Goal: Task Accomplishment & Management: Use online tool/utility

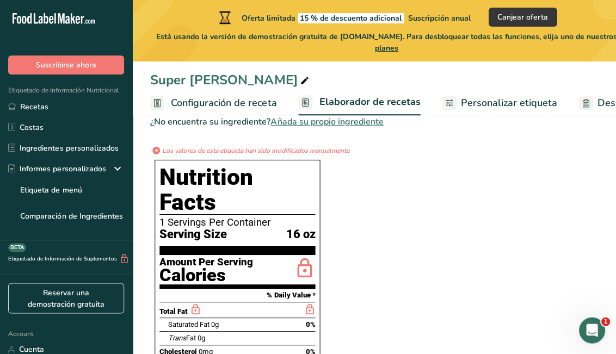
scroll to position [307, 0]
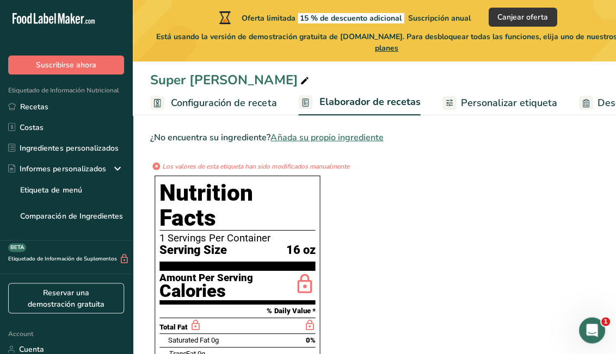
click at [69, 62] on span "Suscribirse ahora" at bounding box center [66, 64] width 60 height 11
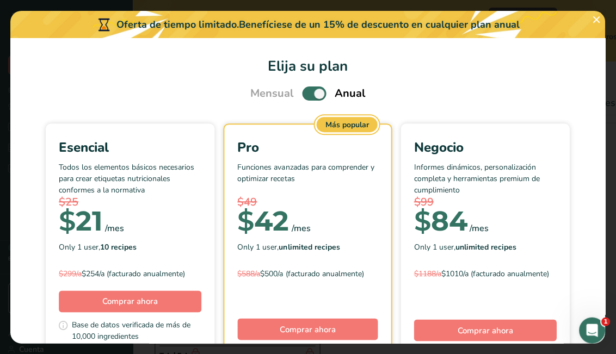
scroll to position [272, 0]
click at [304, 94] on span "Pick Your Pricing Plan Modal" at bounding box center [315, 94] width 24 height 14
click at [304, 94] on input "Pick Your Pricing Plan Modal" at bounding box center [306, 93] width 7 height 7
checkbox input "false"
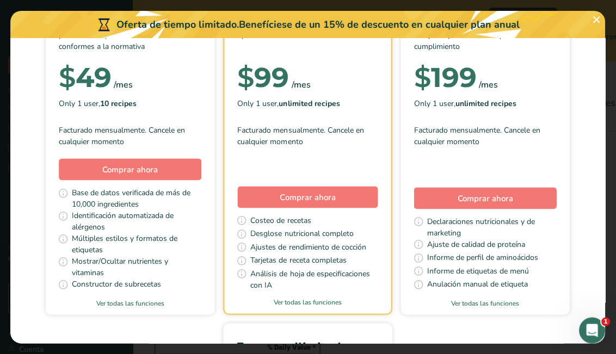
scroll to position [160, 0]
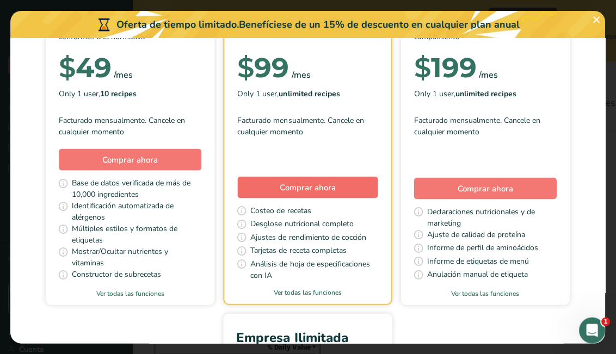
click at [276, 191] on button "Comprar ahora" at bounding box center [308, 187] width 140 height 22
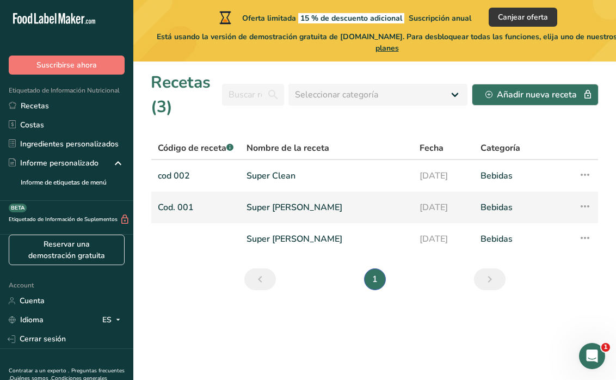
click at [272, 211] on link "Super Green" at bounding box center [327, 207] width 160 height 23
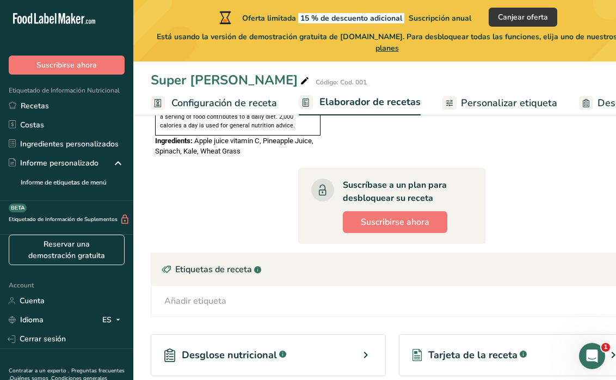
scroll to position [736, 0]
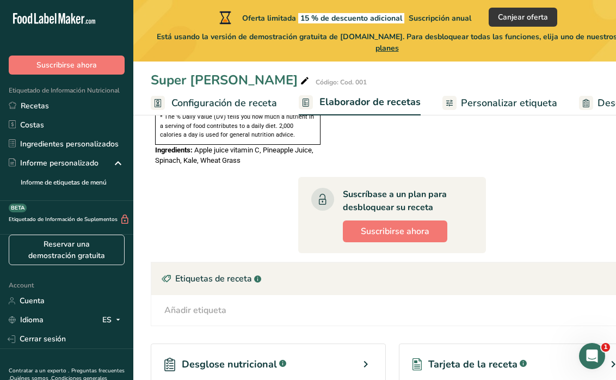
click at [223, 96] on span "Configuración de receta" at bounding box center [224, 103] width 106 height 15
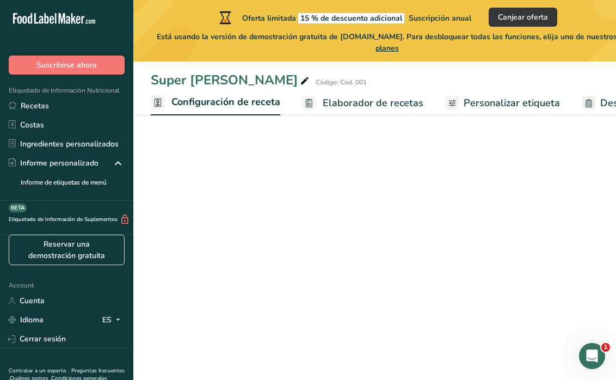
scroll to position [0, 4]
select select "22"
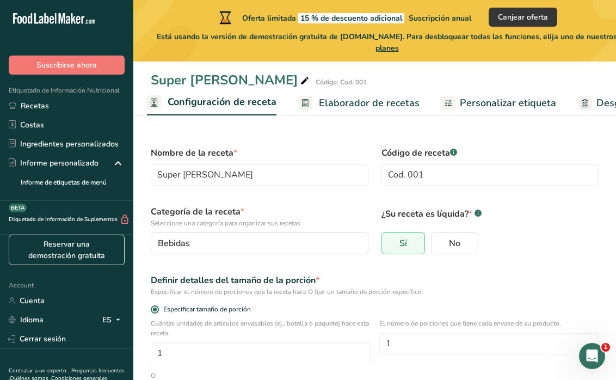
click at [362, 103] on span "Elaborador de recetas" at bounding box center [369, 103] width 101 height 15
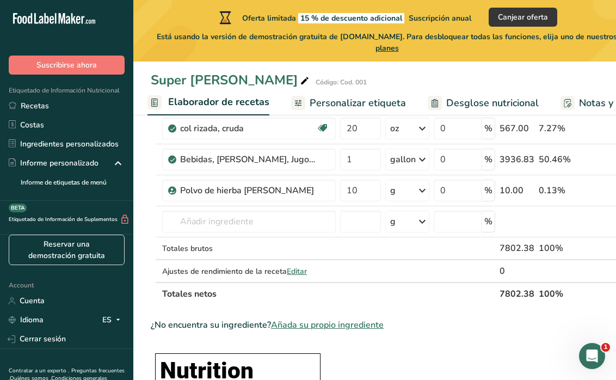
scroll to position [222, 0]
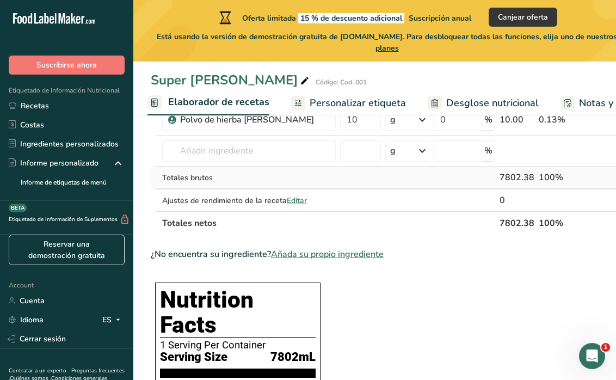
click at [528, 178] on div "7802.38" at bounding box center [517, 177] width 35 height 13
click at [507, 218] on th "7802.38" at bounding box center [516, 222] width 39 height 23
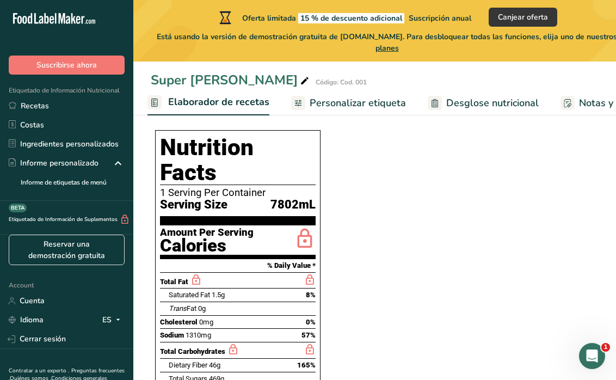
scroll to position [375, 0]
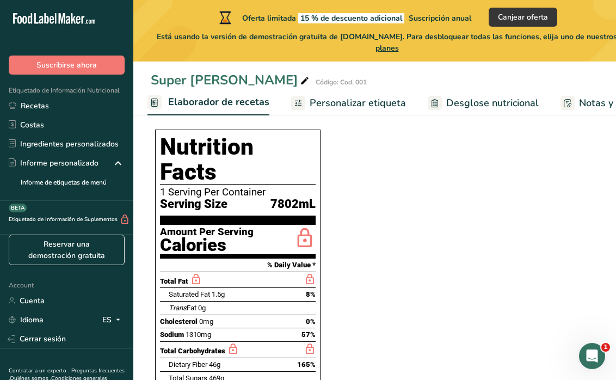
click at [382, 102] on span "Personalizar etiqueta" at bounding box center [358, 103] width 96 height 15
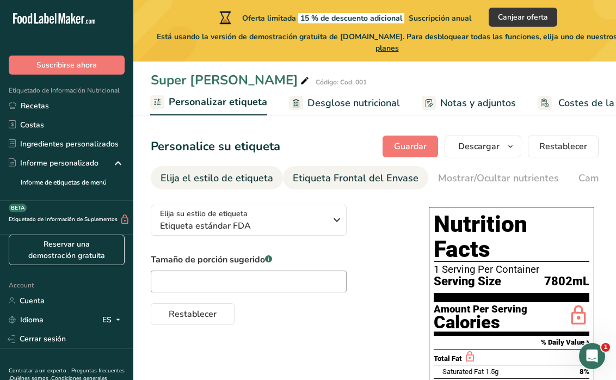
click at [348, 172] on div "Etiqueta Frontal del Envase" at bounding box center [356, 178] width 126 height 15
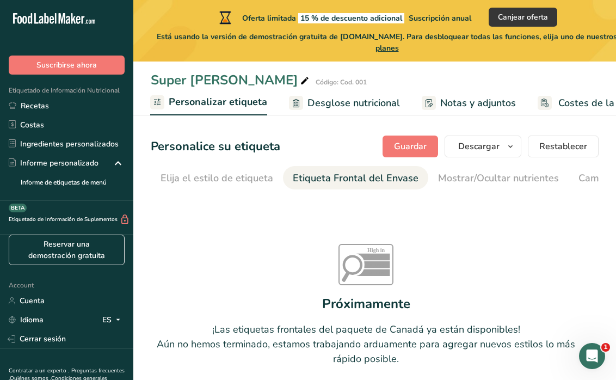
scroll to position [0, 130]
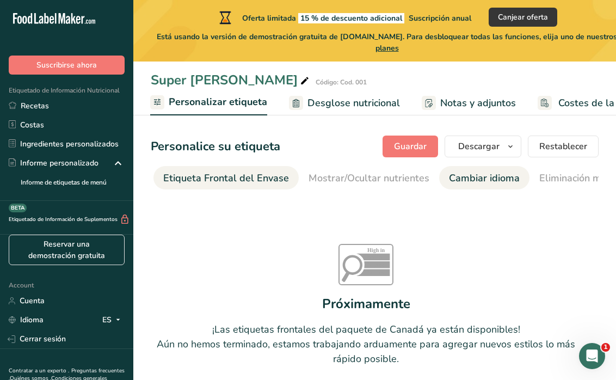
click at [484, 184] on div "Cambiar idioma" at bounding box center [484, 178] width 71 height 15
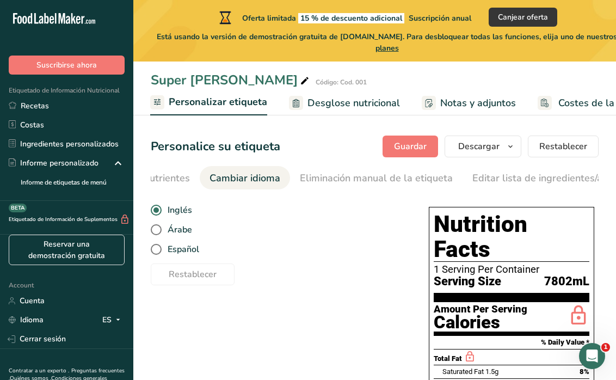
scroll to position [0, 409]
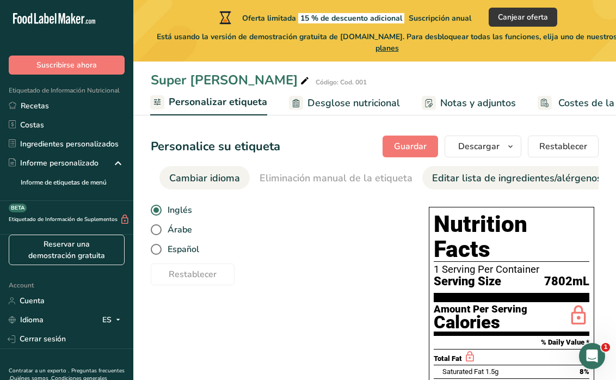
click at [538, 179] on div "Editar lista de ingredientes/alérgenos" at bounding box center [517, 178] width 170 height 15
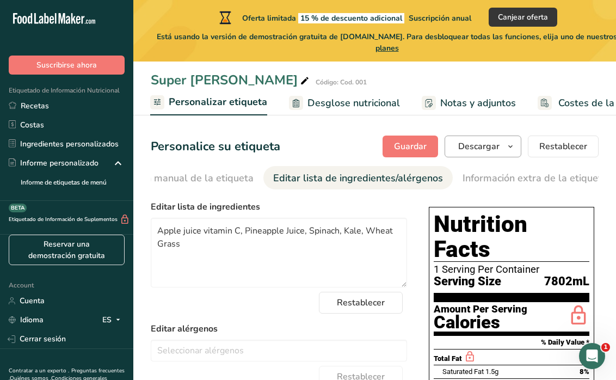
scroll to position [0, 0]
click at [504, 176] on div "Información extra de la etiqueta" at bounding box center [535, 178] width 145 height 15
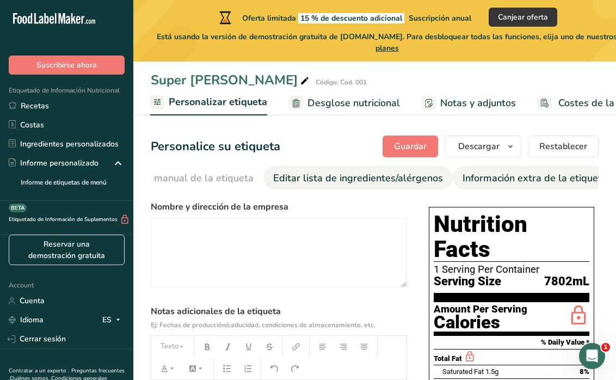
click at [389, 169] on link "Editar lista de ingredientes/alérgenos" at bounding box center [358, 178] width 170 height 24
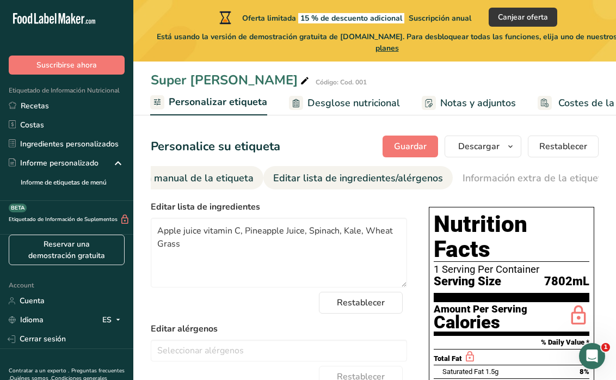
click at [226, 183] on div "Eliminación manual de la etiqueta" at bounding box center [177, 178] width 153 height 15
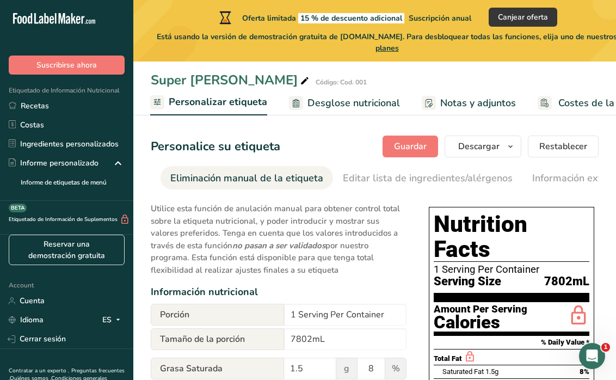
scroll to position [56, 0]
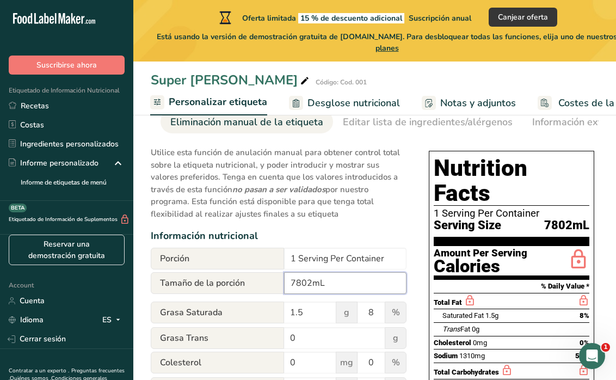
click at [311, 279] on input "7802mL" at bounding box center [345, 283] width 122 height 22
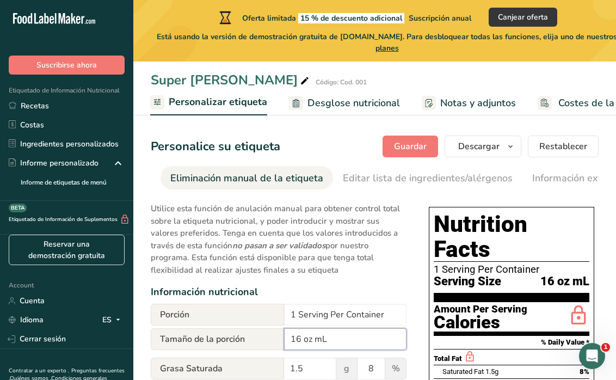
scroll to position [0, 0]
type input "16 oz mL"
click at [370, 143] on div "Personalice su etiqueta Guardar Descargar Elija qué mostrar en su etiqueta desc…" at bounding box center [375, 147] width 448 height 22
click at [402, 141] on span "Guardar" at bounding box center [410, 146] width 33 height 13
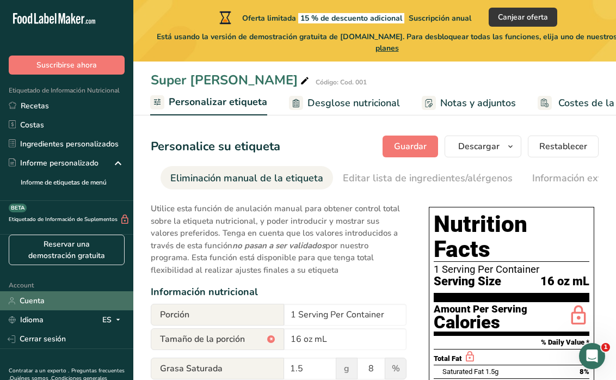
click at [42, 310] on link "Cuenta" at bounding box center [66, 300] width 133 height 19
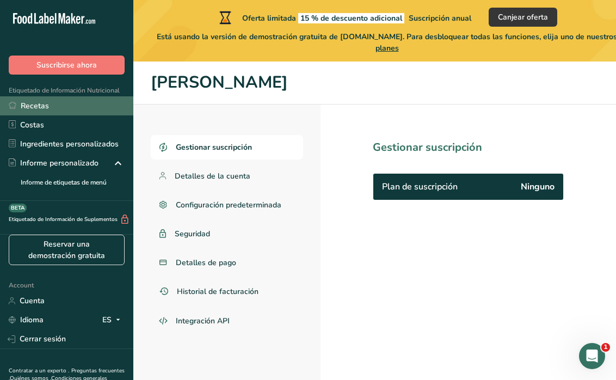
click at [38, 102] on link "Recetas" at bounding box center [66, 105] width 133 height 19
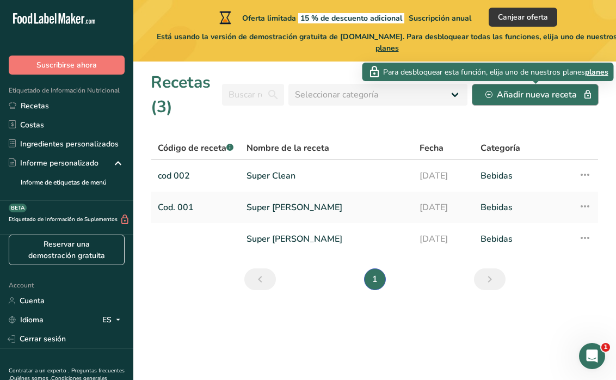
click at [538, 96] on div "Añadir nueva receta" at bounding box center [535, 94] width 100 height 13
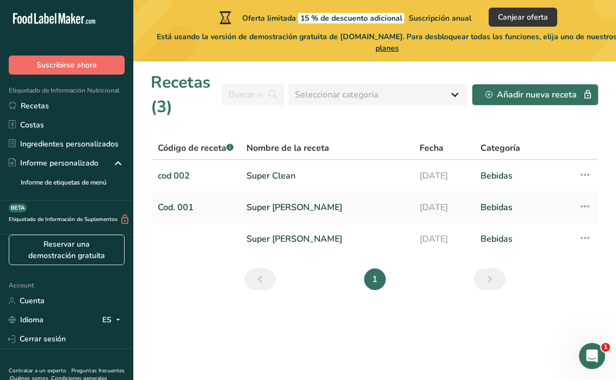
click at [63, 68] on span "Suscribirse ahora" at bounding box center [66, 64] width 60 height 11
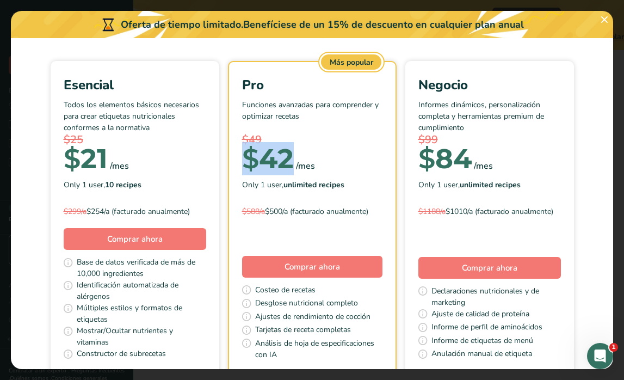
scroll to position [62, 0]
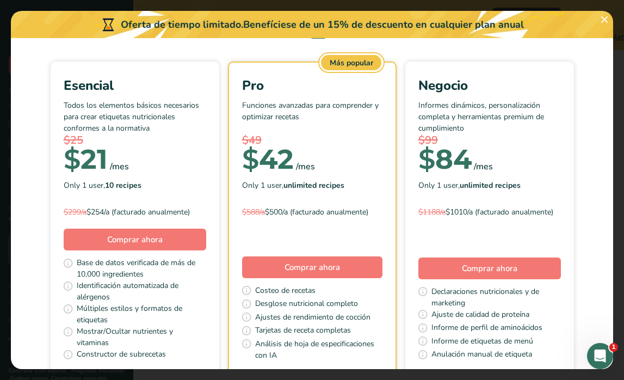
click at [257, 45] on section "Elija su plan Mensual Anual Esencial Todos los elementos básicos necesarios par…" at bounding box center [312, 203] width 602 height 331
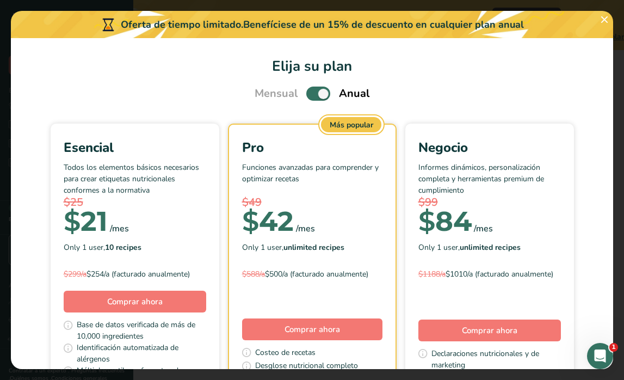
scroll to position [0, 0]
click at [310, 95] on span "Pick Your Pricing Plan Modal" at bounding box center [318, 94] width 24 height 14
click at [310, 95] on input "Pick Your Pricing Plan Modal" at bounding box center [309, 93] width 7 height 7
checkbox input "false"
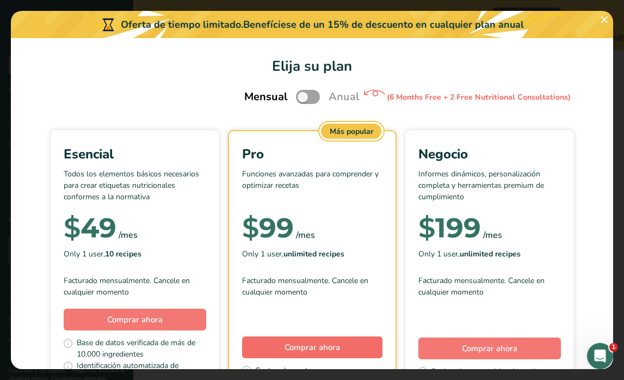
click at [305, 353] on span "Comprar ahora" at bounding box center [313, 347] width 56 height 11
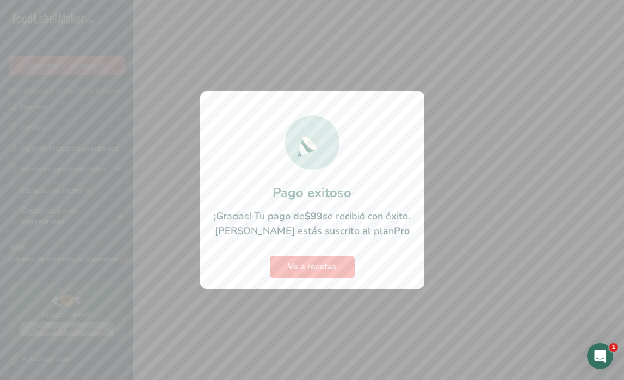
click at [313, 269] on span "Ve a recetas" at bounding box center [312, 266] width 49 height 13
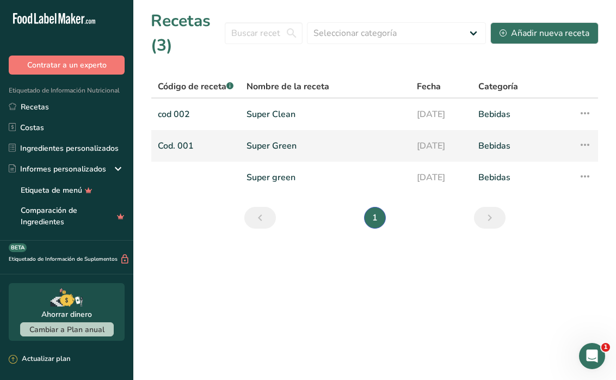
click at [277, 153] on link "Super Green" at bounding box center [325, 145] width 157 height 23
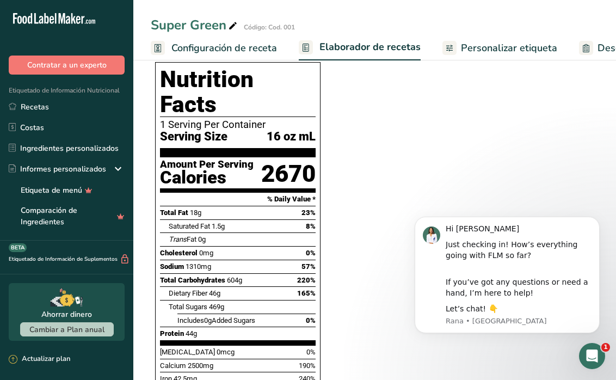
scroll to position [396, 0]
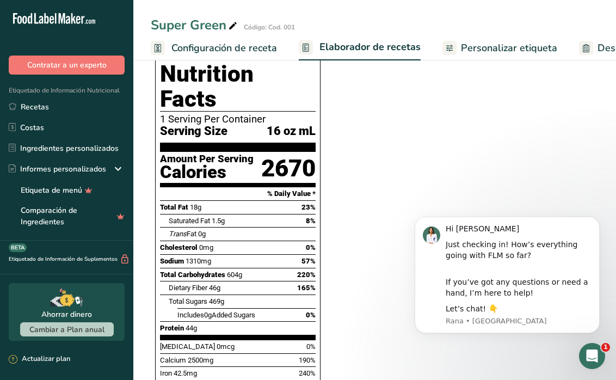
click at [278, 154] on div "2670" at bounding box center [288, 168] width 54 height 29
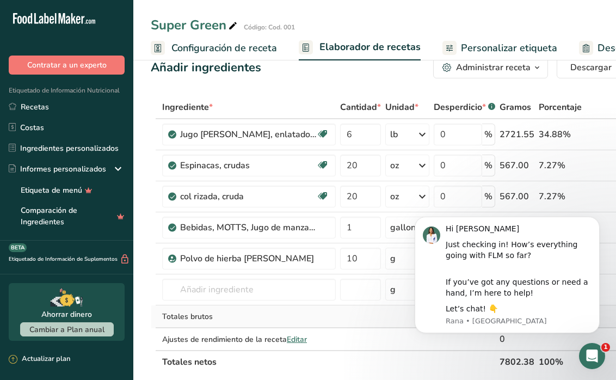
scroll to position [8, 0]
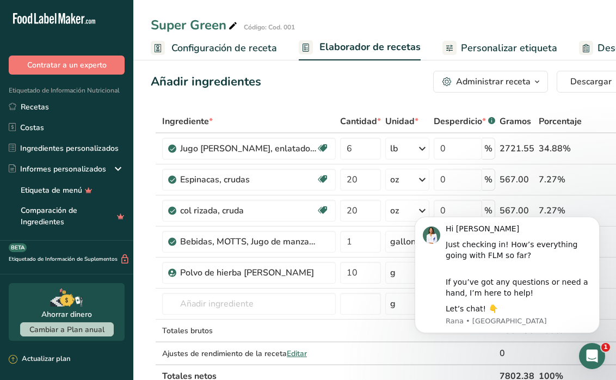
click at [507, 121] on span "Gramos" at bounding box center [516, 121] width 32 height 13
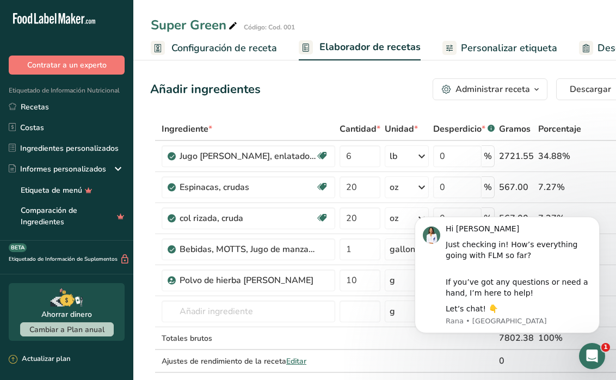
scroll to position [0, 0]
click at [599, 223] on icon "Dismiss notification" at bounding box center [597, 220] width 6 height 6
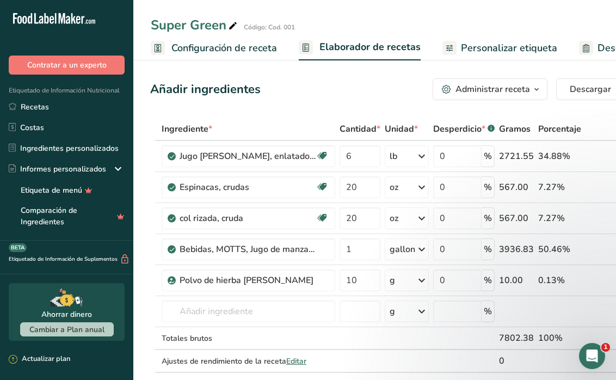
click at [210, 54] on span "Configuración de receta" at bounding box center [224, 48] width 106 height 15
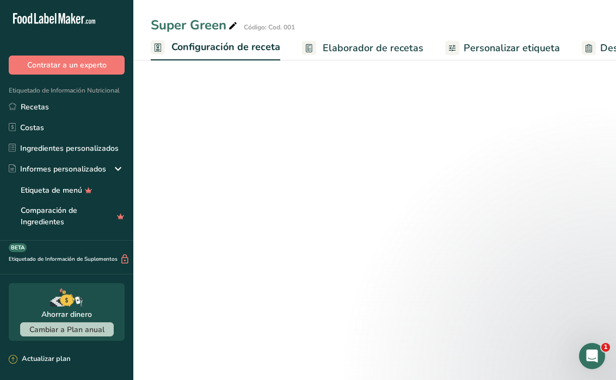
scroll to position [0, 4]
select select "22"
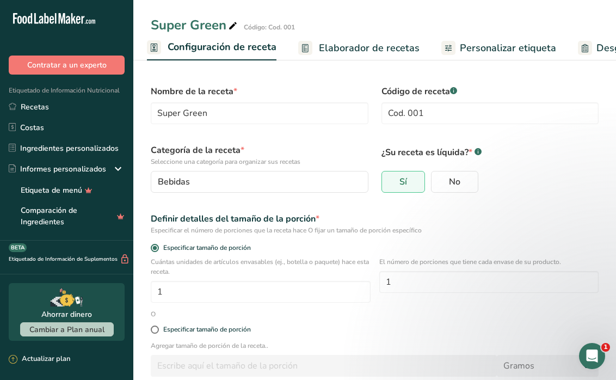
scroll to position [30, 0]
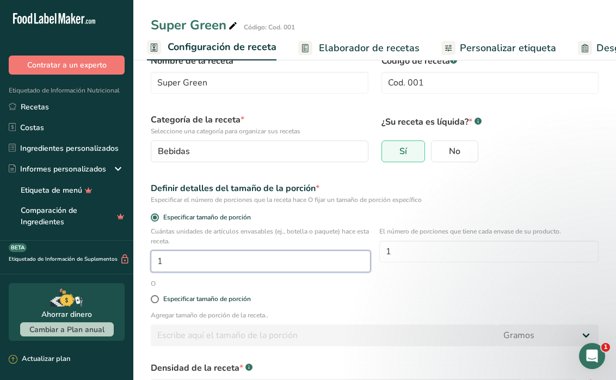
click at [297, 261] on input "1" at bounding box center [261, 261] width 220 height 22
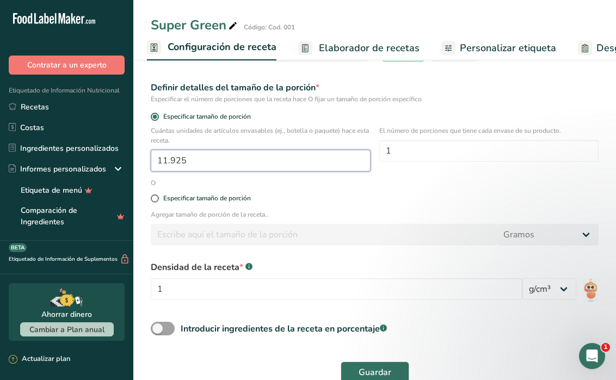
scroll to position [138, 0]
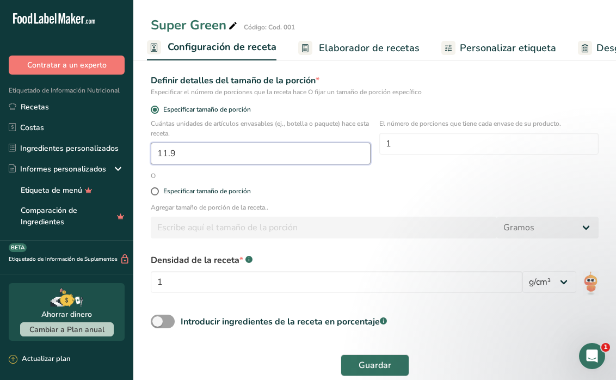
type input "1"
type input "12"
click at [457, 199] on div "Especificar tamaño de porción" at bounding box center [374, 192] width 461 height 22
click at [391, 365] on span "Guardar" at bounding box center [375, 365] width 33 height 13
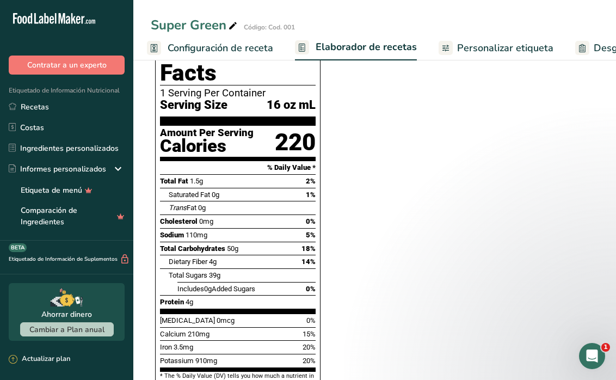
scroll to position [435, 0]
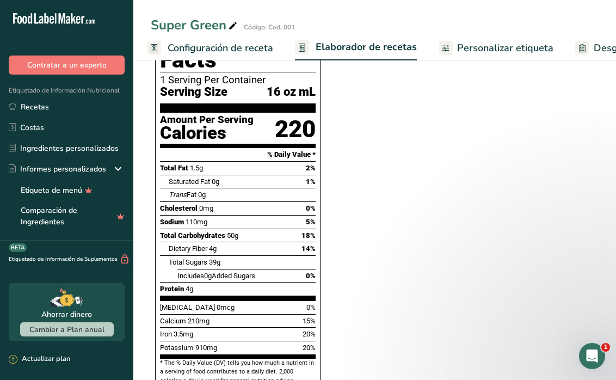
click at [526, 50] on span "Personalizar etiqueta" at bounding box center [505, 48] width 96 height 15
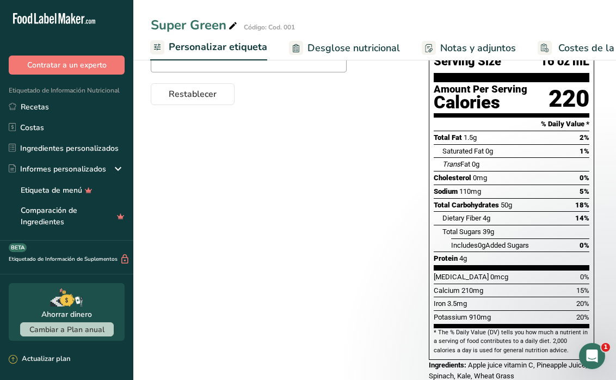
scroll to position [158, 0]
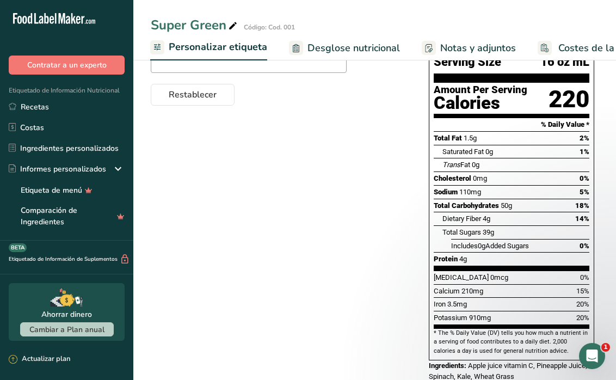
click at [472, 45] on span "Notas y adjuntos" at bounding box center [478, 48] width 76 height 15
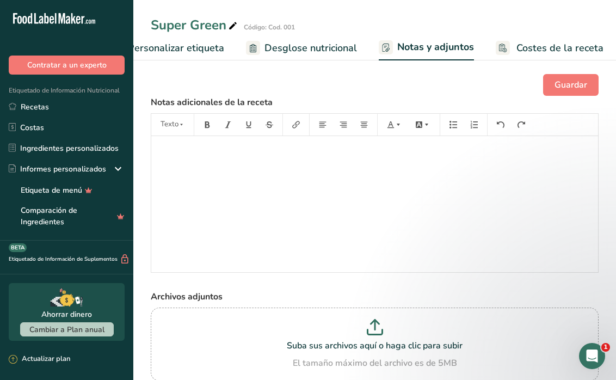
click at [540, 41] on span "Costes de la receta" at bounding box center [559, 48] width 87 height 15
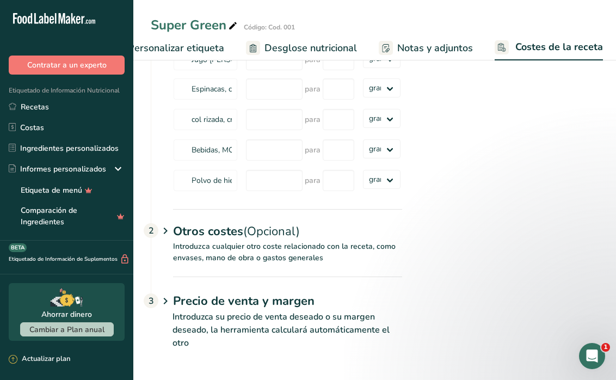
scroll to position [105, 0]
click at [164, 233] on icon at bounding box center [165, 231] width 13 height 20
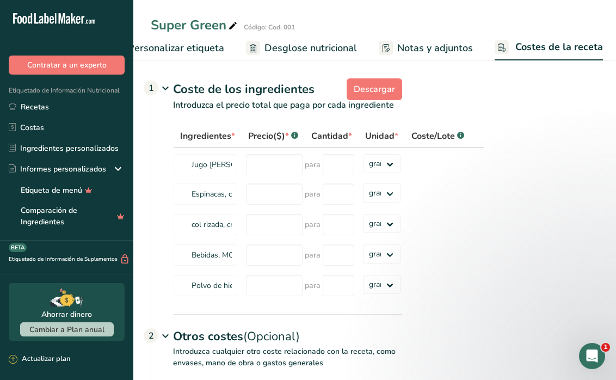
scroll to position [0, 0]
click at [201, 44] on span "Personalizar etiqueta" at bounding box center [176, 48] width 96 height 15
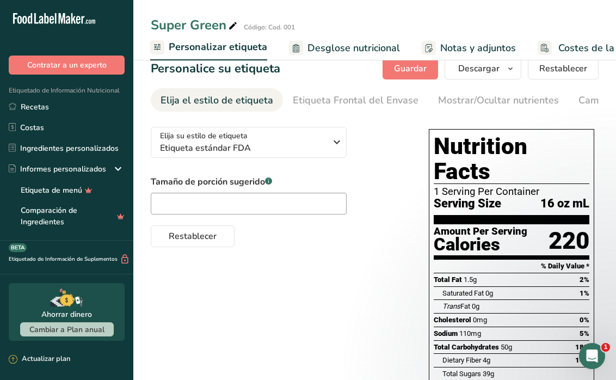
scroll to position [8, 0]
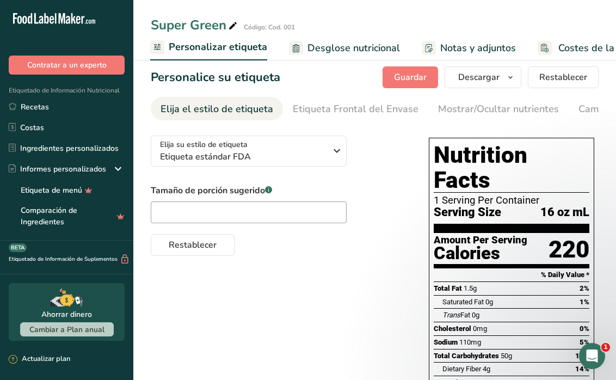
click at [355, 96] on section "Personalice su etiqueta [GEOGRAPHIC_DATA] [GEOGRAPHIC_DATA] [PERSON_NAME] qué m…" at bounding box center [374, 304] width 483 height 511
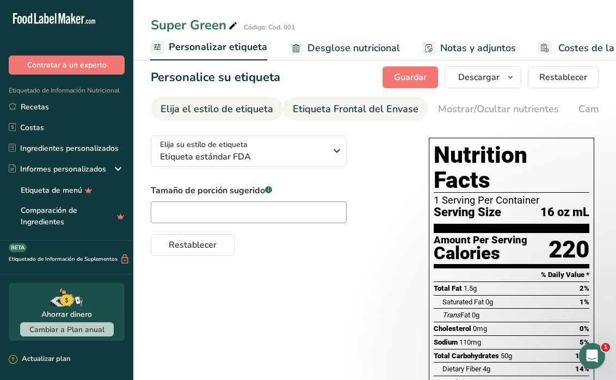
click at [355, 104] on div "Etiqueta Frontal del Envase" at bounding box center [356, 109] width 126 height 15
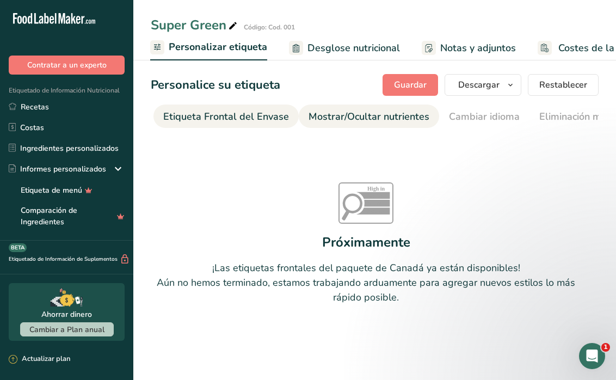
click at [380, 115] on div "Mostrar/Ocultar nutrientes" at bounding box center [369, 116] width 121 height 15
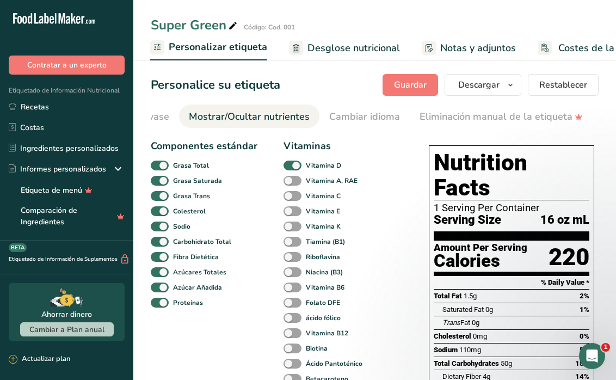
scroll to position [0, 272]
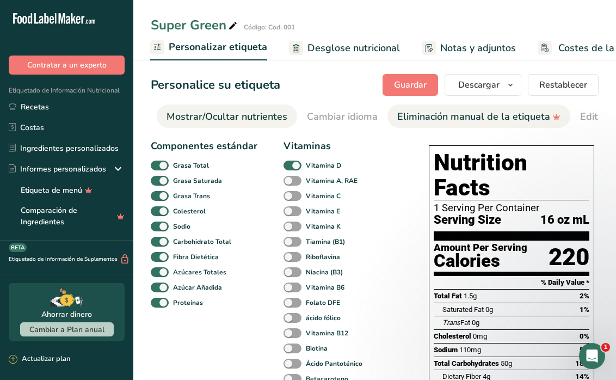
click at [439, 112] on div "Eliminación manual de la etiqueta" at bounding box center [478, 116] width 163 height 15
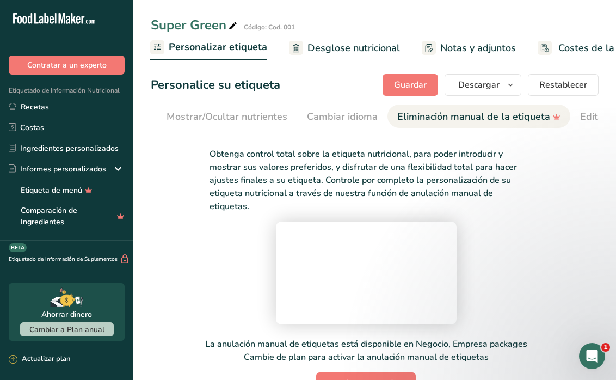
scroll to position [0, 498]
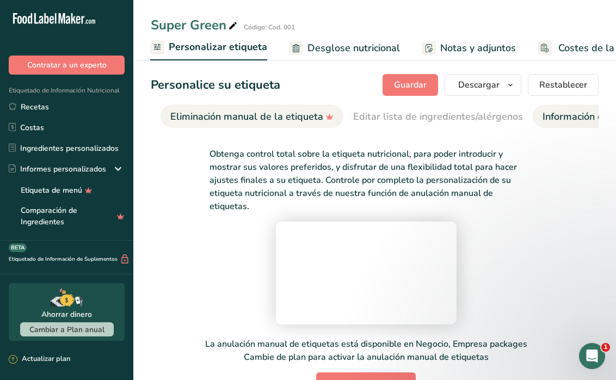
click at [545, 113] on div "Información extra de la etiqueta" at bounding box center [615, 116] width 145 height 15
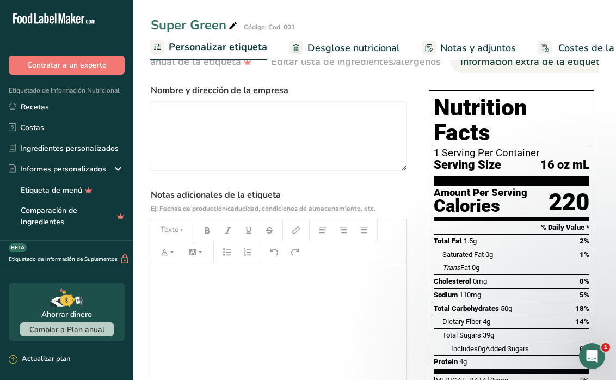
scroll to position [54, 0]
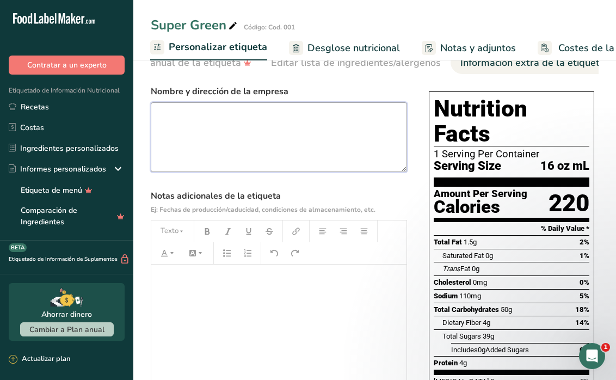
click at [248, 128] on textarea at bounding box center [279, 137] width 256 height 70
click at [258, 128] on textarea "[DOMAIN_NAME] Manufacture for [DOMAIN_NAME]" at bounding box center [279, 137] width 256 height 70
click at [337, 131] on textarea "[DOMAIN_NAME] Manufacture for [DOMAIN_NAME]" at bounding box center [279, 137] width 256 height 70
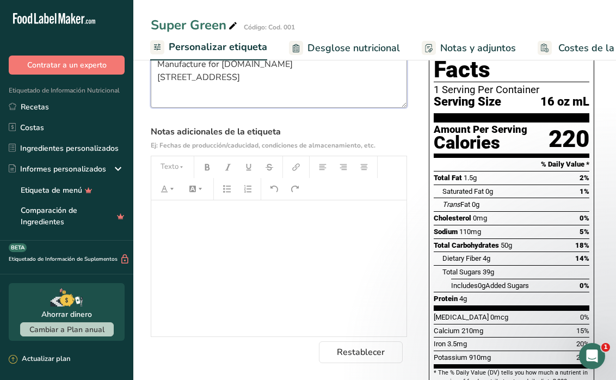
type textarea "[DOMAIN_NAME] Manufacture for [DOMAIN_NAME] [STREET_ADDRESS]"
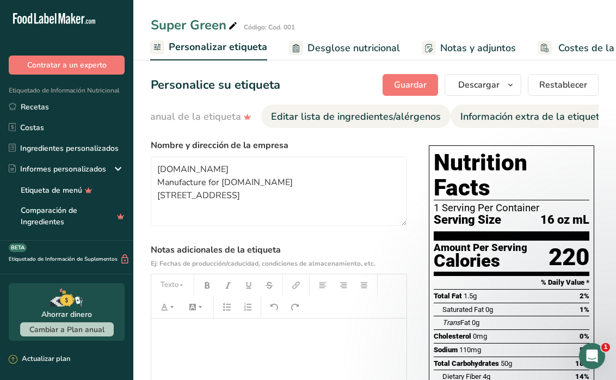
scroll to position [0, 0]
click at [343, 121] on div "Editar lista de ingredientes/alérgenos" at bounding box center [356, 116] width 170 height 15
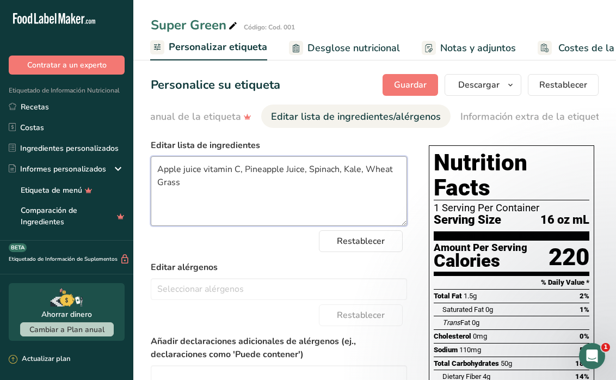
drag, startPoint x: 244, startPoint y: 168, endPoint x: 149, endPoint y: 159, distance: 95.6
click at [149, 159] on section "Personalice su etiqueta [GEOGRAPHIC_DATA] [GEOGRAPHIC_DATA] [PERSON_NAME] qué m…" at bounding box center [374, 312] width 483 height 511
click at [189, 185] on textarea "Apple juice vitamin C, Pineapple Juice, Spinach, Kale, Wheat Grass" at bounding box center [279, 191] width 256 height 70
paste textarea "Apple juice vitamin C,"
click at [181, 182] on textarea "Apple juice vitamin C, Pineapple Juice, Spinach, Kale, Wheat GrassApple juice v…" at bounding box center [279, 191] width 256 height 70
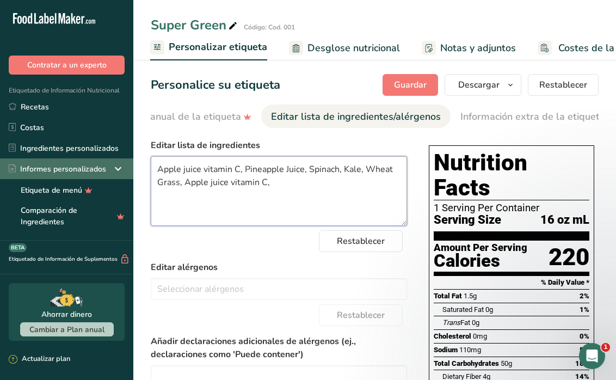
drag, startPoint x: 245, startPoint y: 168, endPoint x: 104, endPoint y: 167, distance: 140.4
click at [104, 167] on div ".a-20{fill:#fff;} Contratar a un experto Etiquetado de Información Nutricional …" at bounding box center [308, 284] width 616 height 568
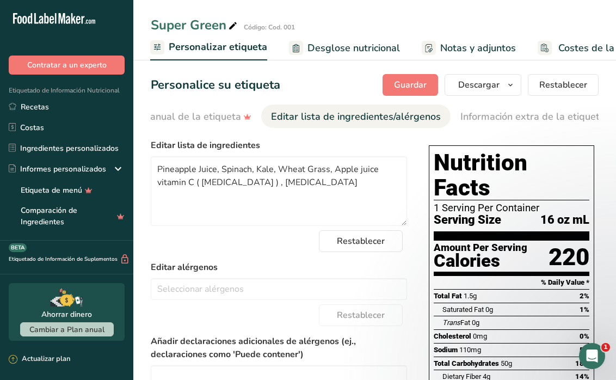
click at [342, 268] on label "Editar alérgenos" at bounding box center [279, 267] width 256 height 13
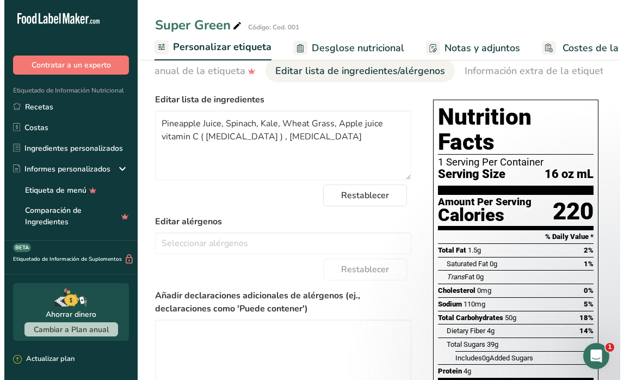
scroll to position [61, 0]
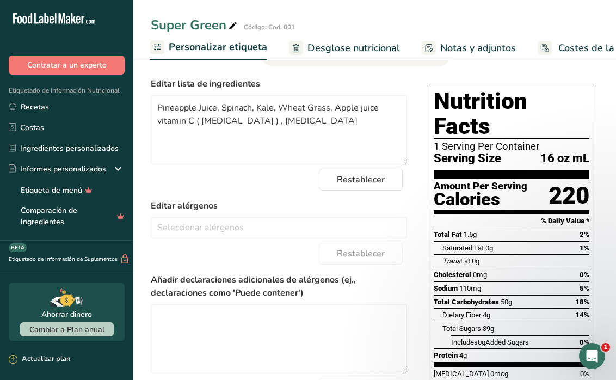
click at [327, 43] on span "Desglose nutricional" at bounding box center [353, 48] width 93 height 15
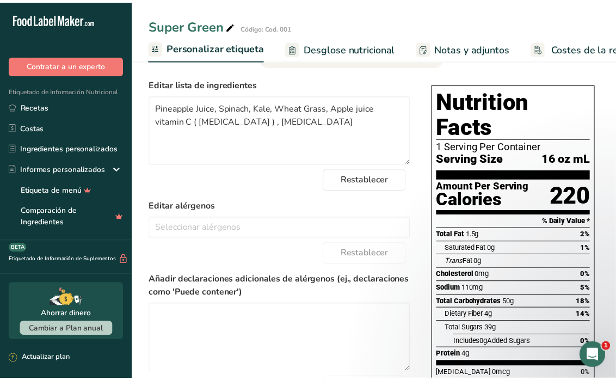
scroll to position [0, 325]
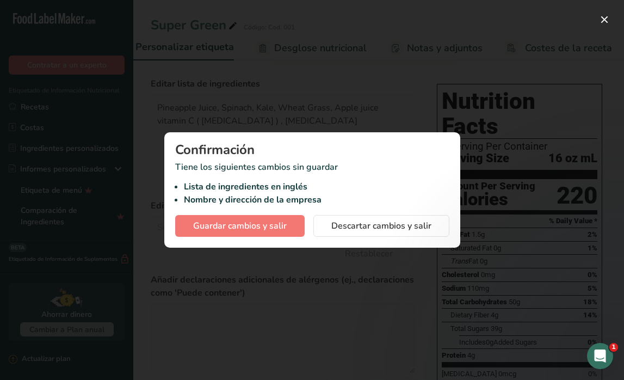
click at [340, 67] on div at bounding box center [312, 190] width 624 height 380
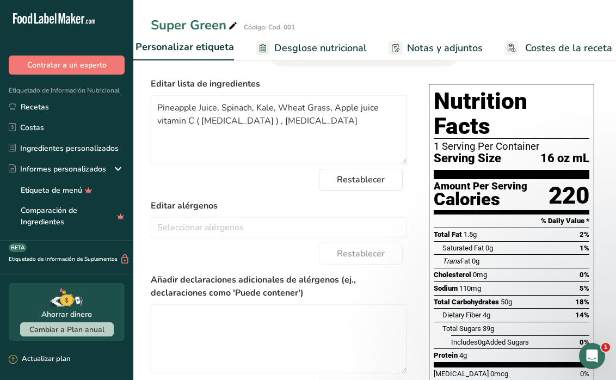
click at [289, 48] on span "Desglose nutricional" at bounding box center [320, 48] width 93 height 15
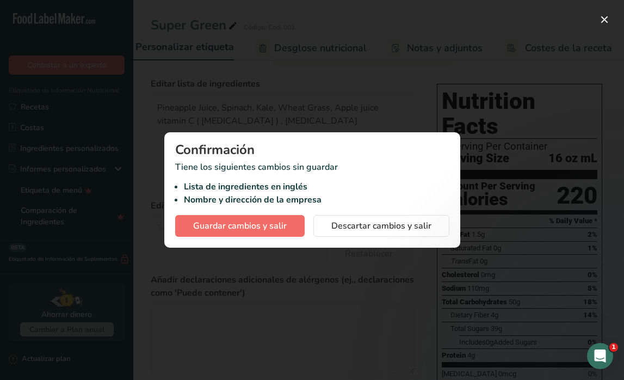
click at [249, 229] on span "Guardar cambios y salir" at bounding box center [240, 225] width 94 height 13
type textarea "Pineapple Juice, Spinach, Kale, Wheat Grass, Apple juice vitamin C ( [MEDICAL_D…"
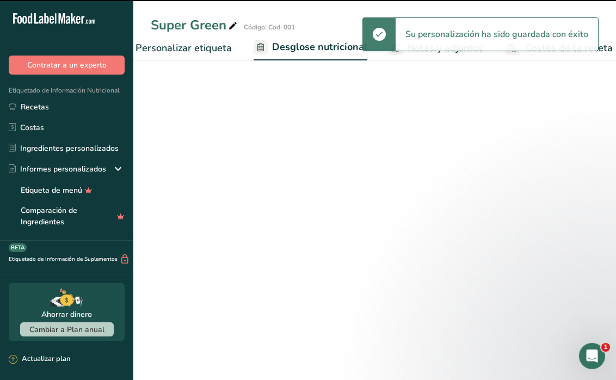
select select "Calories"
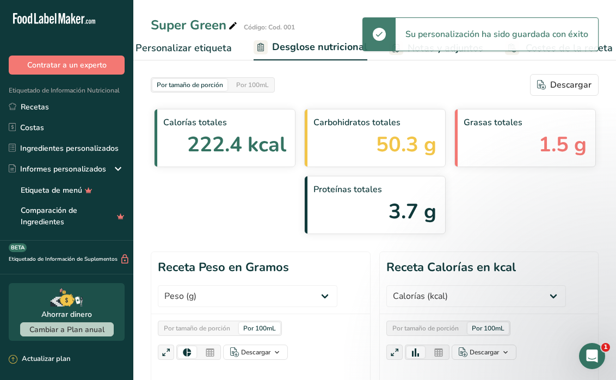
click at [192, 53] on span "Personalizar etiqueta" at bounding box center [184, 48] width 96 height 15
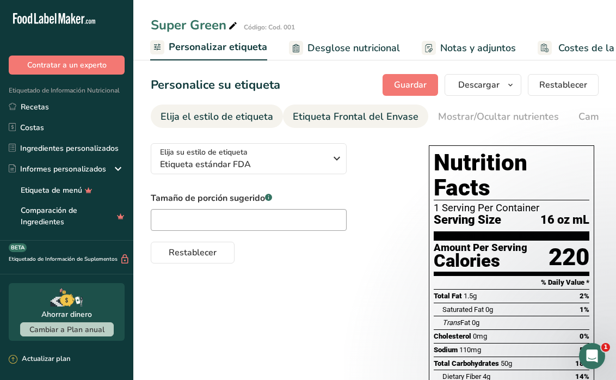
click at [313, 116] on div "Etiqueta Frontal del Envase" at bounding box center [356, 116] width 126 height 15
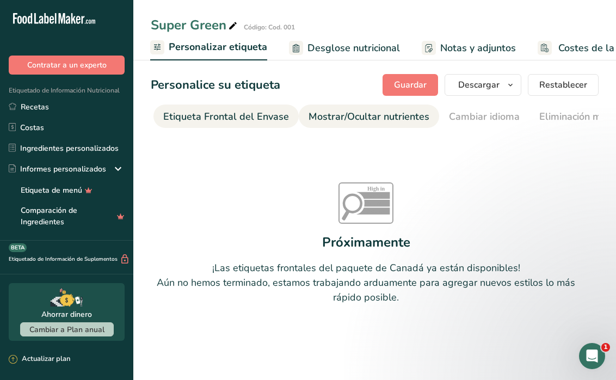
click at [313, 116] on div "Mostrar/Ocultar nutrientes" at bounding box center [369, 116] width 121 height 15
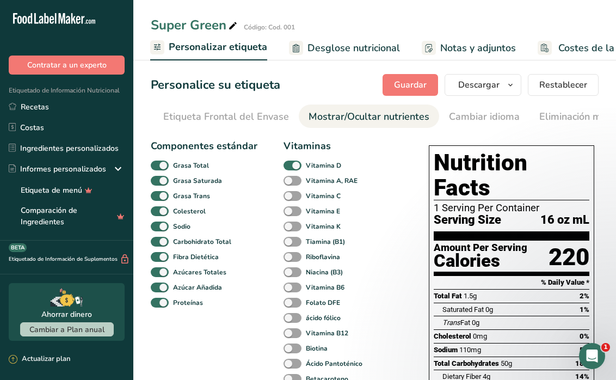
scroll to position [0, 272]
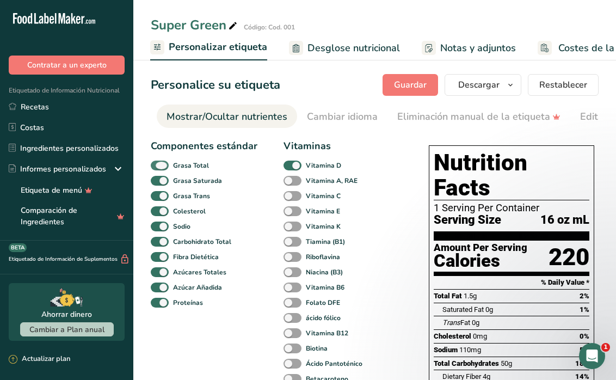
click at [162, 167] on span at bounding box center [160, 166] width 18 height 10
click at [158, 167] on input "Grasa Total" at bounding box center [154, 165] width 7 height 7
checkbox input "false"
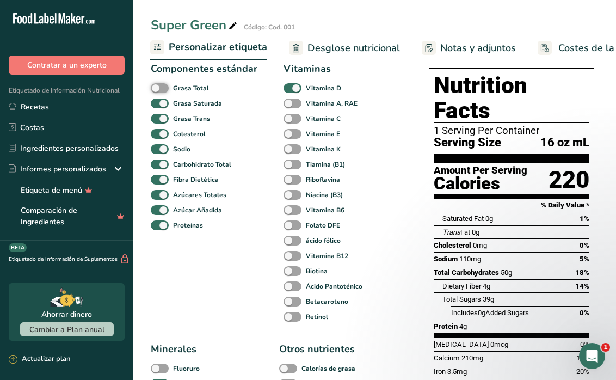
scroll to position [71, 0]
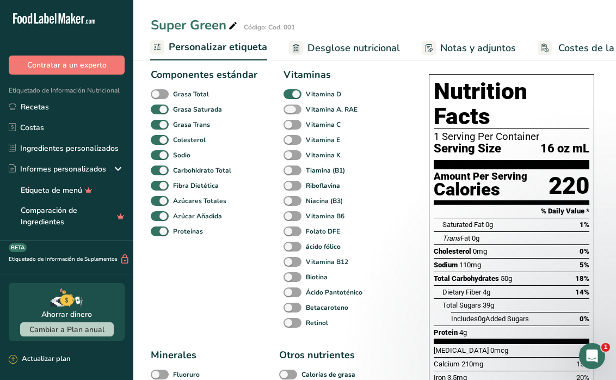
click at [296, 105] on span at bounding box center [293, 109] width 18 height 10
click at [291, 106] on input "Vitamina A, RAE" at bounding box center [287, 109] width 7 height 7
checkbox input "true"
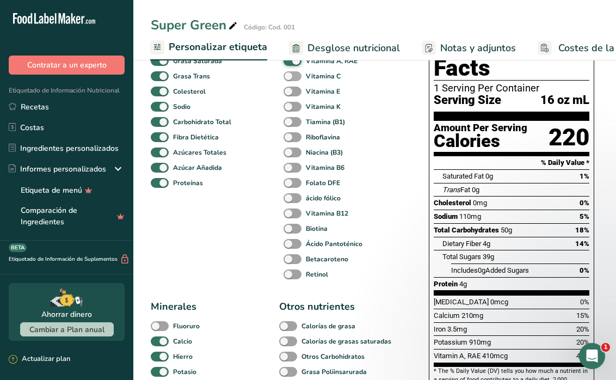
scroll to position [122, 0]
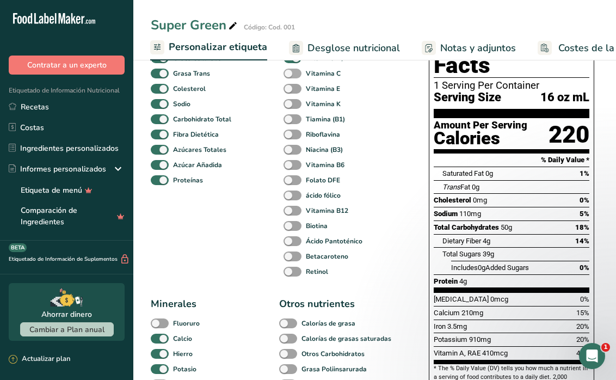
click at [297, 73] on span at bounding box center [293, 74] width 18 height 10
click at [291, 73] on input "Vitamina C" at bounding box center [287, 73] width 7 height 7
checkbox input "true"
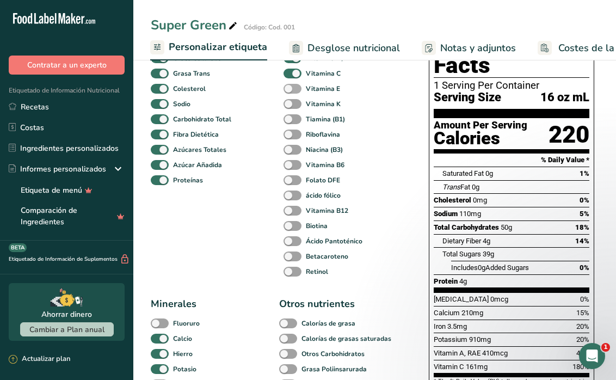
click at [297, 88] on span at bounding box center [293, 89] width 18 height 10
click at [291, 88] on input "Vitamina E" at bounding box center [287, 88] width 7 height 7
checkbox input "true"
click at [296, 106] on span at bounding box center [293, 104] width 18 height 10
click at [291, 106] on input "Vitamina K" at bounding box center [287, 103] width 7 height 7
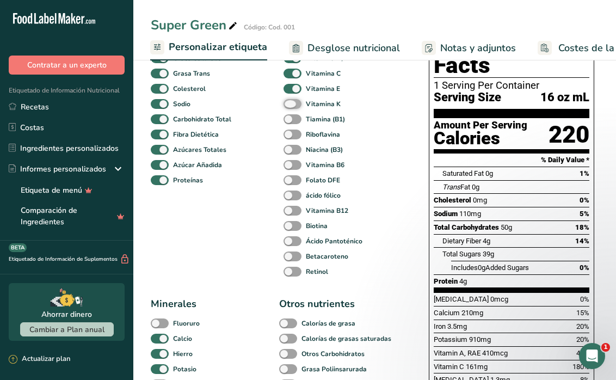
checkbox input "true"
click at [296, 128] on div "Riboflavina" at bounding box center [335, 134] width 102 height 15
click at [293, 118] on span at bounding box center [293, 119] width 18 height 10
click at [291, 118] on input "Tiamina (B1)" at bounding box center [287, 118] width 7 height 7
checkbox input "true"
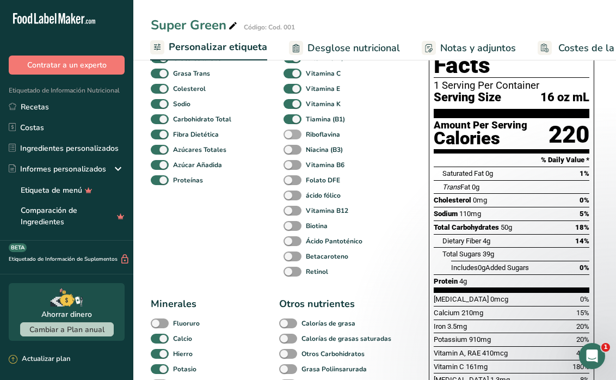
click at [292, 136] on span at bounding box center [293, 135] width 18 height 10
click at [291, 136] on input "Riboflavina" at bounding box center [287, 134] width 7 height 7
checkbox input "true"
click at [295, 153] on span at bounding box center [293, 150] width 18 height 10
click at [291, 153] on input "Niacina (B3)" at bounding box center [287, 149] width 7 height 7
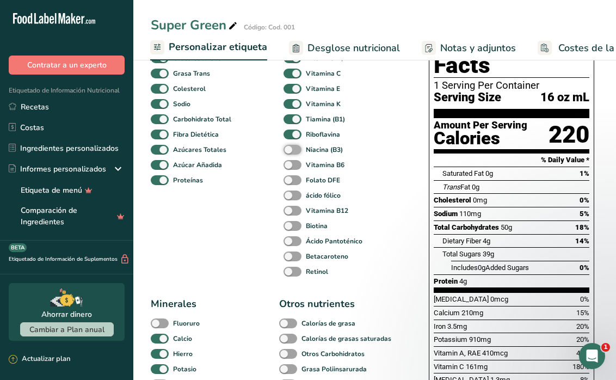
checkbox input "true"
click at [297, 168] on span at bounding box center [293, 165] width 18 height 10
click at [291, 168] on input "Vitamina B6" at bounding box center [287, 164] width 7 height 7
checkbox input "true"
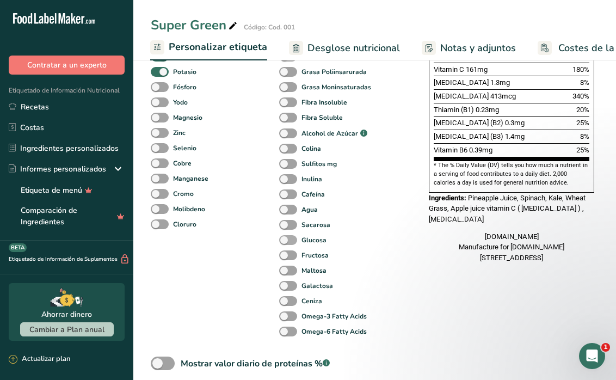
scroll to position [411, 0]
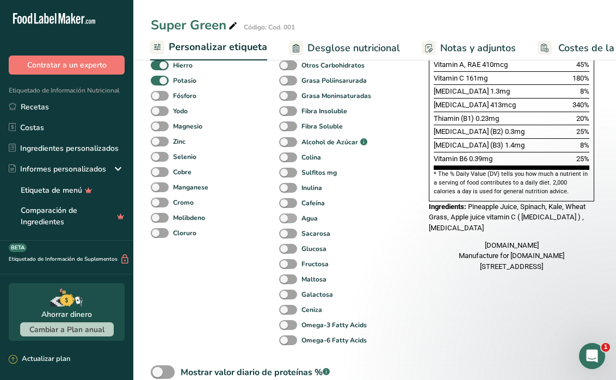
click at [288, 217] on span at bounding box center [288, 218] width 18 height 10
click at [286, 217] on input "Agua" at bounding box center [282, 217] width 7 height 7
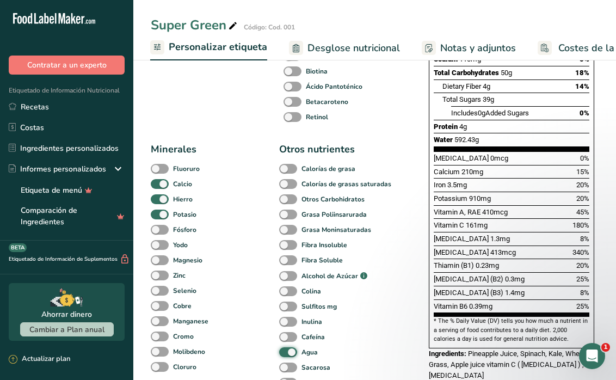
scroll to position [311, 0]
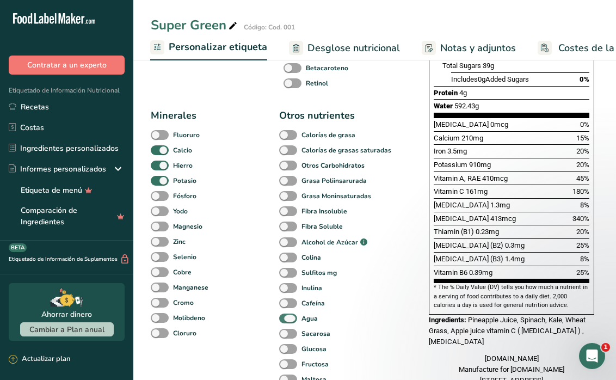
click at [290, 319] on span at bounding box center [288, 318] width 18 height 10
click at [286, 319] on input "Agua" at bounding box center [282, 318] width 7 height 7
checkbox input "false"
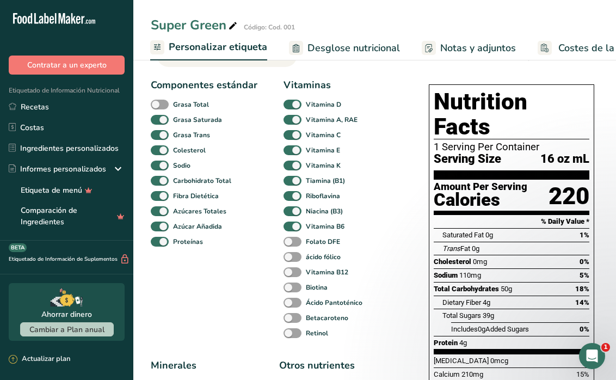
scroll to position [42, 0]
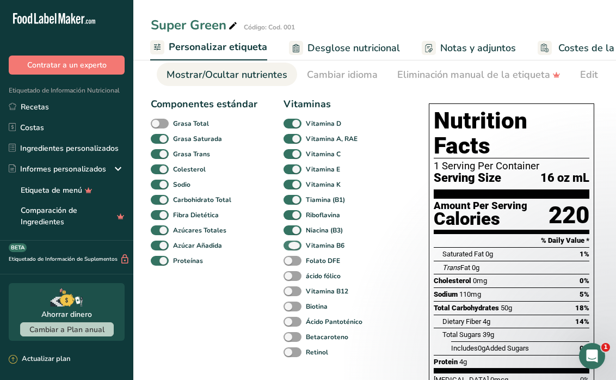
click at [288, 245] on span at bounding box center [293, 246] width 18 height 10
click at [288, 245] on input "Vitamina B6" at bounding box center [287, 245] width 7 height 7
click at [291, 247] on span at bounding box center [293, 246] width 18 height 10
click at [291, 247] on input "Vitamina B6" at bounding box center [287, 245] width 7 height 7
checkbox input "true"
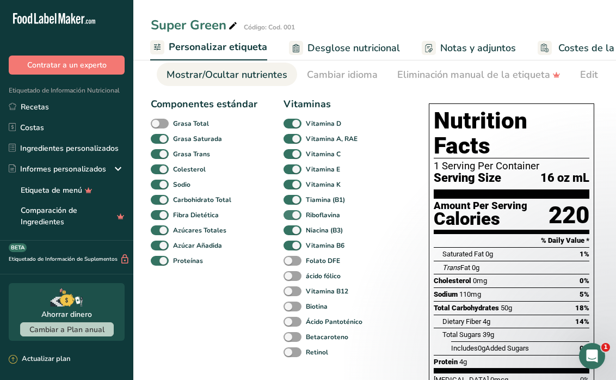
click at [285, 212] on span at bounding box center [293, 215] width 18 height 10
click at [285, 212] on input "Riboflavina" at bounding box center [287, 214] width 7 height 7
checkbox input "false"
click at [288, 234] on span at bounding box center [293, 230] width 18 height 10
click at [288, 233] on input "Niacina (B3)" at bounding box center [287, 229] width 7 height 7
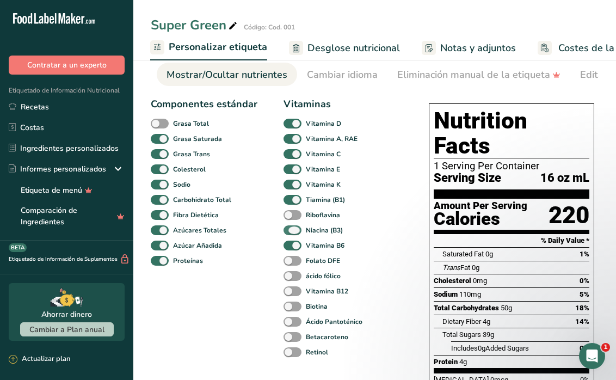
checkbox input "false"
click at [286, 196] on span at bounding box center [293, 200] width 18 height 10
click at [286, 196] on input "Tiamina (B1)" at bounding box center [287, 199] width 7 height 7
checkbox input "false"
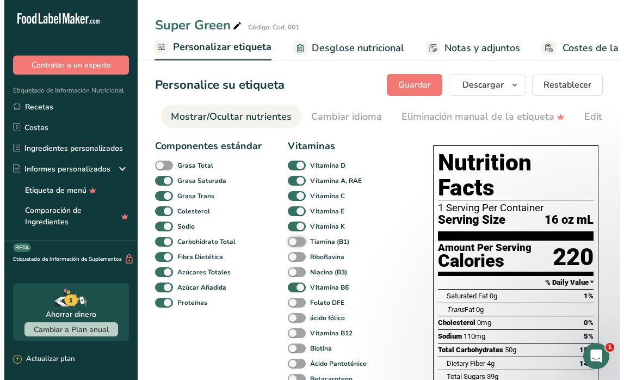
scroll to position [0, 0]
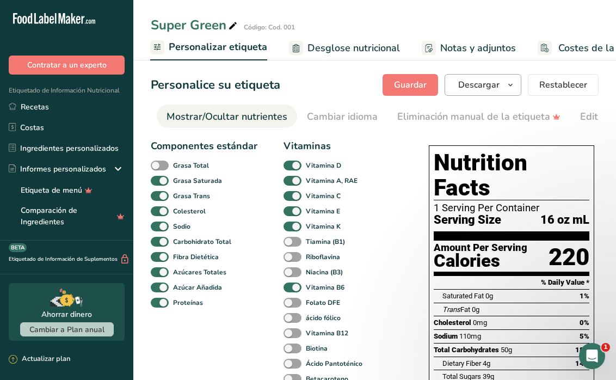
click at [497, 84] on span "Descargar" at bounding box center [478, 84] width 41 height 13
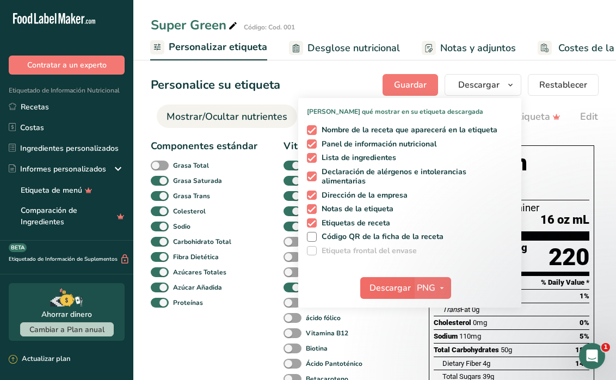
click at [404, 284] on span "Descargar" at bounding box center [390, 287] width 41 height 13
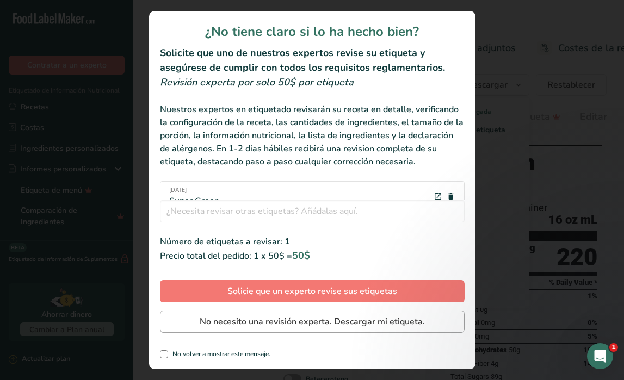
click at [283, 326] on span "No necesito una revisión experta. Descargar mi etiqueta." at bounding box center [312, 321] width 225 height 13
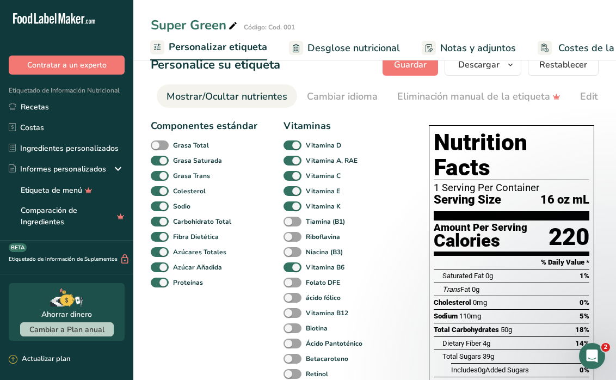
scroll to position [21, 0]
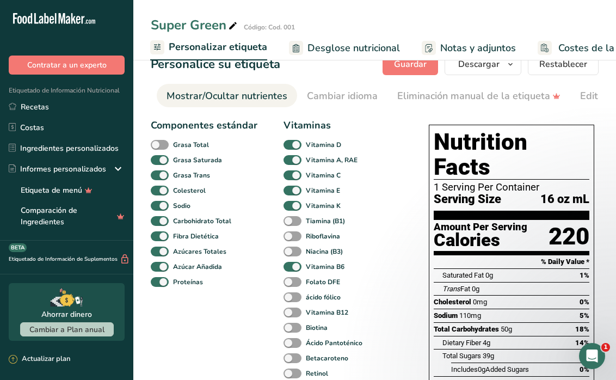
click at [242, 97] on div "Mostrar/Ocultar nutrientes" at bounding box center [227, 96] width 121 height 15
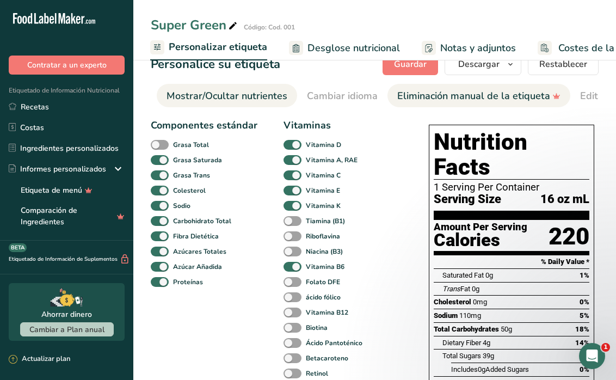
click at [403, 95] on div "Eliminación manual de la etiqueta" at bounding box center [478, 96] width 163 height 15
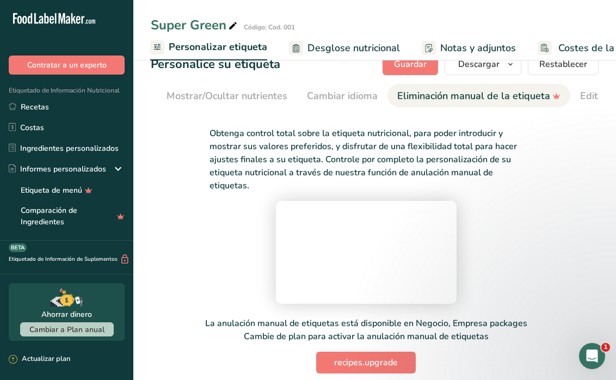
scroll to position [0, 498]
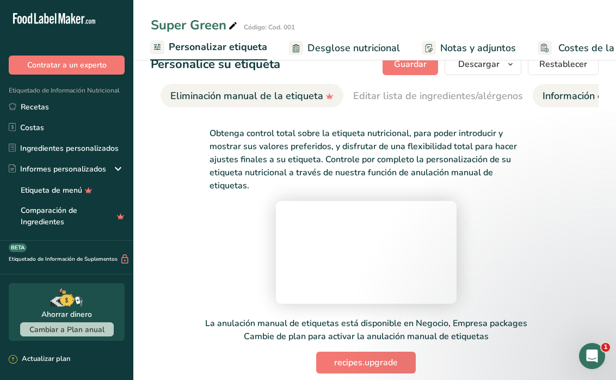
click at [557, 89] on div "Información extra de la etiqueta" at bounding box center [615, 96] width 145 height 15
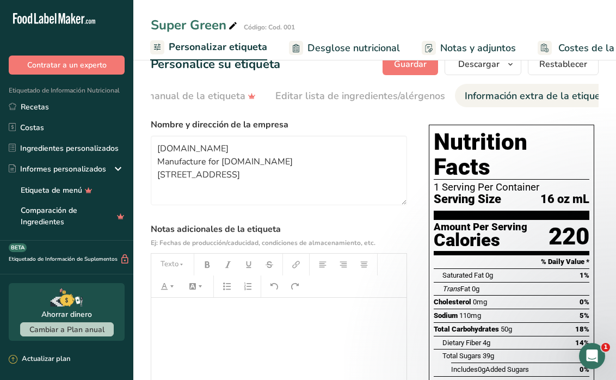
scroll to position [0, 581]
drag, startPoint x: 269, startPoint y: 154, endPoint x: 144, endPoint y: 154, distance: 124.6
click at [144, 154] on section "Personalice su etiqueta [GEOGRAPHIC_DATA] [GEOGRAPHIC_DATA] [PERSON_NAME] qué m…" at bounding box center [374, 343] width 483 height 614
click at [220, 165] on textarea "Smoothie Plus Manufacture for [DOMAIN_NAME] [STREET_ADDRESS]" at bounding box center [279, 171] width 256 height 70
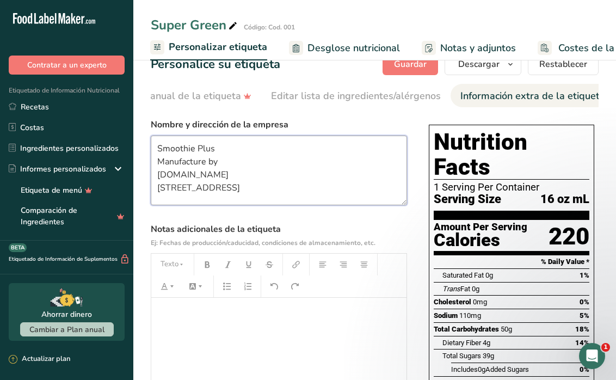
click at [244, 163] on textarea "Smoothie Plus Manufacture by [DOMAIN_NAME] [STREET_ADDRESS]" at bounding box center [279, 171] width 256 height 70
drag, startPoint x: 224, startPoint y: 152, endPoint x: 150, endPoint y: 152, distance: 74.0
click at [150, 152] on section "Personalice su etiqueta [GEOGRAPHIC_DATA] [GEOGRAPHIC_DATA] [PERSON_NAME] qué m…" at bounding box center [374, 343] width 483 height 614
click at [295, 177] on textarea "Manufacture by Smoothie Plus [DOMAIN_NAME] [STREET_ADDRESS]" at bounding box center [279, 171] width 256 height 70
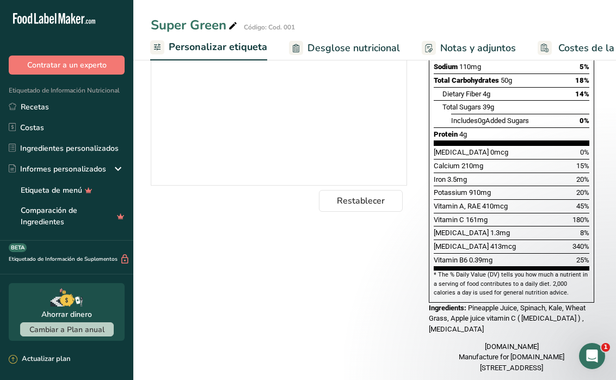
scroll to position [268, 0]
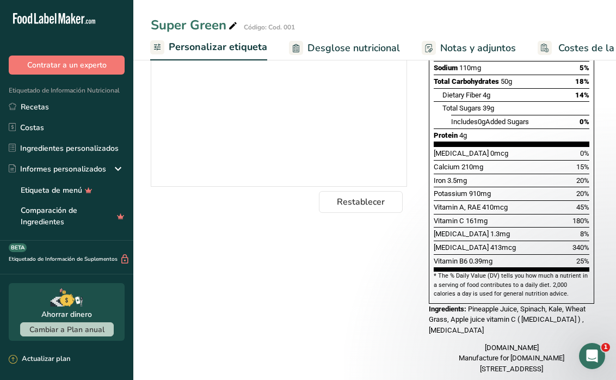
click at [393, 286] on div "Elija su estilo de etiqueta Etiqueta estándar FDA EE. [GEOGRAPHIC_DATA]. (FDA) …" at bounding box center [375, 125] width 448 height 519
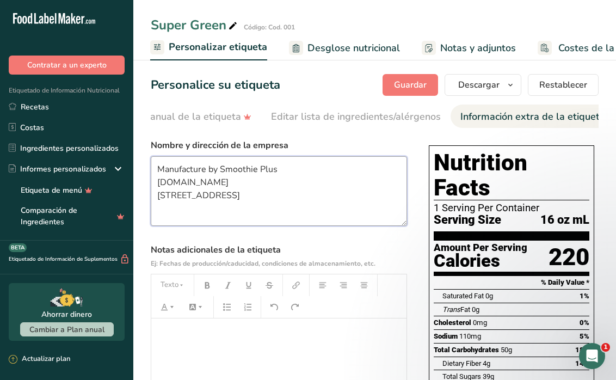
scroll to position [0, 0]
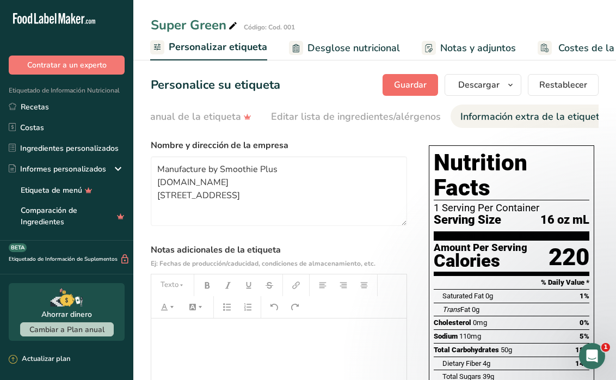
click at [413, 87] on span "Guardar" at bounding box center [410, 84] width 33 height 13
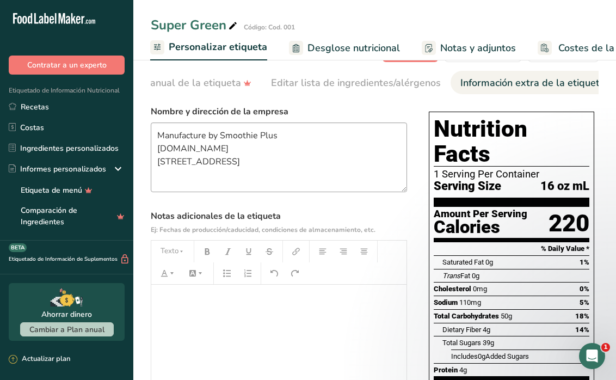
scroll to position [34, 0]
click at [299, 135] on textarea "Manufacture by Smoothie Plus [DOMAIN_NAME] [STREET_ADDRESS]" at bounding box center [279, 157] width 256 height 70
click at [322, 168] on textarea "Manufacture by Smoothie Plus [DOMAIN_NAME] [STREET_ADDRESS]" at bounding box center [279, 157] width 256 height 70
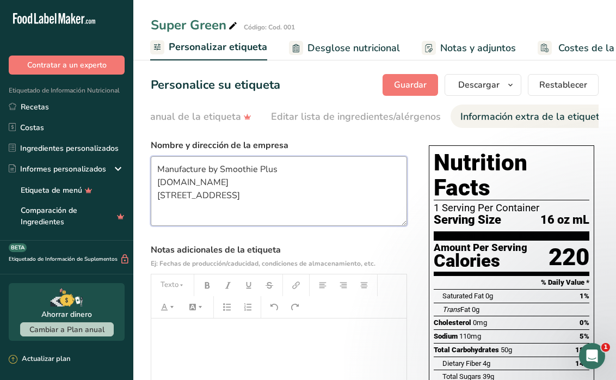
scroll to position [0, 0]
click at [205, 169] on textarea "Manufacture by Smoothie Plus [DOMAIN_NAME] [STREET_ADDRESS]" at bounding box center [279, 191] width 256 height 70
click at [224, 174] on textarea "Manufactured by Smoothie Plus [DOMAIN_NAME] [STREET_ADDRESS]" at bounding box center [279, 191] width 256 height 70
click at [233, 190] on textarea "Manufactured and distributed by : Smoothie Plus [DOMAIN_NAME] [STREET_ADDRESS]" at bounding box center [279, 191] width 256 height 70
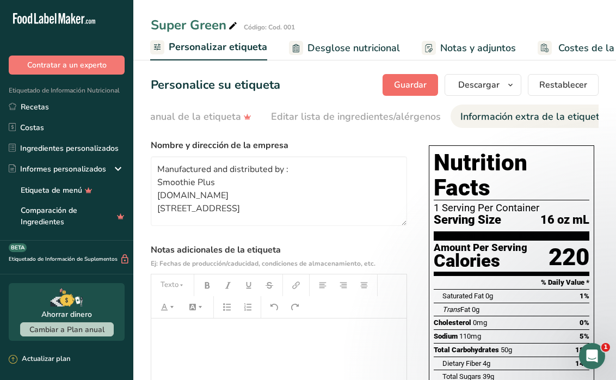
click at [417, 89] on span "Guardar" at bounding box center [410, 84] width 33 height 13
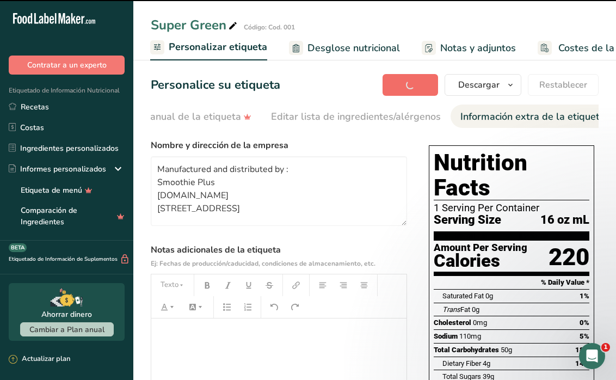
type textarea "Manufactured and distributed by : Smoothie Plus [DOMAIN_NAME] [STREET_ADDRESS]"
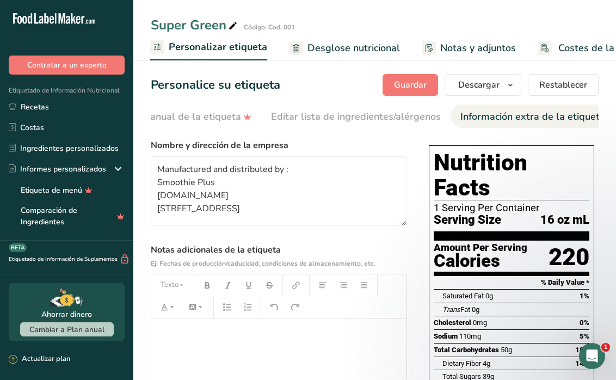
click at [581, 289] on div "Saturated Fat 0g 1%" at bounding box center [515, 296] width 147 height 14
click at [581, 303] on div "Trans Fat 0g" at bounding box center [515, 310] width 147 height 14
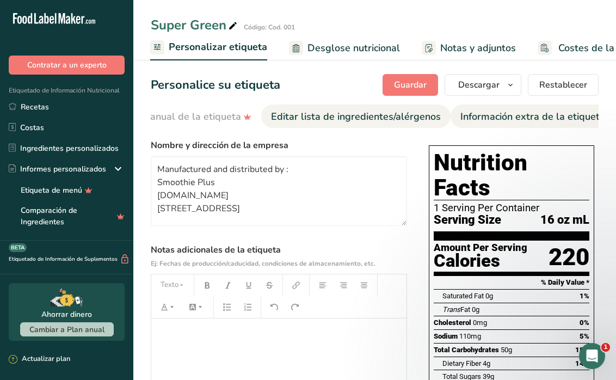
click at [290, 116] on div "Editar lista de ingredientes/alérgenos" at bounding box center [356, 116] width 170 height 15
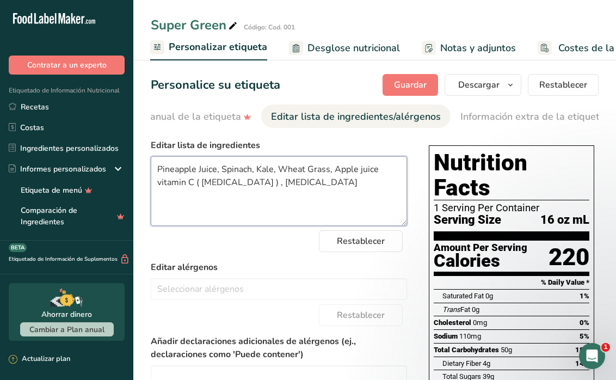
drag, startPoint x: 258, startPoint y: 185, endPoint x: 194, endPoint y: 184, distance: 63.7
click at [194, 184] on textarea "Pineapple Juice, Spinach, Kale, Wheat Grass, Apple juice vitamin C ( [MEDICAL_D…" at bounding box center [279, 191] width 256 height 70
click at [383, 173] on textarea "Pineapple Juice, Spinach, Kale, Wheat Grass, Apple juice vitamin C , [MEDICAL_D…" at bounding box center [279, 191] width 256 height 70
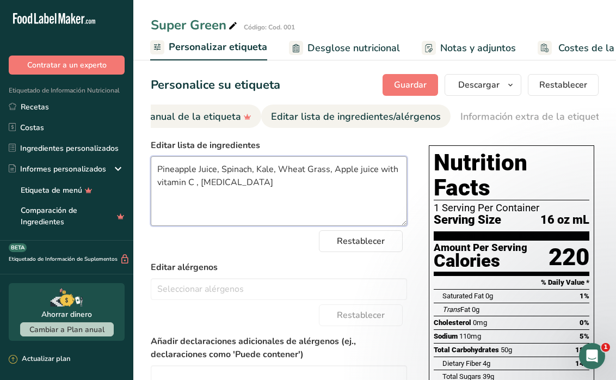
type textarea "Pineapple Juice, Spinach, Kale, Wheat Grass, Apple juice with vitamin C , [MEDI…"
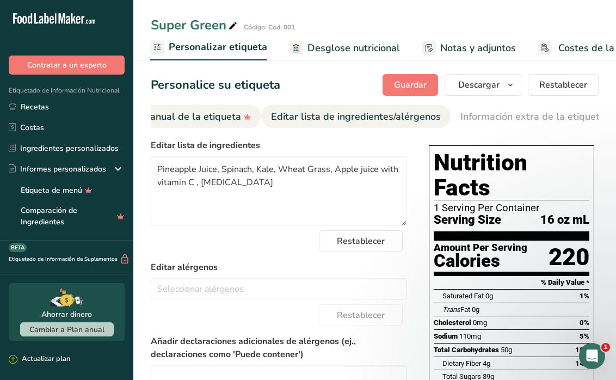
click at [214, 118] on div "Eliminación manual de la etiqueta" at bounding box center [169, 116] width 163 height 15
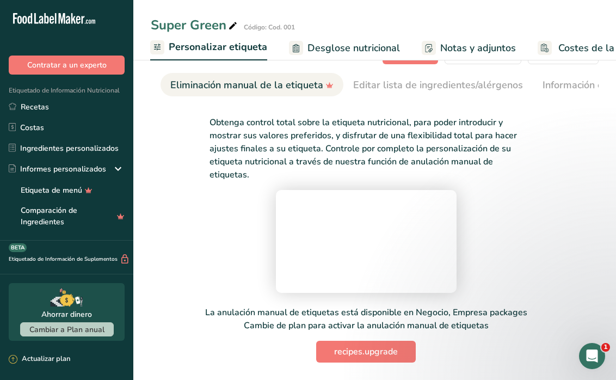
scroll to position [118, 0]
click at [304, 199] on video at bounding box center [366, 240] width 163 height 82
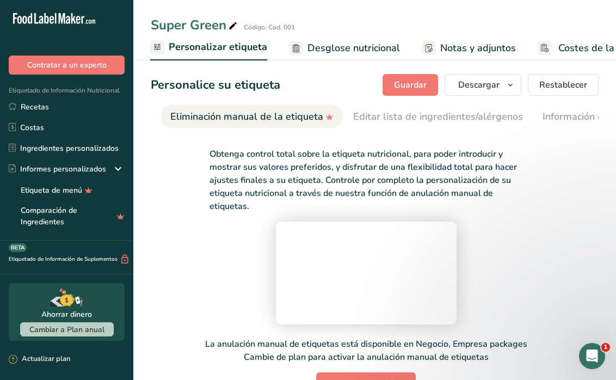
scroll to position [0, 0]
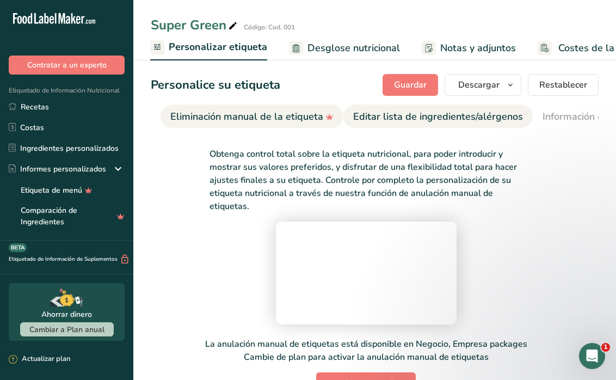
click at [392, 109] on link "Editar lista de ingredientes/alérgenos" at bounding box center [438, 116] width 170 height 24
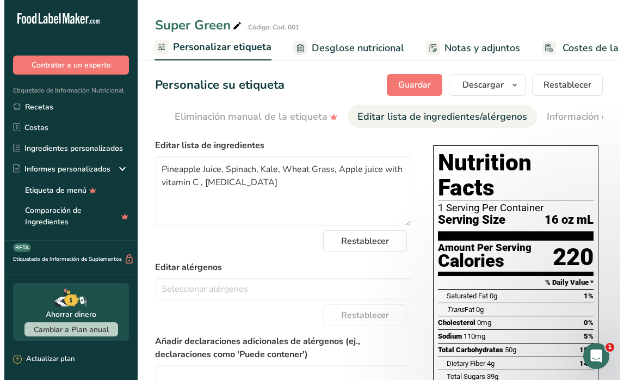
scroll to position [0, 581]
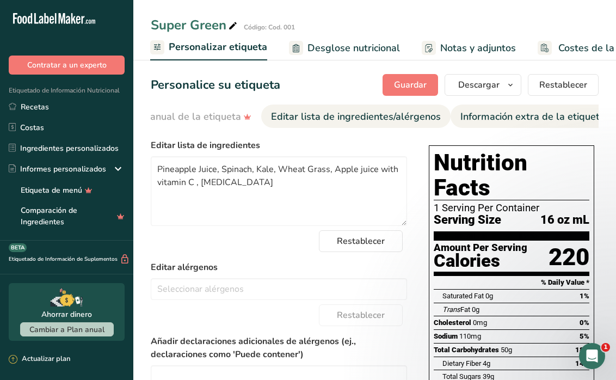
click at [550, 114] on div "Información extra de la etiqueta" at bounding box center [532, 116] width 145 height 15
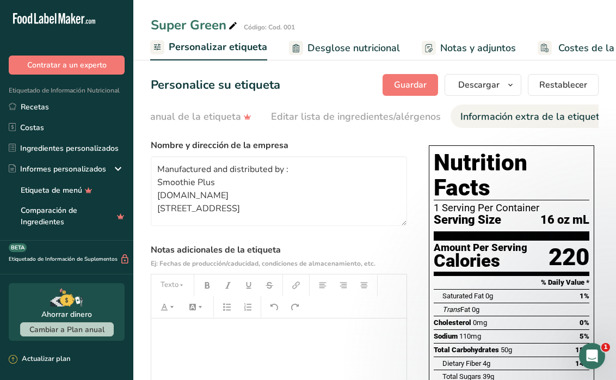
scroll to position [0, 573]
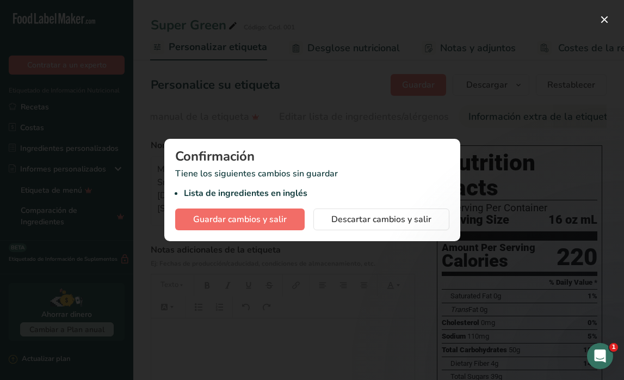
click at [279, 229] on button "Guardar cambios y salir" at bounding box center [240, 219] width 130 height 22
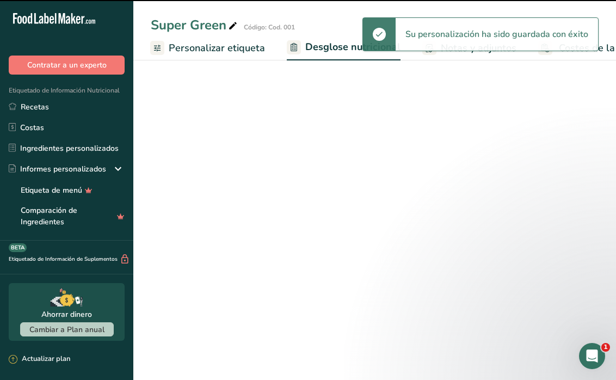
select select "Calories"
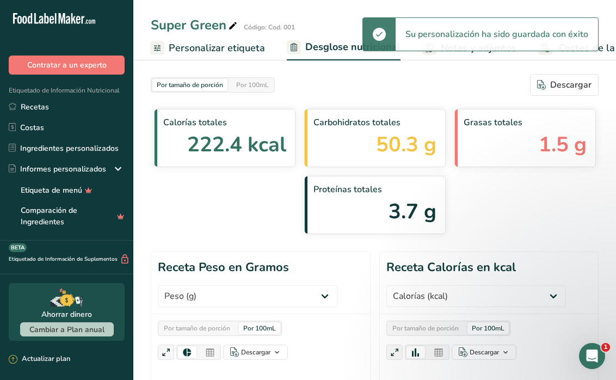
click at [219, 54] on span "Personalizar etiqueta" at bounding box center [217, 48] width 96 height 15
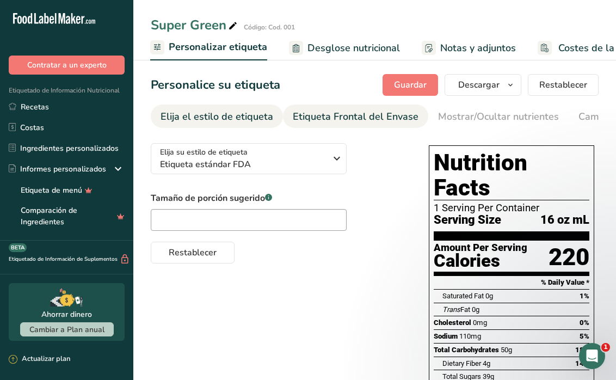
click at [324, 118] on div "Etiqueta Frontal del Envase" at bounding box center [356, 116] width 126 height 15
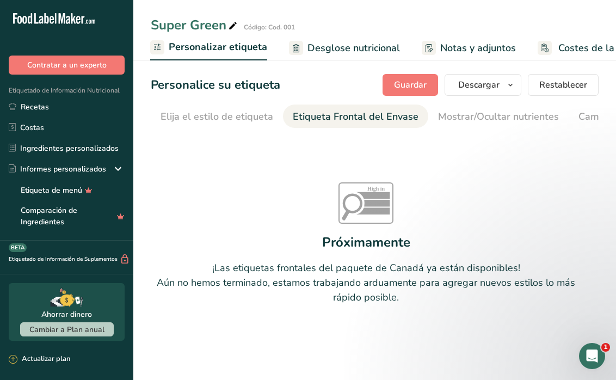
scroll to position [0, 130]
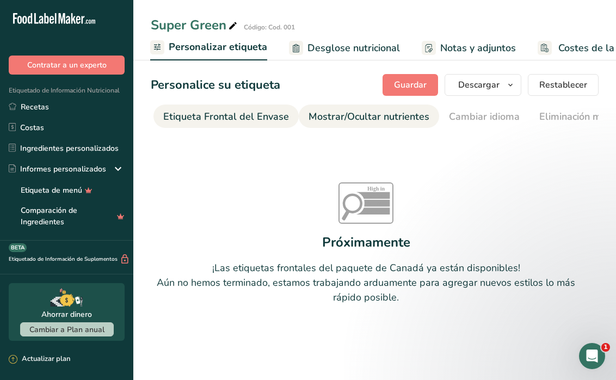
click at [386, 116] on div "Mostrar/Ocultar nutrientes" at bounding box center [369, 116] width 121 height 15
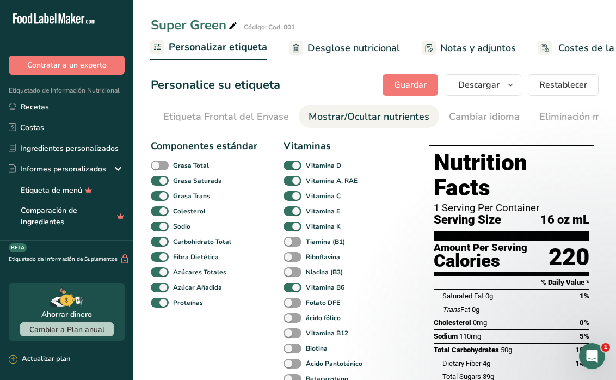
scroll to position [0, 272]
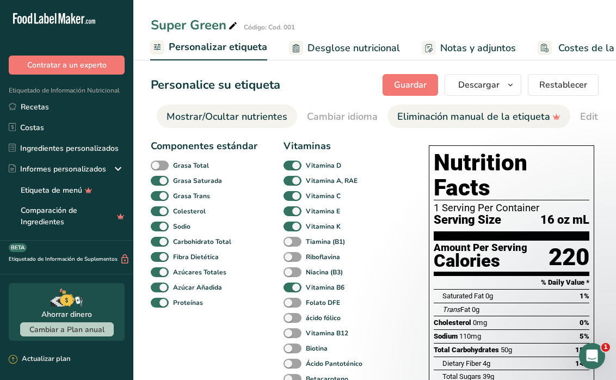
click at [453, 115] on div "Eliminación manual de la etiqueta" at bounding box center [478, 116] width 163 height 15
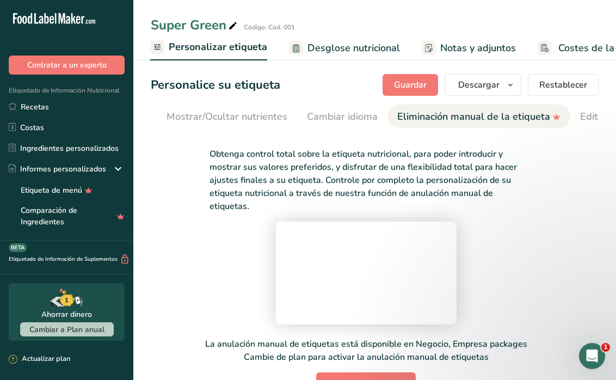
scroll to position [0, 498]
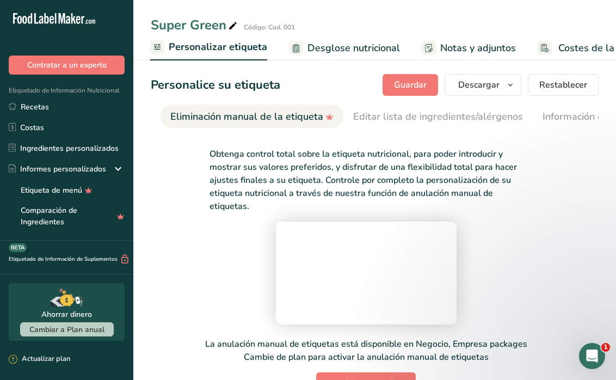
click at [244, 110] on div "Eliminación manual de la etiqueta" at bounding box center [251, 116] width 163 height 15
click at [346, 54] on span "Desglose nutricional" at bounding box center [353, 48] width 93 height 15
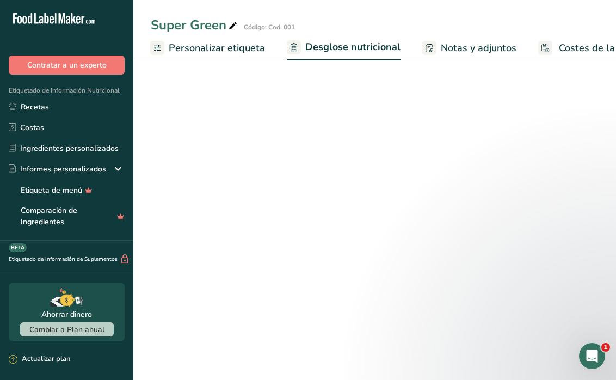
scroll to position [0, 333]
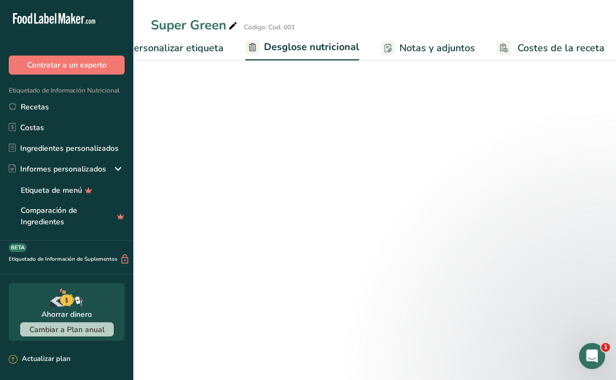
select select "Calories"
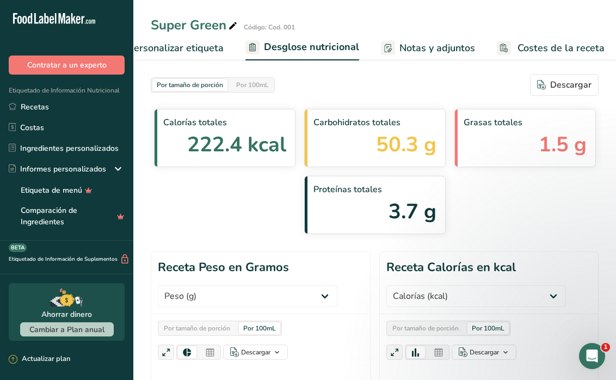
click at [422, 50] on span "Notas y adjuntos" at bounding box center [437, 48] width 76 height 15
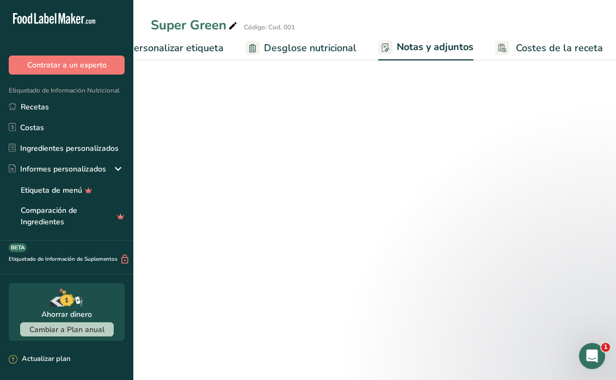
scroll to position [0, 333]
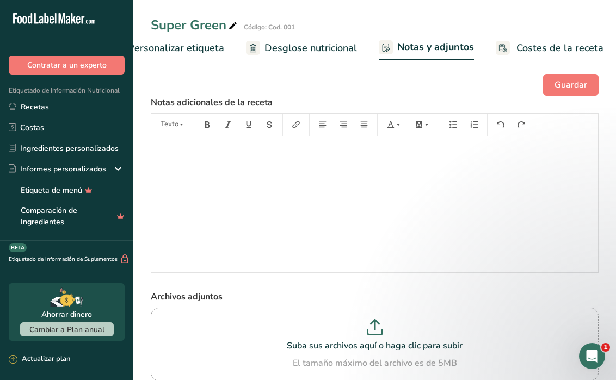
click at [201, 44] on span "Personalizar etiqueta" at bounding box center [176, 48] width 96 height 15
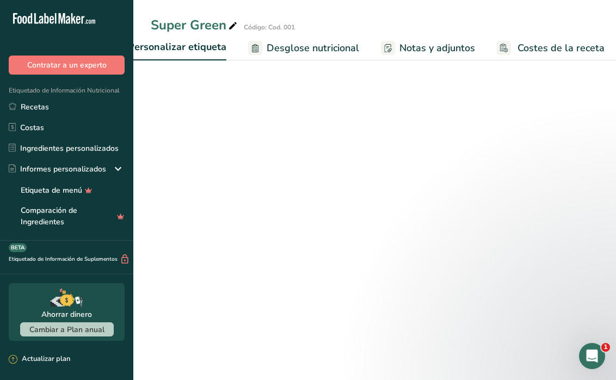
scroll to position [0, 292]
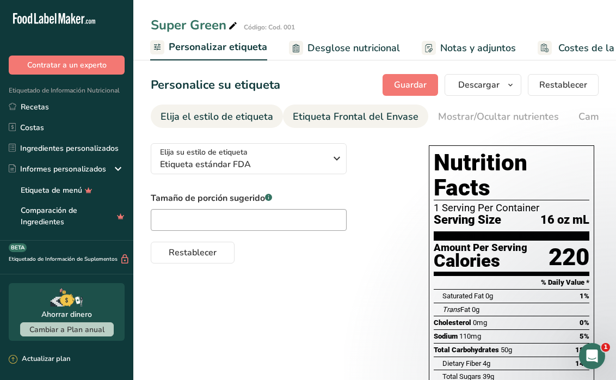
click at [324, 120] on div "Etiqueta Frontal del Envase" at bounding box center [356, 116] width 126 height 15
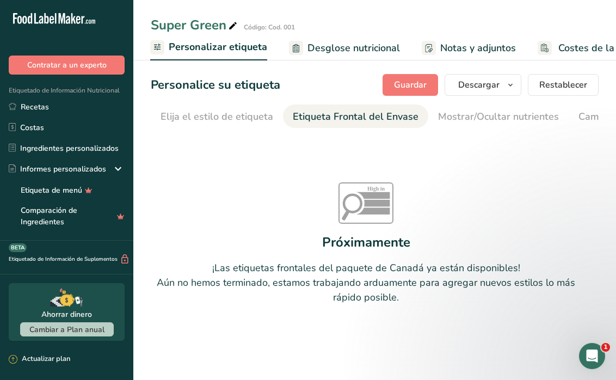
scroll to position [0, 130]
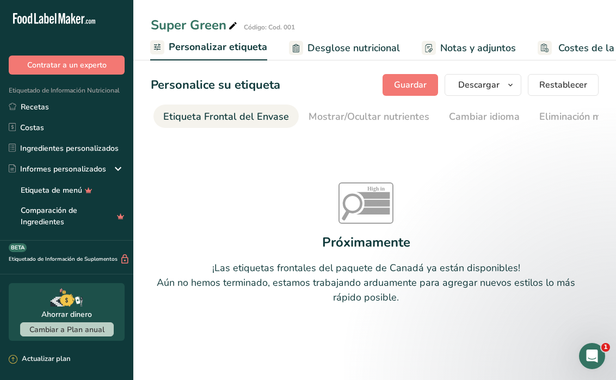
click at [184, 112] on div "Etiqueta Frontal del Envase" at bounding box center [226, 116] width 126 height 15
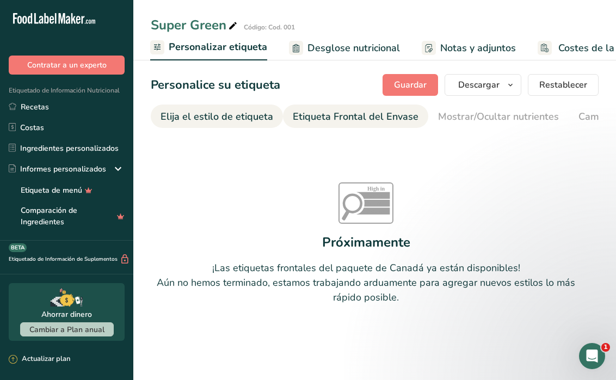
click at [193, 116] on div "Elija el estilo de etiqueta" at bounding box center [217, 116] width 113 height 15
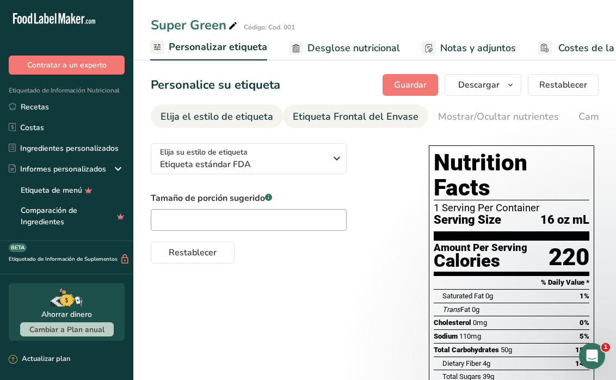
click at [327, 118] on div "Etiqueta Frontal del Envase" at bounding box center [356, 116] width 126 height 15
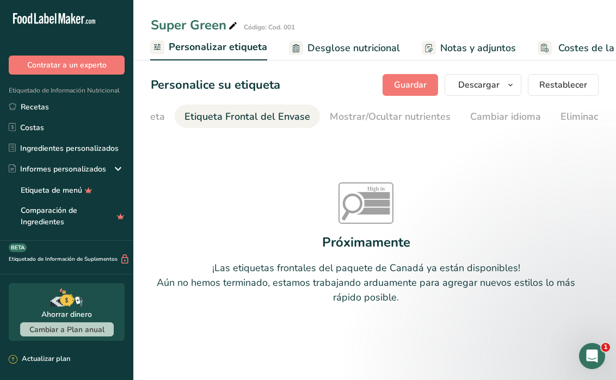
scroll to position [0, 130]
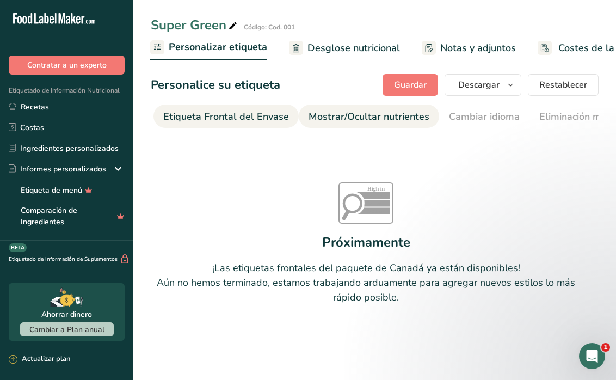
drag, startPoint x: 340, startPoint y: 131, endPoint x: 415, endPoint y: 119, distance: 76.0
click at [415, 119] on section "Personalice su etiqueta [GEOGRAPHIC_DATA] [GEOGRAPHIC_DATA] [PERSON_NAME] qué m…" at bounding box center [374, 213] width 483 height 313
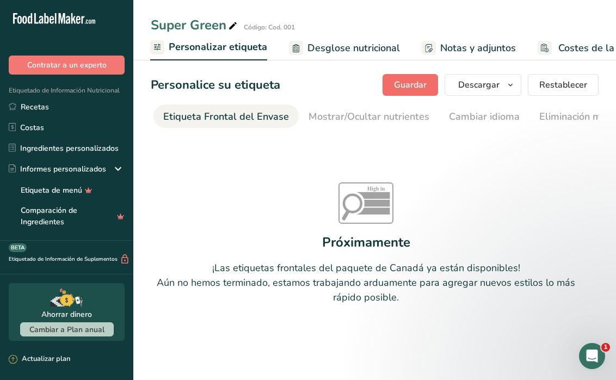
click at [405, 90] on span "Guardar" at bounding box center [410, 84] width 33 height 13
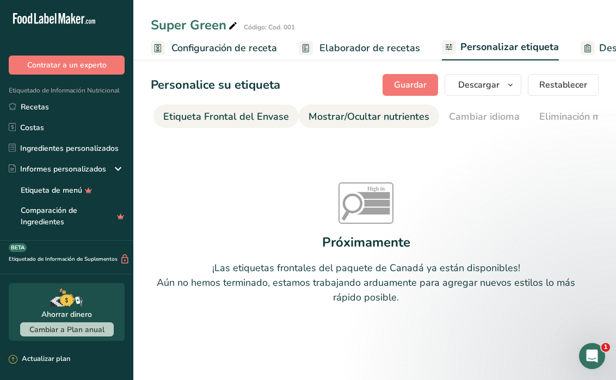
click at [355, 113] on div "Mostrar/Ocultar nutrientes" at bounding box center [369, 116] width 121 height 15
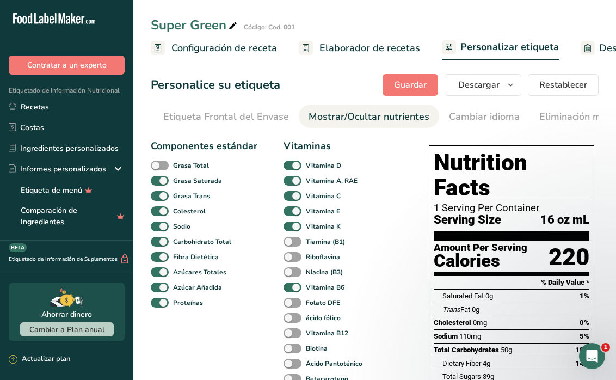
scroll to position [0, 272]
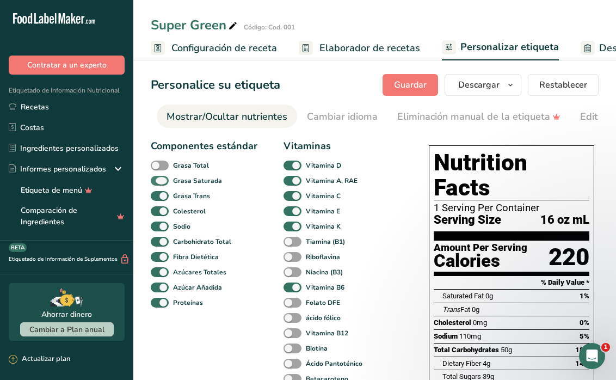
click at [161, 184] on span at bounding box center [160, 181] width 18 height 10
click at [158, 184] on input "Grasa Saturada" at bounding box center [154, 180] width 7 height 7
checkbox input "false"
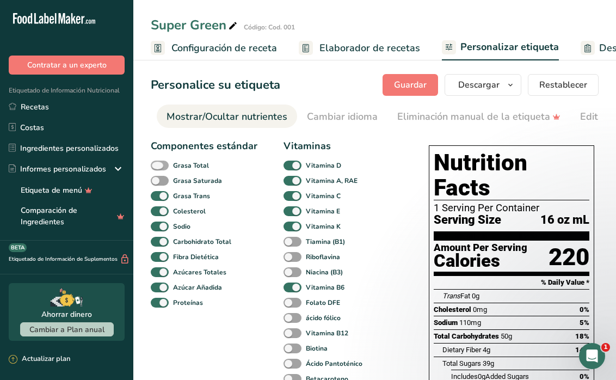
click at [167, 166] on span at bounding box center [160, 166] width 18 height 10
click at [158, 166] on input "Grasa Total" at bounding box center [154, 165] width 7 height 7
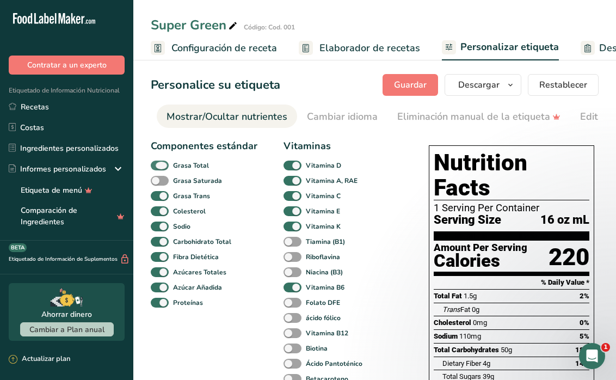
click at [159, 166] on span at bounding box center [160, 166] width 18 height 10
click at [158, 166] on input "Grasa Total" at bounding box center [154, 165] width 7 height 7
checkbox input "false"
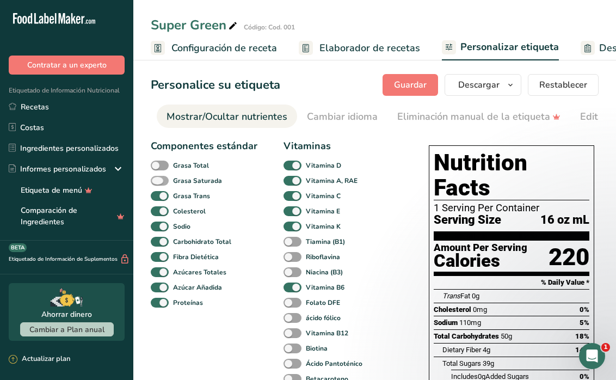
click at [166, 184] on span at bounding box center [160, 181] width 18 height 10
click at [158, 184] on input "Grasa Saturada" at bounding box center [154, 180] width 7 height 7
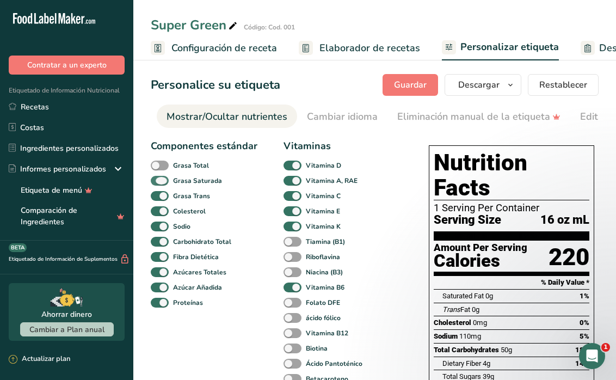
click at [166, 184] on span at bounding box center [160, 181] width 18 height 10
click at [158, 184] on input "Grasa Saturada" at bounding box center [154, 180] width 7 height 7
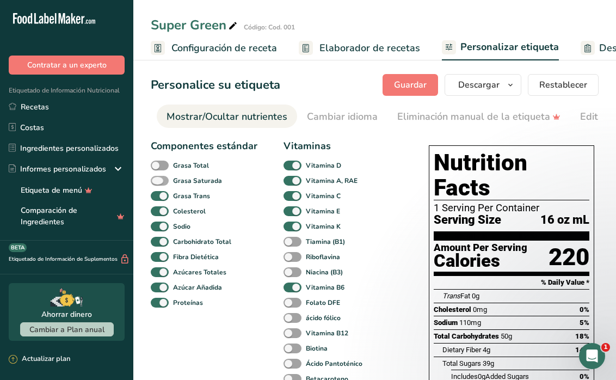
click at [166, 184] on span at bounding box center [160, 181] width 18 height 10
click at [158, 184] on input "Grasa Saturada" at bounding box center [154, 180] width 7 height 7
checkbox input "true"
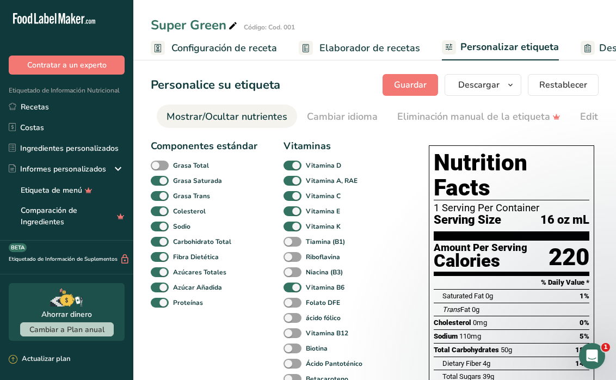
click at [427, 82] on span "Guardar" at bounding box center [410, 84] width 33 height 13
click at [409, 83] on span "Guardar" at bounding box center [410, 84] width 33 height 13
click at [330, 115] on div "Cambiar idioma" at bounding box center [342, 116] width 71 height 15
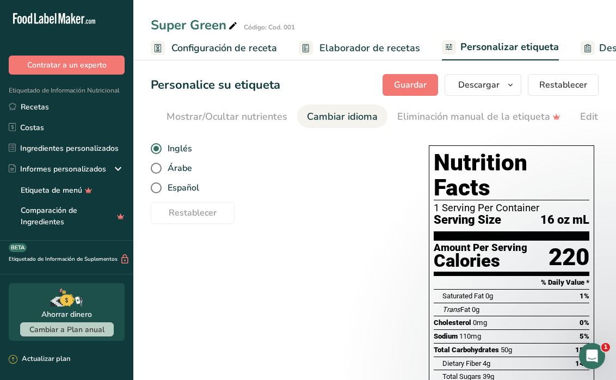
scroll to position [0, 409]
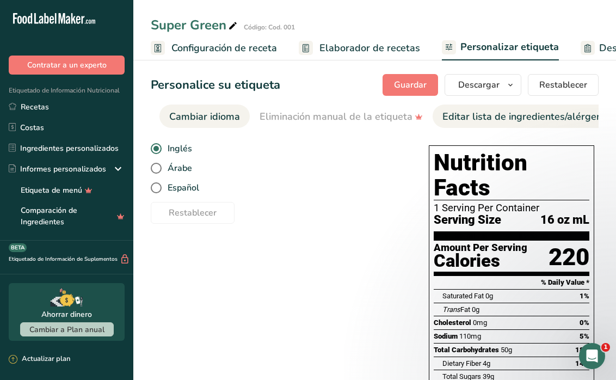
click at [450, 111] on div "Editar lista de ingredientes/alérgenos" at bounding box center [527, 116] width 170 height 15
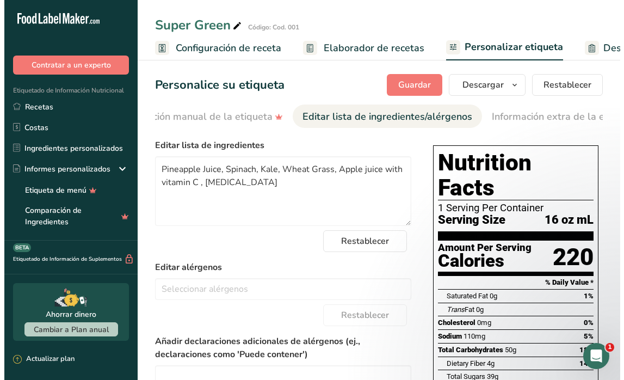
scroll to position [0, 581]
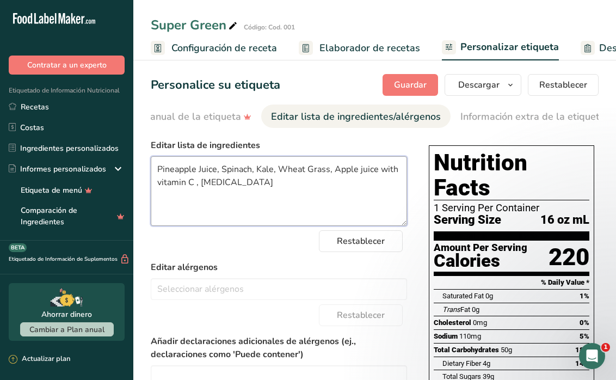
click at [270, 186] on textarea "Pineapple Juice, Spinach, Kale, Wheat Grass, Apple juice with vitamin C , [MEDI…" at bounding box center [279, 191] width 256 height 70
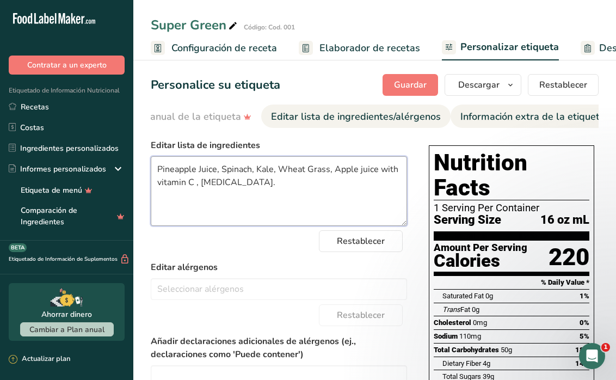
type textarea "Pineapple Juice, Spinach, Kale, Wheat Grass, Apple juice with vitamin C , [MEDI…"
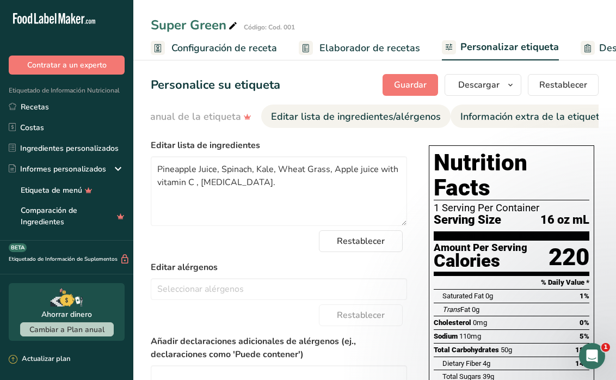
click at [530, 116] on div "Información extra de la etiqueta" at bounding box center [532, 116] width 145 height 15
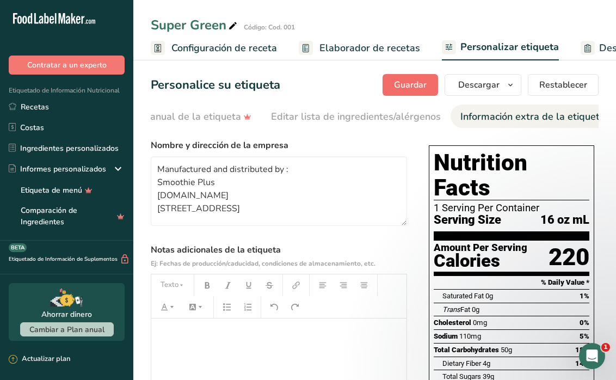
click at [409, 86] on span "Guardar" at bounding box center [410, 84] width 33 height 13
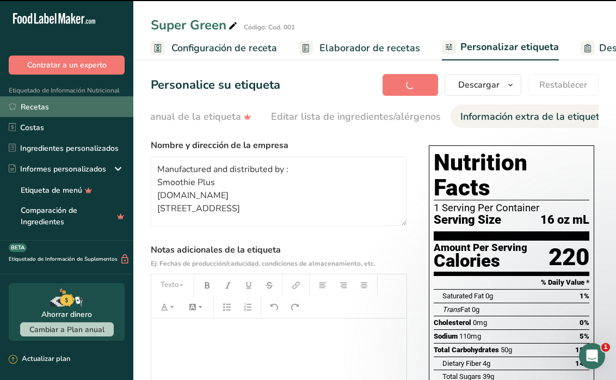
click at [42, 107] on link "Recetas" at bounding box center [66, 106] width 133 height 21
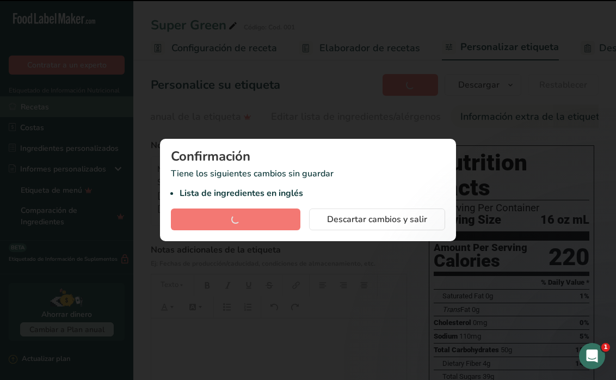
scroll to position [0, 573]
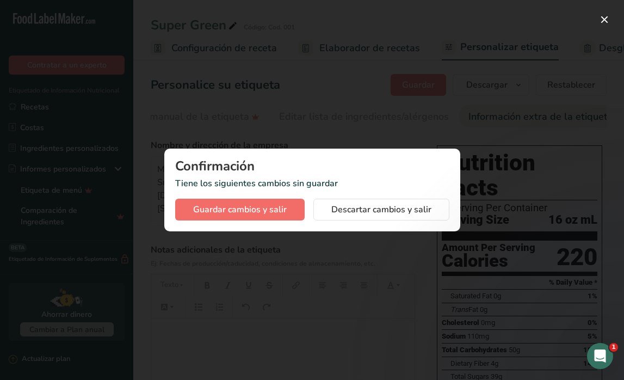
click at [269, 219] on button "Guardar cambios y salir" at bounding box center [240, 210] width 130 height 22
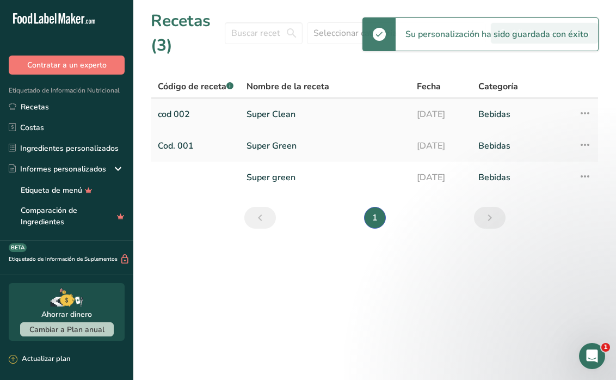
click at [178, 115] on link "cod 002" at bounding box center [196, 114] width 76 height 23
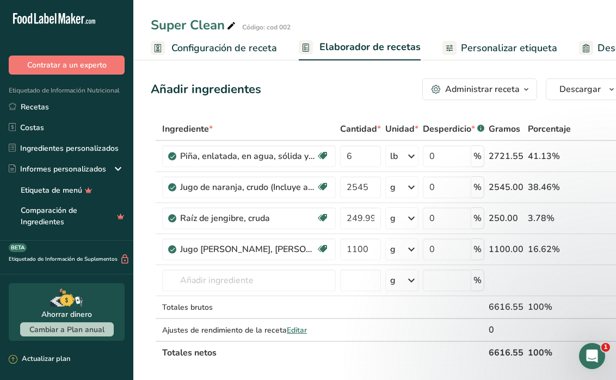
click at [254, 47] on span "Configuración de receta" at bounding box center [224, 48] width 106 height 15
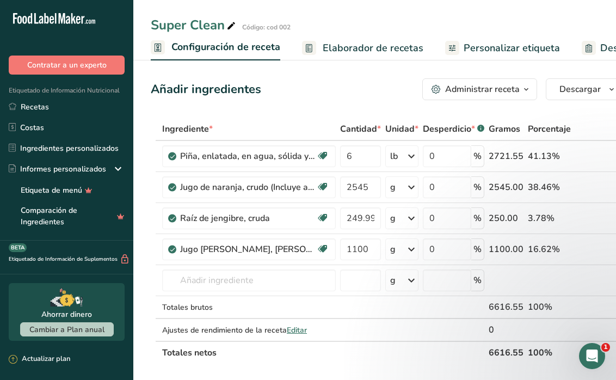
scroll to position [0, 4]
select select "18"
select select "22"
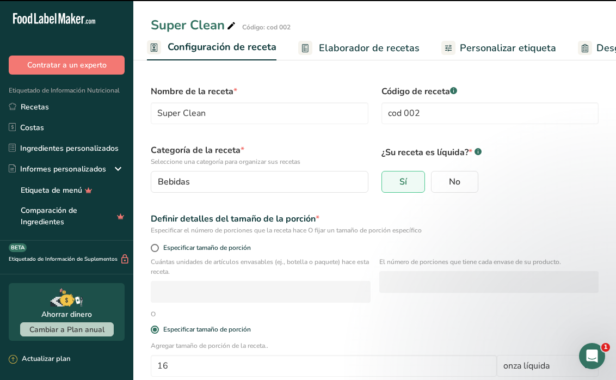
click at [342, 48] on span "Elaborador de recetas" at bounding box center [369, 48] width 101 height 15
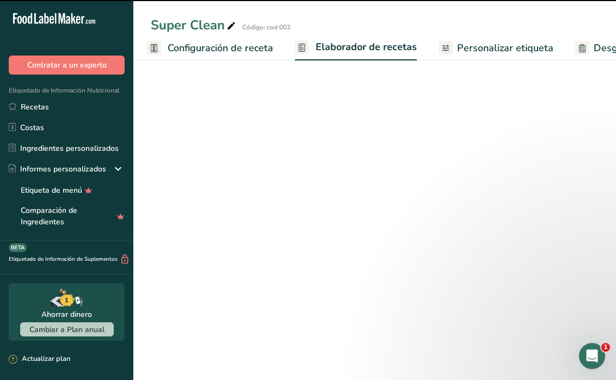
scroll to position [0, 151]
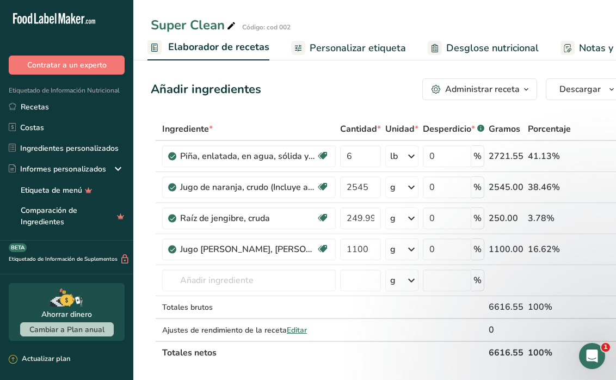
click at [224, 46] on span "Elaborador de recetas" at bounding box center [218, 47] width 101 height 15
click at [362, 45] on span "Personalizar etiqueta" at bounding box center [358, 48] width 96 height 15
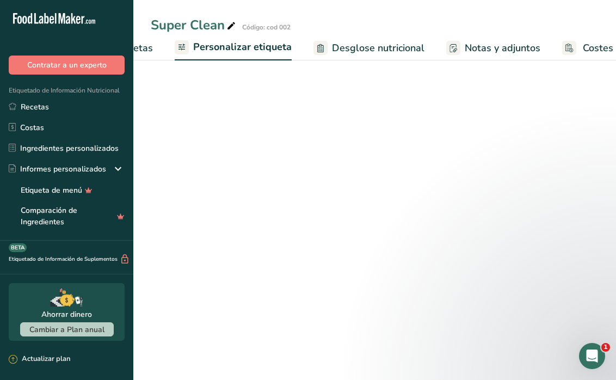
scroll to position [0, 292]
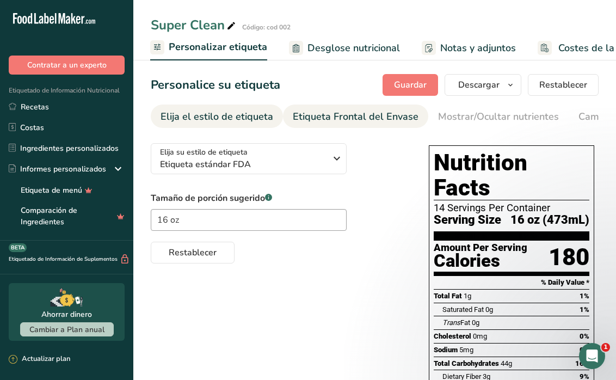
click at [353, 115] on div "Etiqueta Frontal del Envase" at bounding box center [356, 116] width 126 height 15
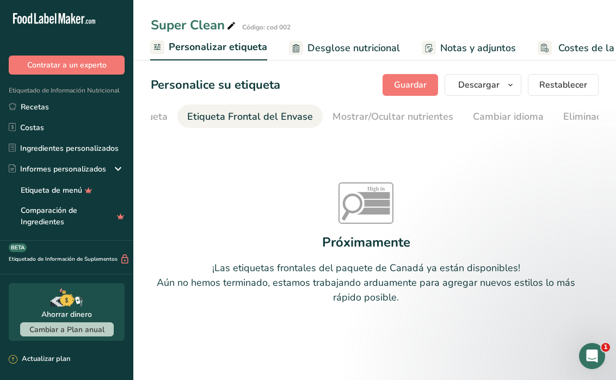
scroll to position [0, 130]
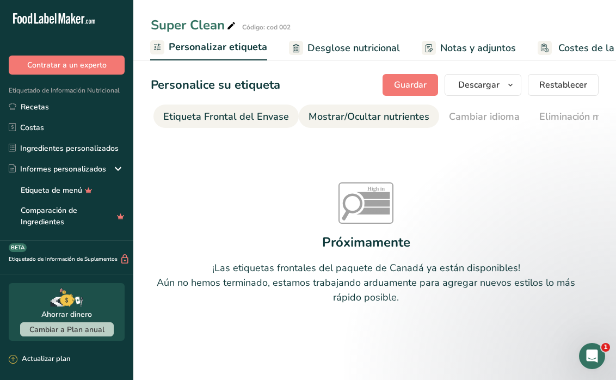
click at [399, 119] on div "Mostrar/Ocultar nutrientes" at bounding box center [369, 116] width 121 height 15
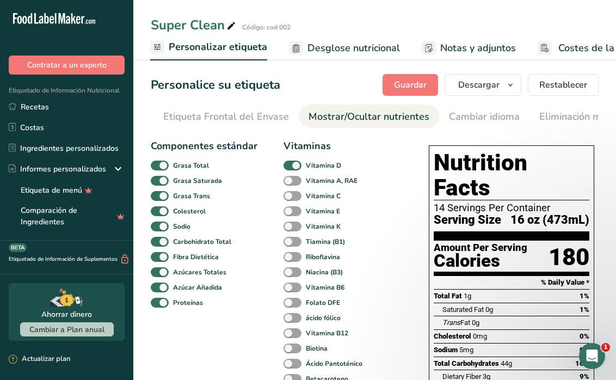
scroll to position [0, 272]
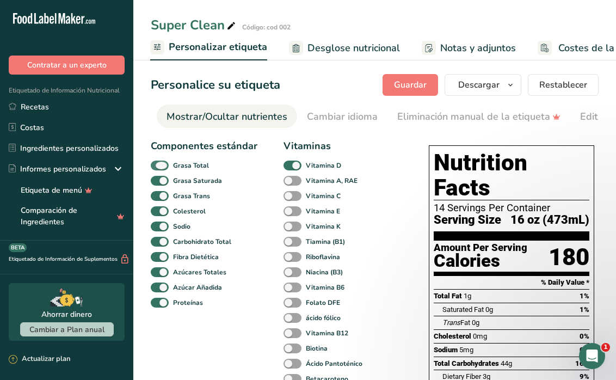
click at [158, 164] on span at bounding box center [160, 166] width 18 height 10
click at [158, 164] on input "Grasa Total" at bounding box center [154, 165] width 7 height 7
checkbox input "false"
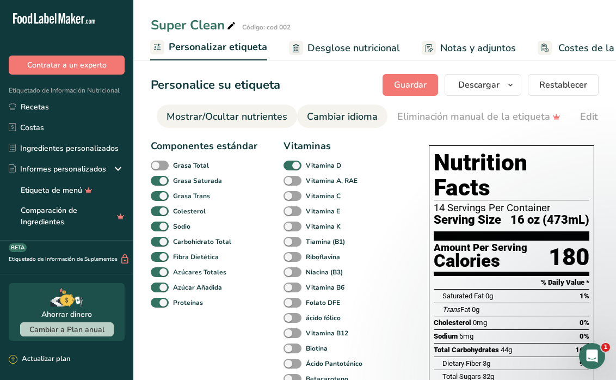
click at [354, 111] on div "Cambiar idioma" at bounding box center [342, 116] width 71 height 15
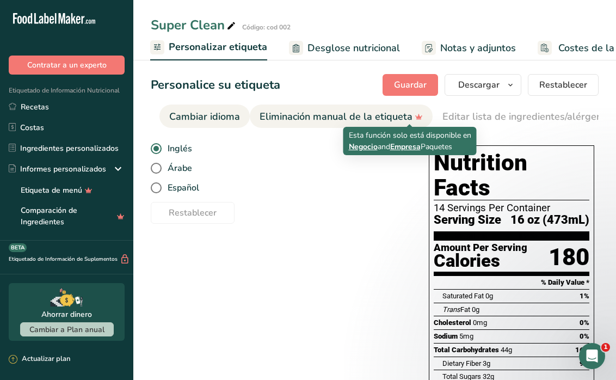
click at [414, 121] on icon at bounding box center [419, 116] width 16 height 11
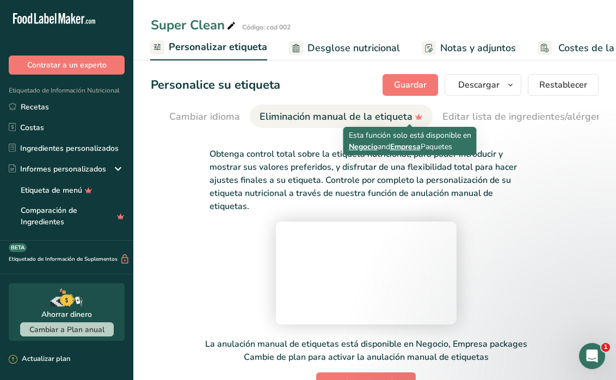
scroll to position [0, 498]
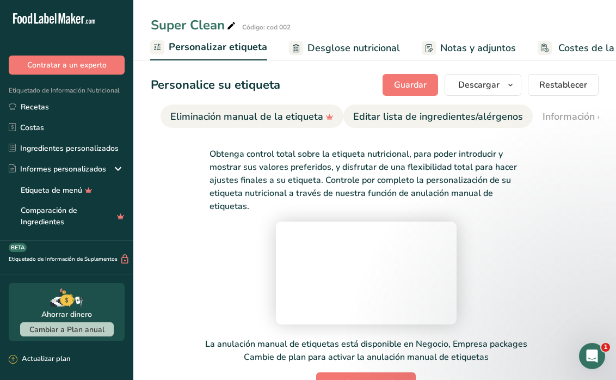
click at [455, 113] on div "Editar lista de ingredientes/alérgenos" at bounding box center [438, 116] width 170 height 15
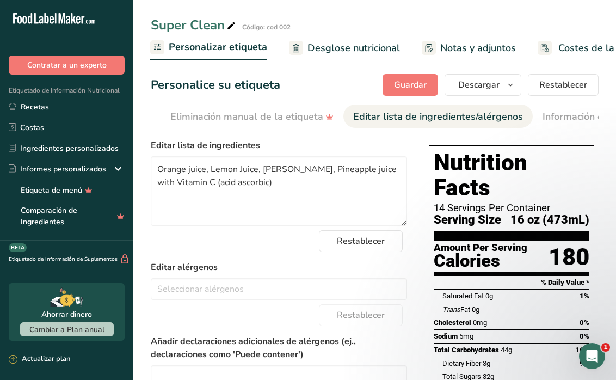
scroll to position [0, 581]
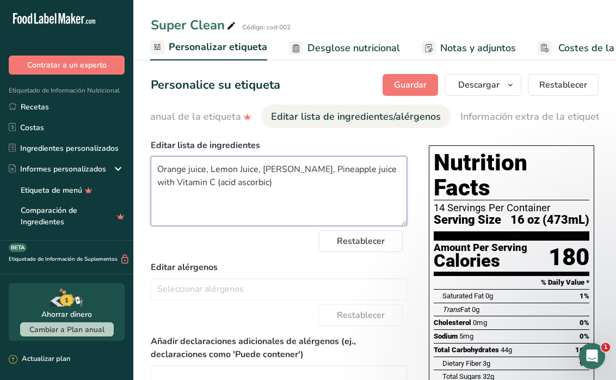
click at [261, 186] on textarea "Orange juice, Lemon Juice, [PERSON_NAME], Pineapple juice with Vitamin C (acid …" at bounding box center [279, 191] width 256 height 70
drag, startPoint x: 253, startPoint y: 186, endPoint x: 370, endPoint y: 175, distance: 117.6
click at [370, 175] on textarea "Orange juice, Lemon Juice, [PERSON_NAME], Pineapple juice with Vitamin C (acid …" at bounding box center [279, 191] width 256 height 70
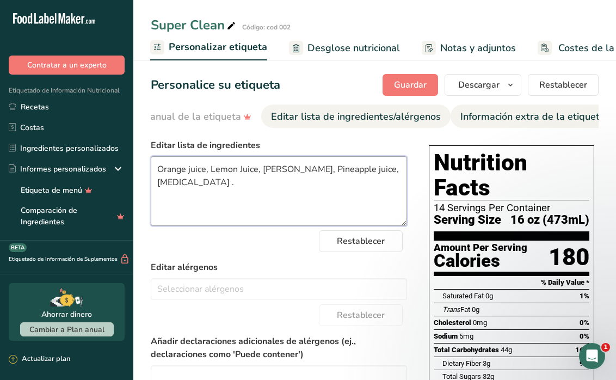
type textarea "Orange juice, Lemon Juice, [PERSON_NAME], Pineapple juice, [MEDICAL_DATA] ."
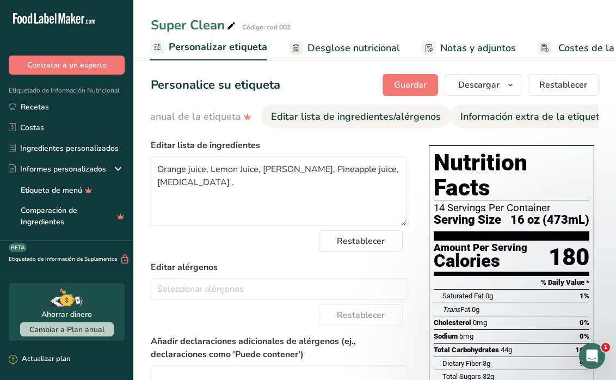
click at [485, 122] on div "Información extra de la etiqueta" at bounding box center [532, 116] width 145 height 15
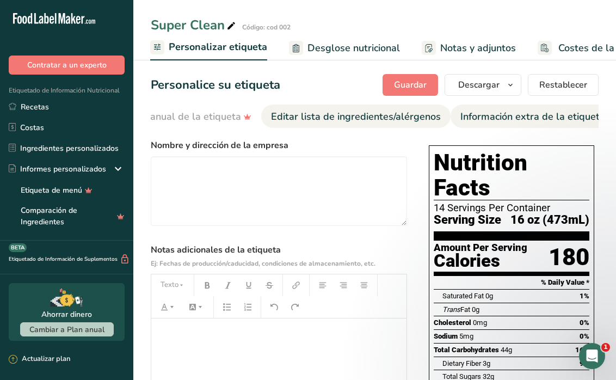
drag, startPoint x: 558, startPoint y: 119, endPoint x: 408, endPoint y: 116, distance: 150.2
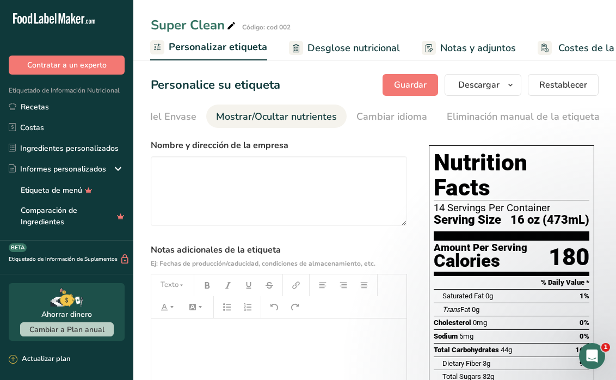
click at [281, 114] on div "Mostrar/Ocultar nutrientes" at bounding box center [276, 116] width 121 height 15
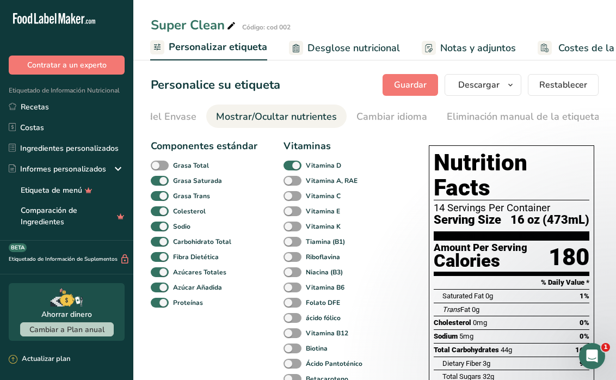
scroll to position [0, 272]
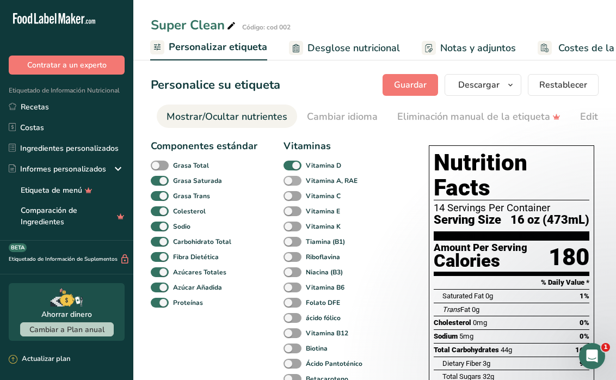
click at [289, 184] on span at bounding box center [293, 181] width 18 height 10
click at [289, 184] on input "Vitamina A, RAE" at bounding box center [287, 180] width 7 height 7
checkbox input "true"
click at [291, 198] on span at bounding box center [293, 196] width 18 height 10
click at [291, 198] on input "Vitamina C" at bounding box center [287, 195] width 7 height 7
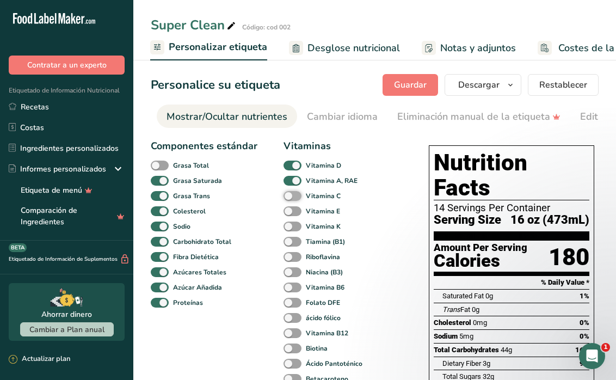
checkbox input "true"
click at [292, 210] on span at bounding box center [293, 211] width 18 height 10
click at [291, 210] on input "Vitamina E" at bounding box center [287, 210] width 7 height 7
checkbox input "true"
click at [294, 225] on span at bounding box center [293, 226] width 18 height 10
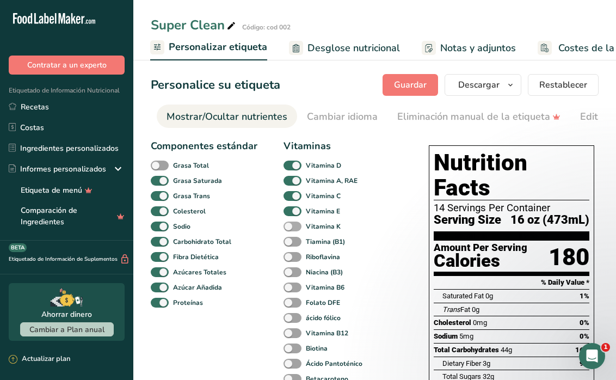
click at [291, 225] on input "Vitamina K" at bounding box center [287, 226] width 7 height 7
checkbox input "true"
click at [297, 291] on span at bounding box center [293, 287] width 18 height 10
click at [291, 291] on input "Vitamina B6" at bounding box center [287, 287] width 7 height 7
checkbox input "true"
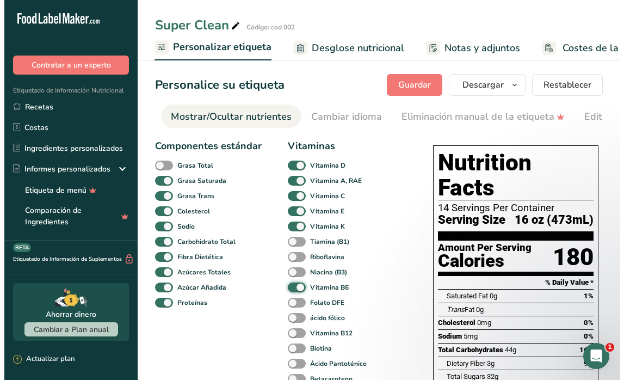
scroll to position [0, 0]
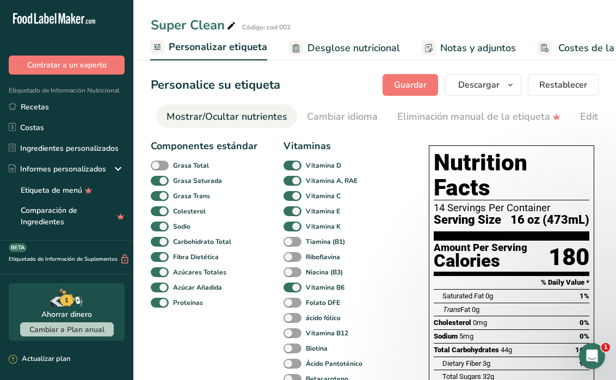
click at [241, 53] on span "Personalizar etiqueta" at bounding box center [218, 47] width 99 height 15
click at [350, 51] on span "Desglose nutricional" at bounding box center [353, 48] width 93 height 15
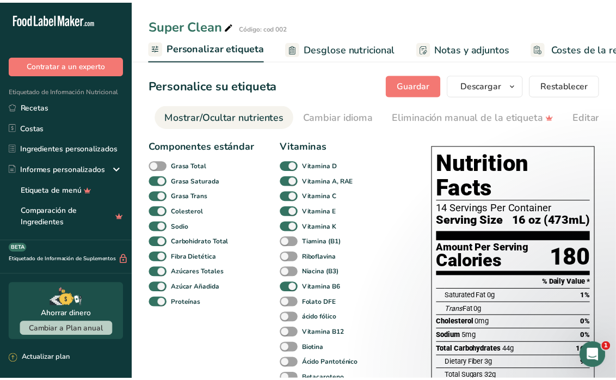
scroll to position [0, 325]
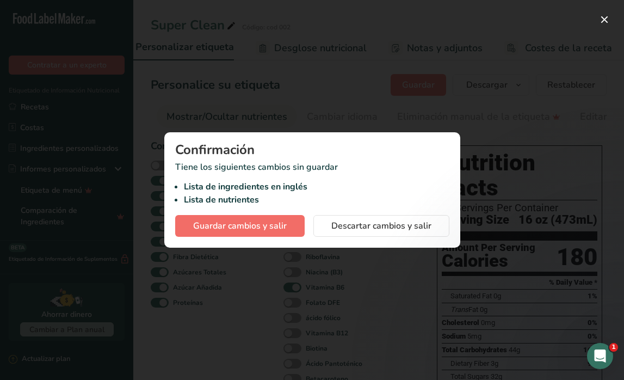
click at [266, 224] on span "Guardar cambios y salir" at bounding box center [240, 225] width 94 height 13
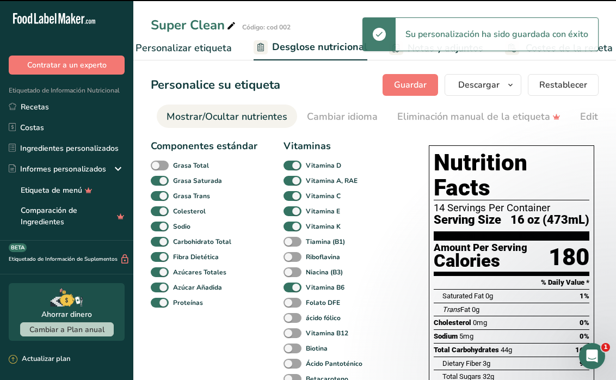
select select "Calories"
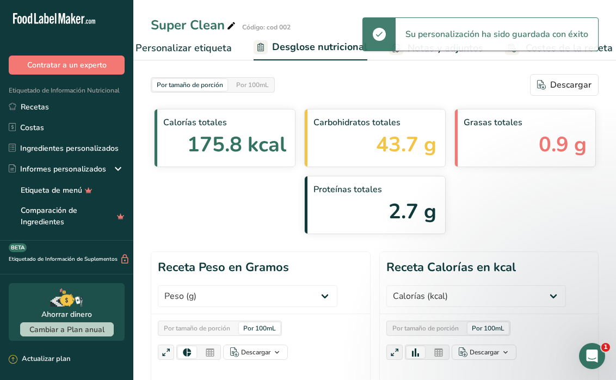
click at [199, 45] on span "Personalizar etiqueta" at bounding box center [184, 48] width 96 height 15
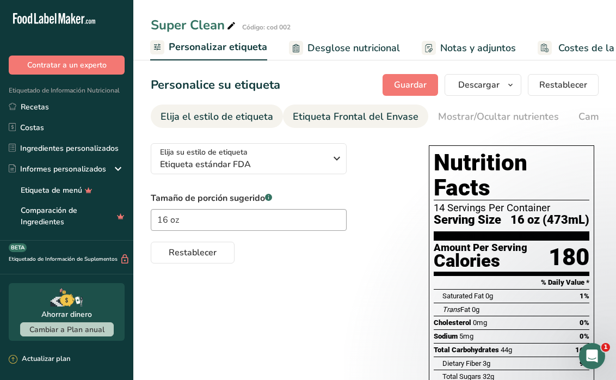
click at [307, 112] on div "Etiqueta Frontal del Envase" at bounding box center [356, 116] width 126 height 15
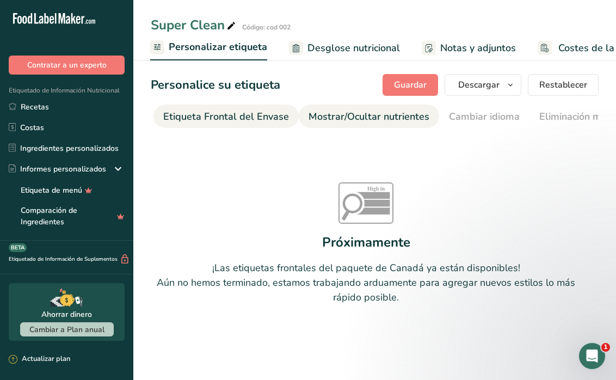
click at [341, 114] on div "Mostrar/Ocultar nutrientes" at bounding box center [369, 116] width 121 height 15
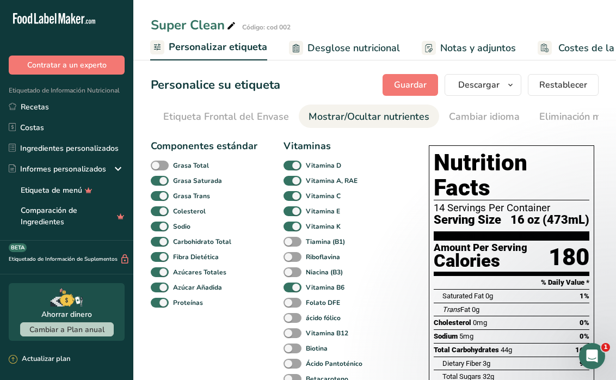
scroll to position [0, 272]
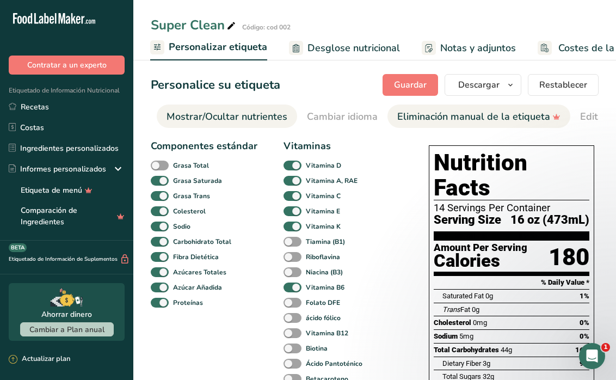
click at [433, 110] on div "Eliminación manual de la etiqueta" at bounding box center [478, 116] width 163 height 15
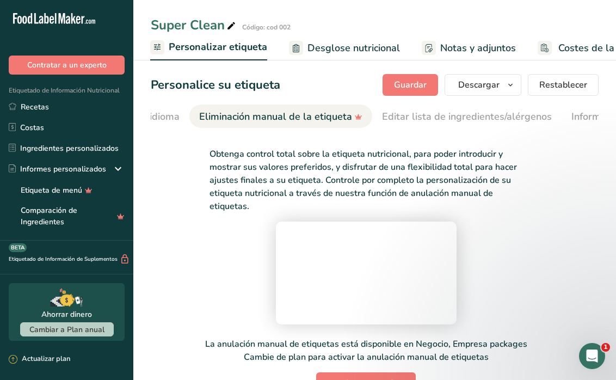
scroll to position [0, 498]
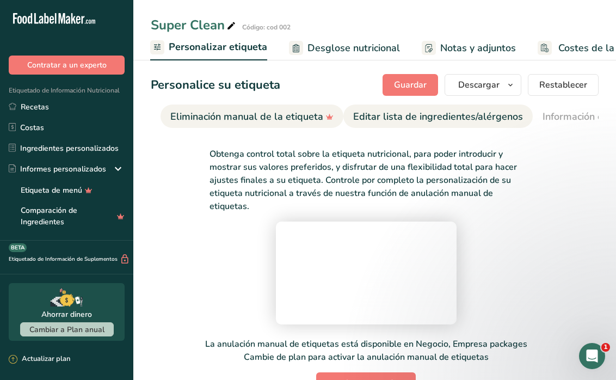
click at [495, 118] on div "Editar lista de ingredientes/alérgenos" at bounding box center [438, 116] width 170 height 15
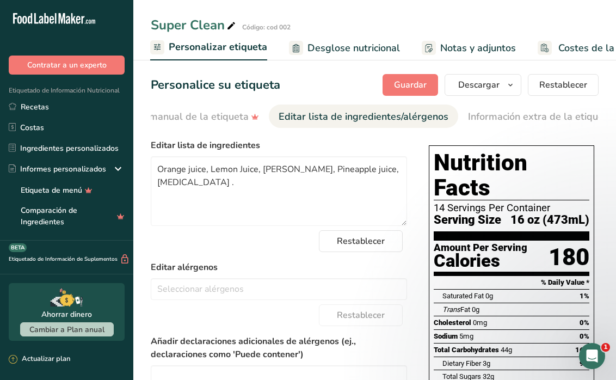
scroll to position [0, 581]
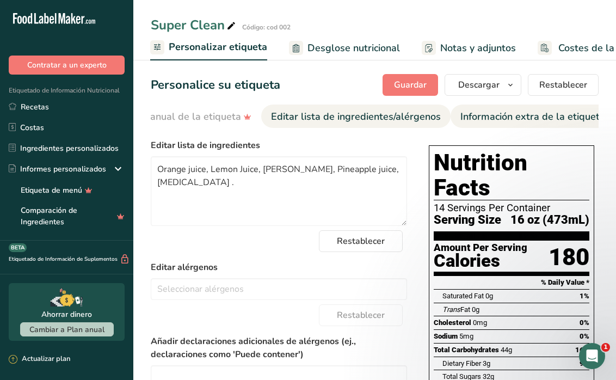
click at [556, 118] on div "Información extra de la etiqueta" at bounding box center [532, 116] width 145 height 15
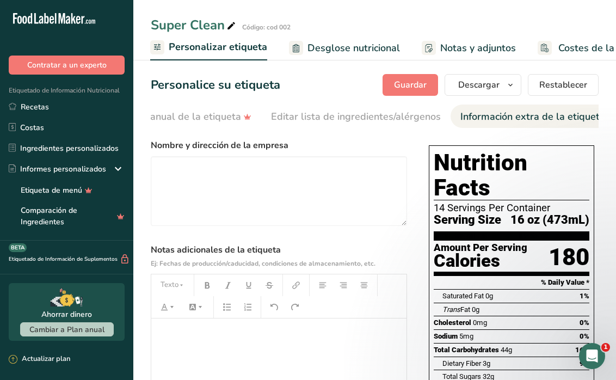
click at [343, 57] on link "Desglose nutricional" at bounding box center [344, 48] width 111 height 24
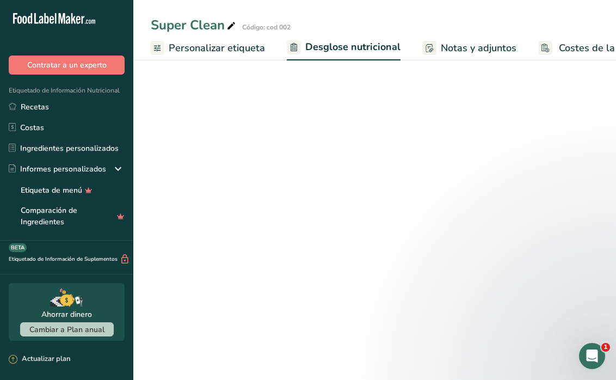
scroll to position [0, 333]
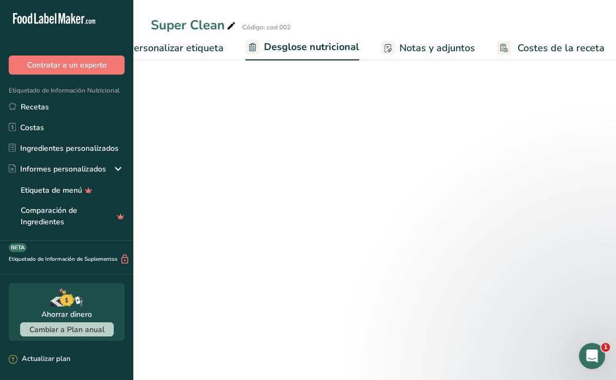
select select "Calories"
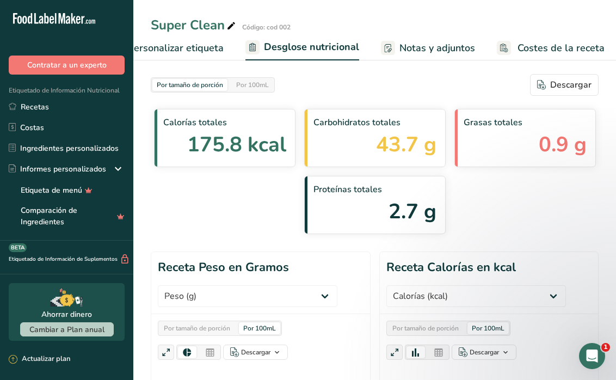
click at [429, 39] on link "Notas y adjuntos" at bounding box center [428, 48] width 94 height 24
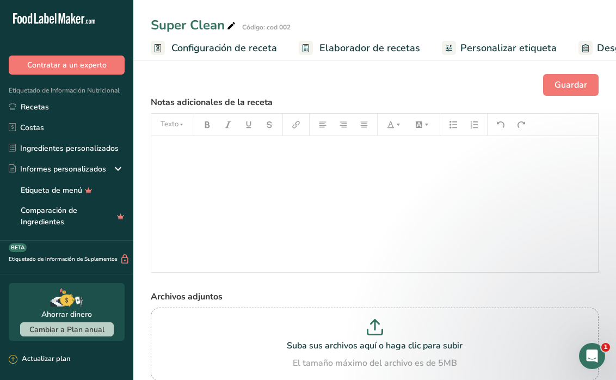
click at [208, 50] on span "Configuración de receta" at bounding box center [224, 48] width 106 height 15
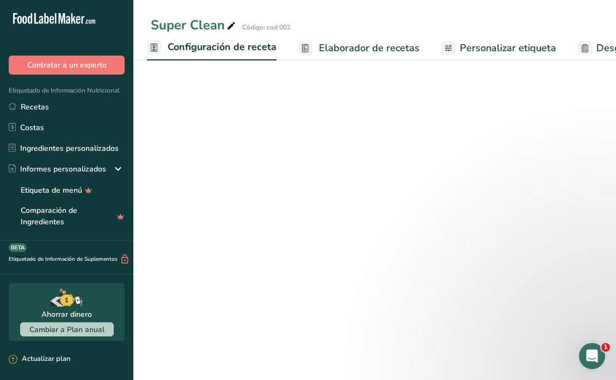
select select "18"
select select "22"
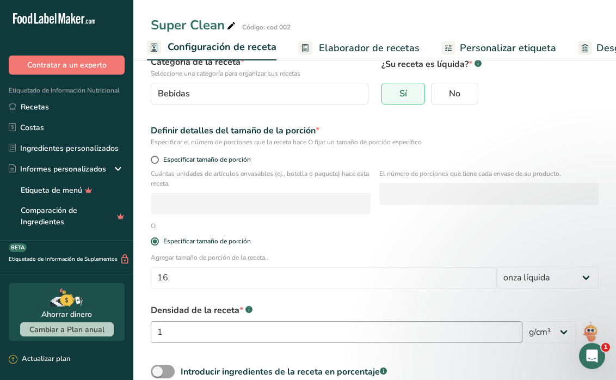
scroll to position [83, 0]
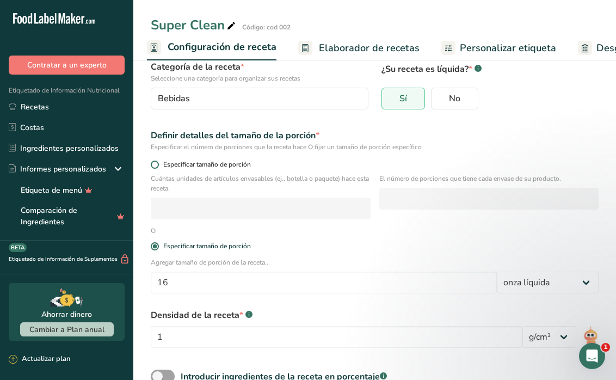
click at [152, 161] on span at bounding box center [155, 165] width 8 height 8
click at [152, 161] on input "Especificar tamaño de porción" at bounding box center [154, 164] width 7 height 7
radio input "true"
radio input "false"
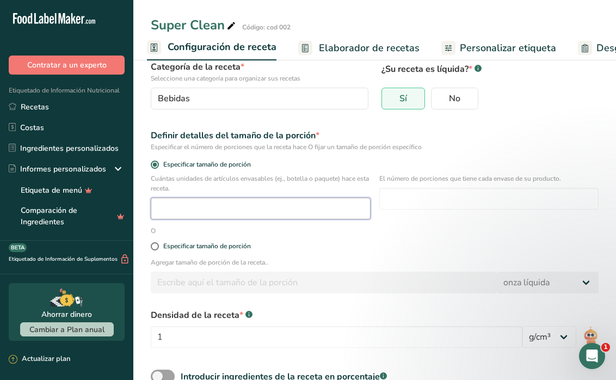
click at [210, 203] on input "number" at bounding box center [261, 209] width 220 height 22
type input "12"
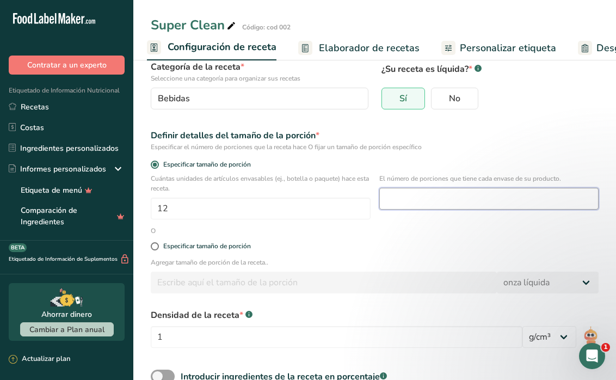
click at [457, 193] on input "number" at bounding box center [489, 199] width 220 height 22
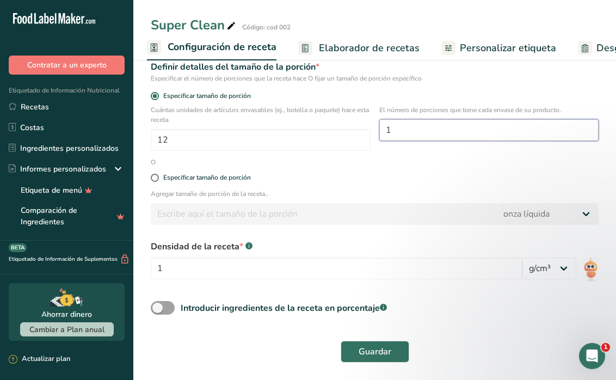
scroll to position [151, 0]
type input "1"
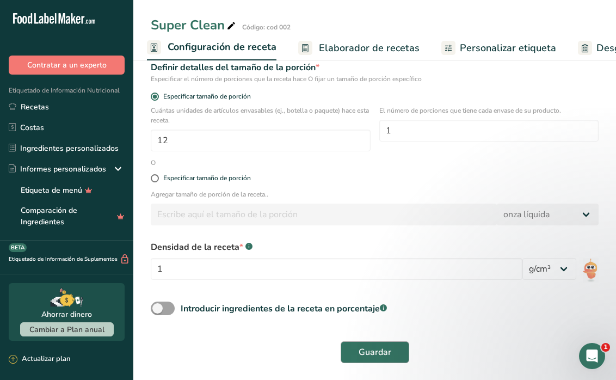
click at [376, 355] on span "Guardar" at bounding box center [375, 352] width 33 height 13
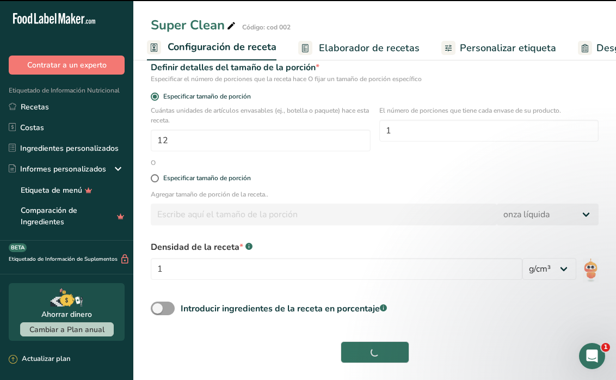
select select "0"
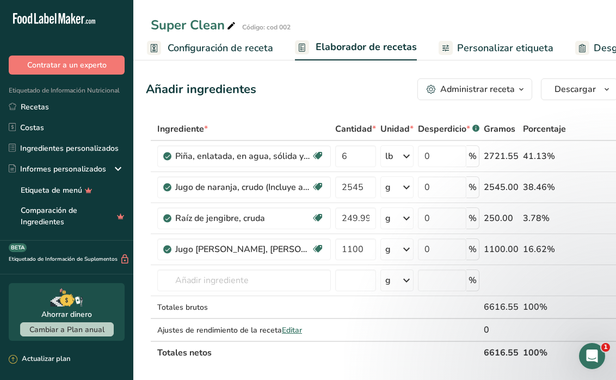
click at [475, 51] on span "Personalizar etiqueta" at bounding box center [505, 48] width 96 height 15
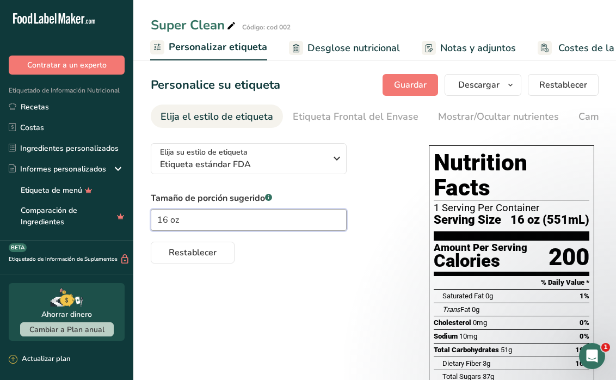
click at [290, 218] on input "16 oz" at bounding box center [249, 220] width 196 height 22
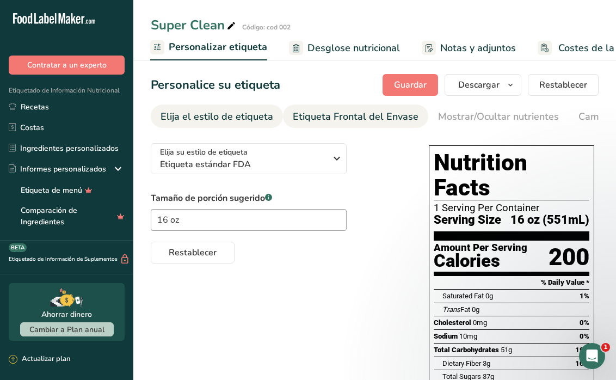
click at [364, 116] on div "Etiqueta Frontal del Envase" at bounding box center [356, 116] width 126 height 15
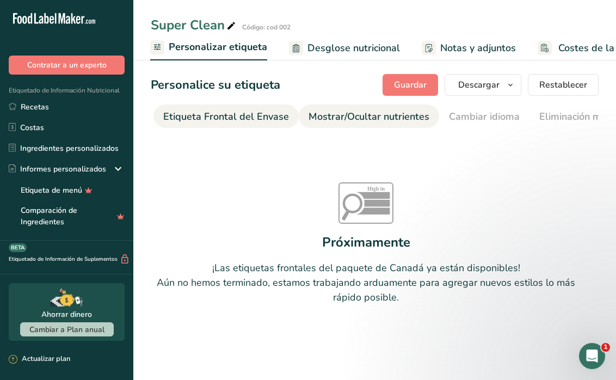
click at [382, 113] on div "Mostrar/Ocultar nutrientes" at bounding box center [369, 116] width 121 height 15
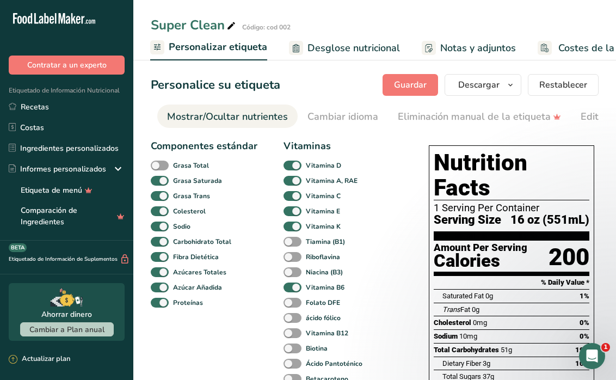
scroll to position [0, 272]
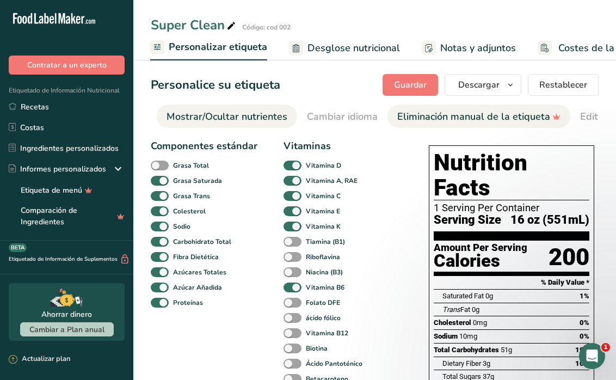
click at [472, 118] on div "Eliminación manual de la etiqueta" at bounding box center [478, 116] width 163 height 15
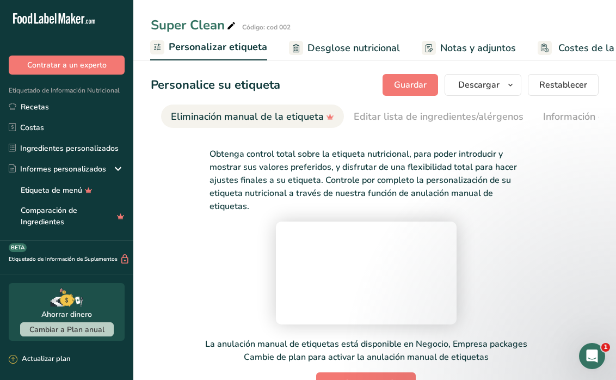
scroll to position [0, 498]
click at [533, 113] on li "Información extra de la etiqueta" at bounding box center [615, 115] width 164 height 23
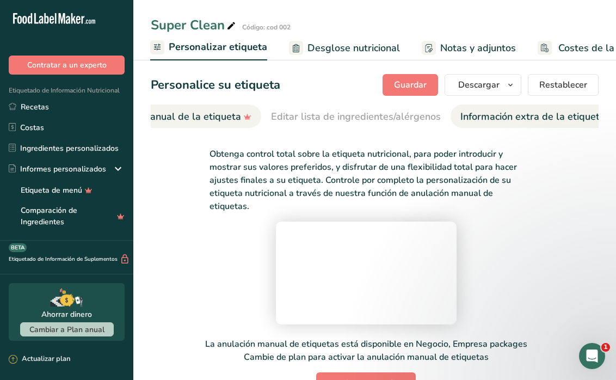
click at [532, 115] on div "Información extra de la etiqueta" at bounding box center [532, 116] width 145 height 15
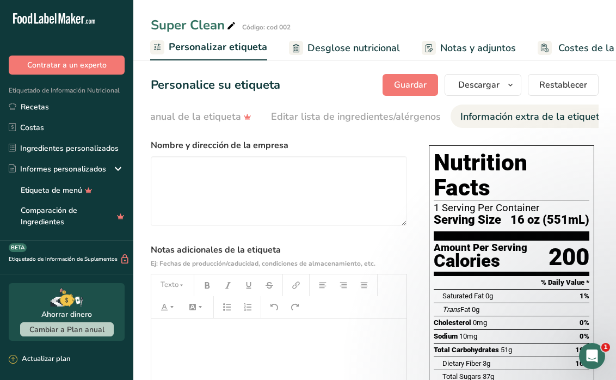
click at [559, 243] on div "200" at bounding box center [569, 257] width 41 height 29
click at [540, 202] on div "1 Serving Per Container" at bounding box center [512, 207] width 156 height 11
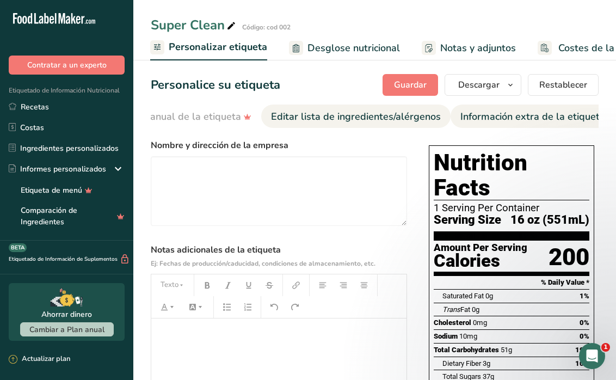
click at [366, 118] on div "Editar lista de ingredientes/alérgenos" at bounding box center [356, 116] width 170 height 15
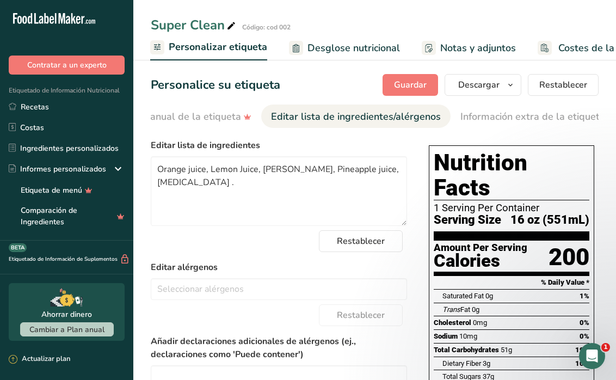
click at [358, 116] on div "Editar lista de ingredientes/alérgenos" at bounding box center [356, 116] width 170 height 15
click at [201, 122] on div "Eliminación manual de la etiqueta" at bounding box center [169, 116] width 163 height 15
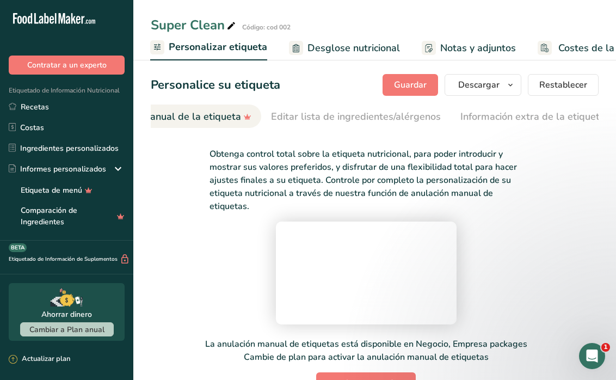
scroll to position [0, 498]
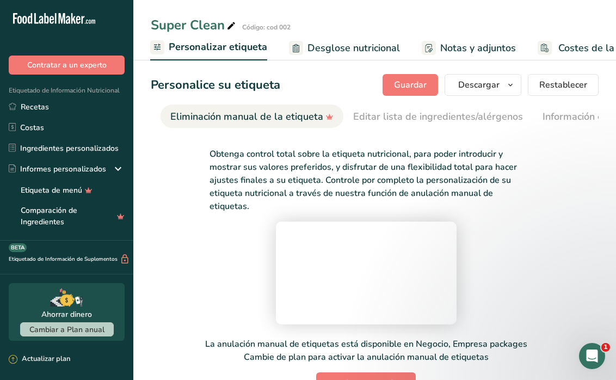
click at [194, 121] on div "Eliminación manual de la etiqueta" at bounding box center [251, 116] width 163 height 15
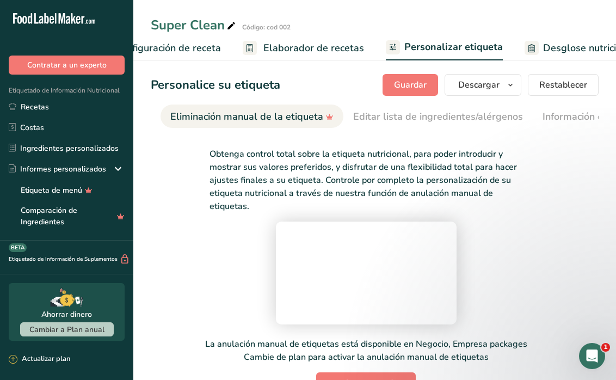
scroll to position [0, 0]
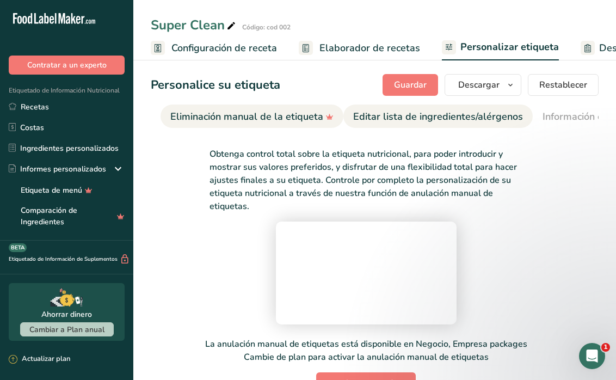
click at [378, 107] on link "Editar lista de ingredientes/alérgenos" at bounding box center [438, 116] width 170 height 24
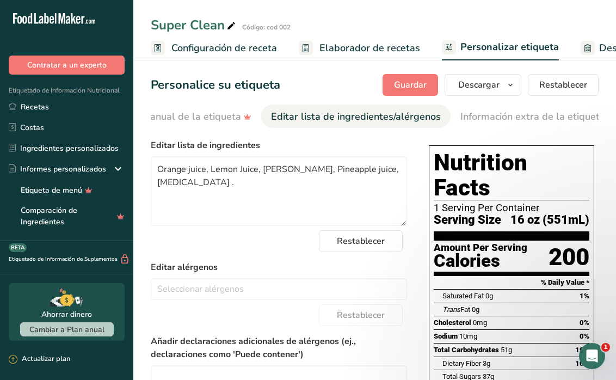
click at [233, 51] on span "Configuración de receta" at bounding box center [224, 48] width 106 height 15
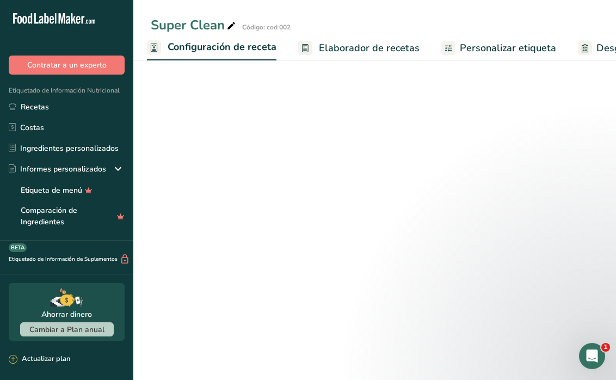
select select "22"
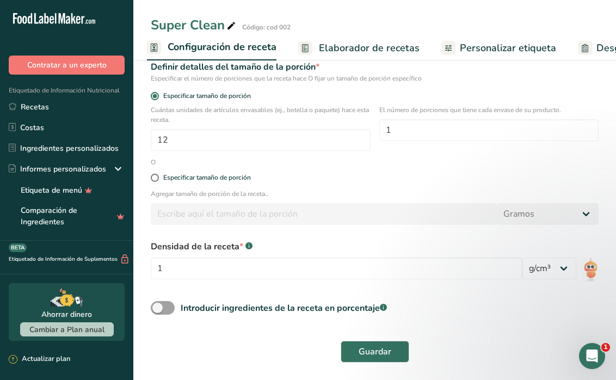
scroll to position [151, 0]
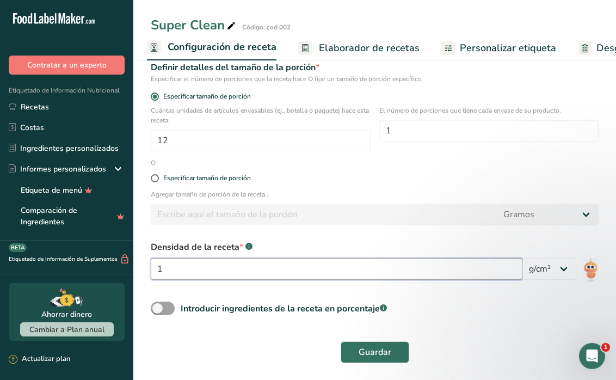
click at [367, 271] on input "1" at bounding box center [337, 269] width 372 height 22
click at [377, 352] on span "Guardar" at bounding box center [375, 352] width 33 height 13
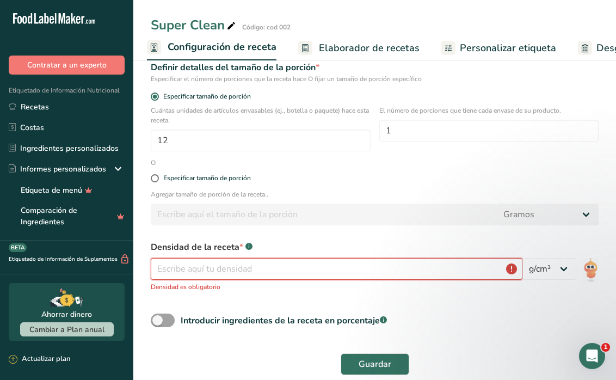
click at [314, 279] on input "number" at bounding box center [337, 269] width 372 height 22
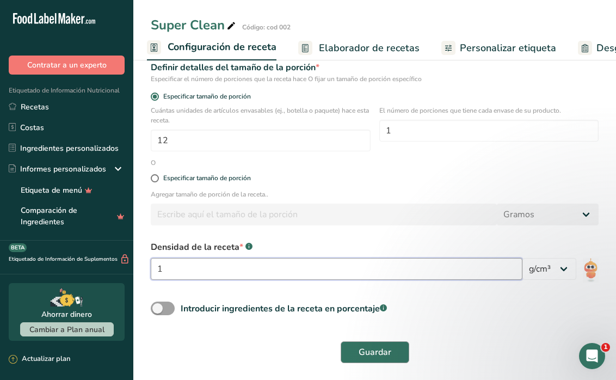
type input "1"
click at [369, 358] on span "Guardar" at bounding box center [375, 352] width 33 height 13
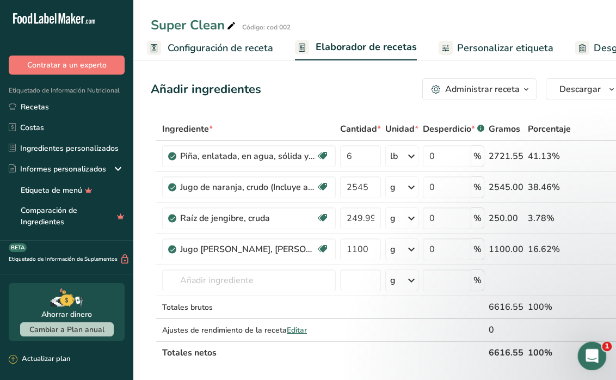
click at [583, 354] on icon "Abrir Intercom Messenger" at bounding box center [591, 355] width 18 height 18
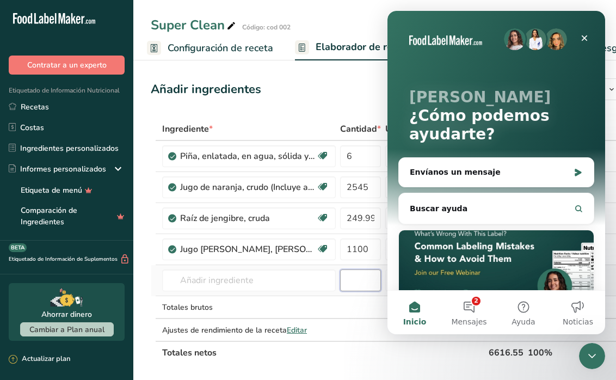
click at [345, 287] on input "number" at bounding box center [360, 280] width 41 height 22
click at [343, 307] on td at bounding box center [360, 307] width 45 height 23
click at [587, 38] on icon "Cerrar" at bounding box center [584, 38] width 9 height 9
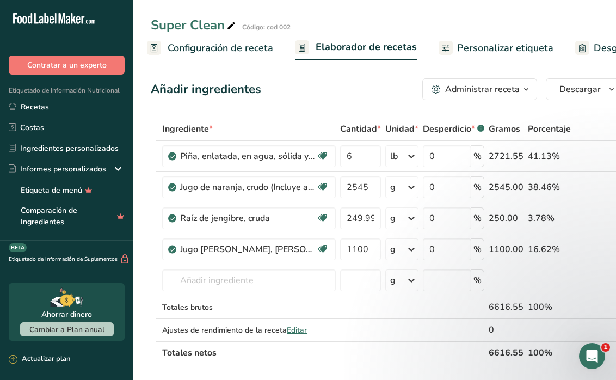
click at [253, 51] on span "Configuración de receta" at bounding box center [221, 48] width 106 height 15
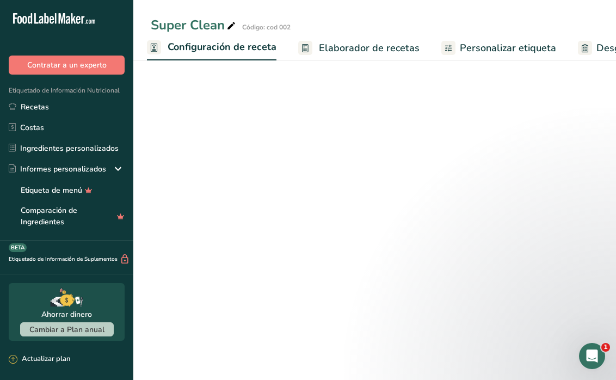
select select "22"
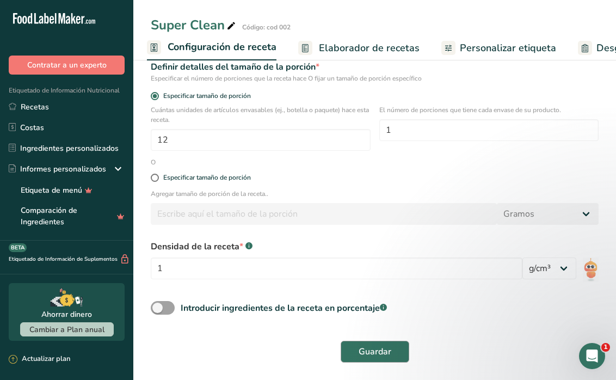
scroll to position [151, 0]
click at [383, 353] on span "Guardar" at bounding box center [375, 352] width 33 height 13
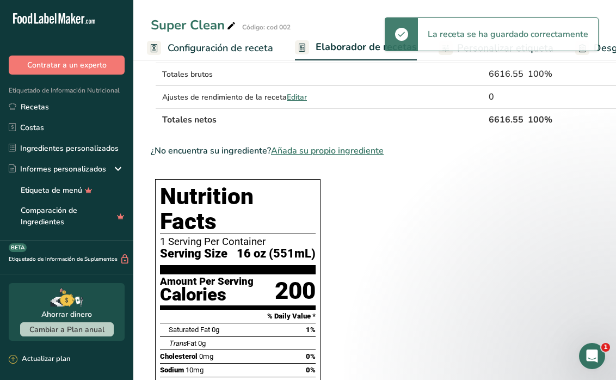
scroll to position [252, 0]
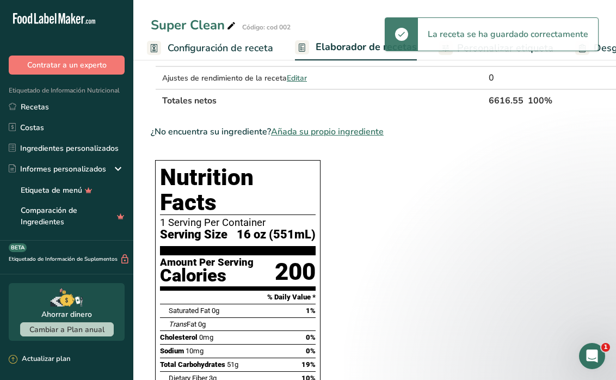
click at [290, 217] on div "1 Serving Per Container" at bounding box center [238, 222] width 156 height 11
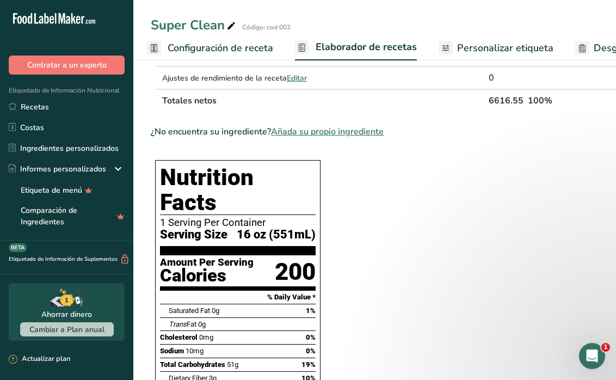
click at [468, 51] on span "Personalizar etiqueta" at bounding box center [505, 48] width 96 height 15
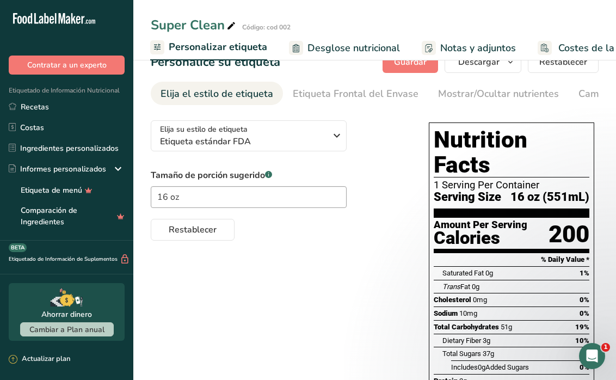
scroll to position [24, 0]
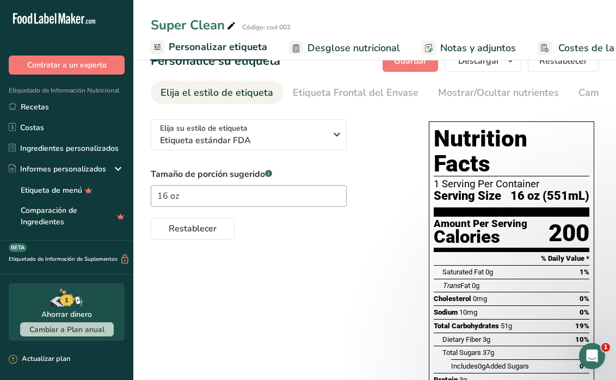
click at [564, 144] on h1 "Nutrition Facts" at bounding box center [512, 151] width 156 height 50
click at [313, 195] on input "16 oz" at bounding box center [249, 196] width 196 height 22
type input "1"
type input "16 oz"
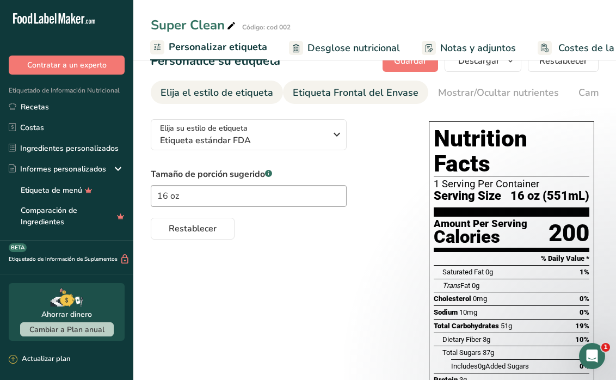
click at [359, 98] on div "Etiqueta Frontal del Envase" at bounding box center [356, 92] width 126 height 15
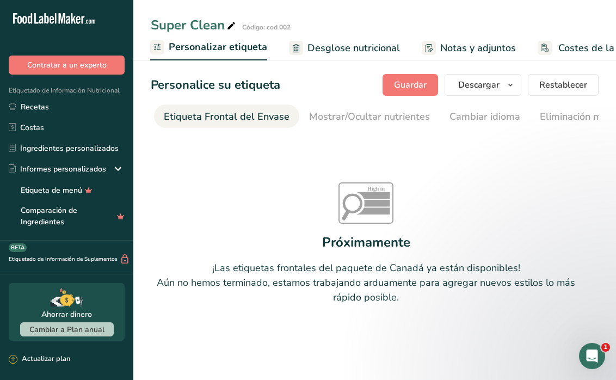
scroll to position [0, 130]
click at [364, 114] on div "Mostrar/Ocultar nutrientes" at bounding box center [369, 116] width 121 height 15
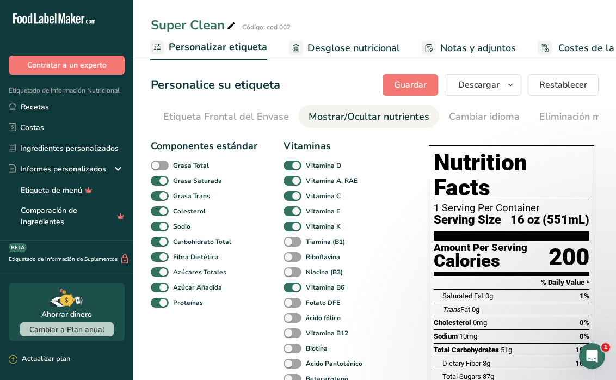
scroll to position [0, 272]
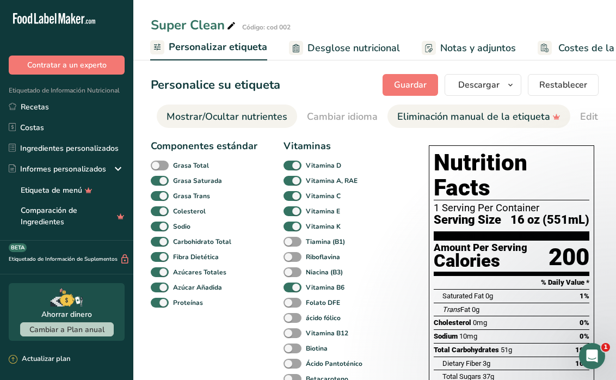
click at [444, 110] on div "Eliminación manual de la etiqueta" at bounding box center [478, 116] width 163 height 15
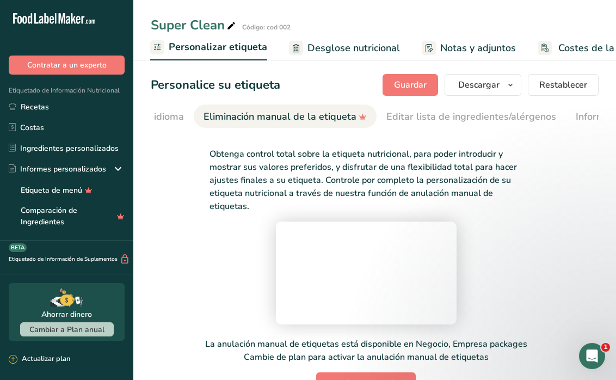
scroll to position [0, 498]
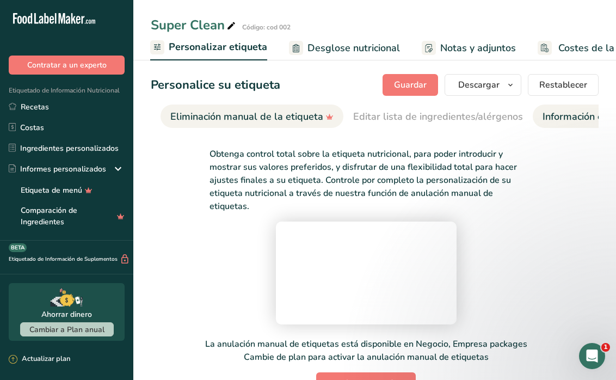
click at [553, 111] on div "Información extra de la etiqueta" at bounding box center [615, 116] width 145 height 15
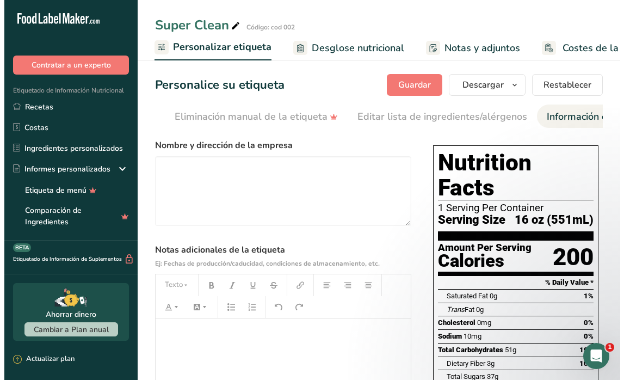
scroll to position [0, 581]
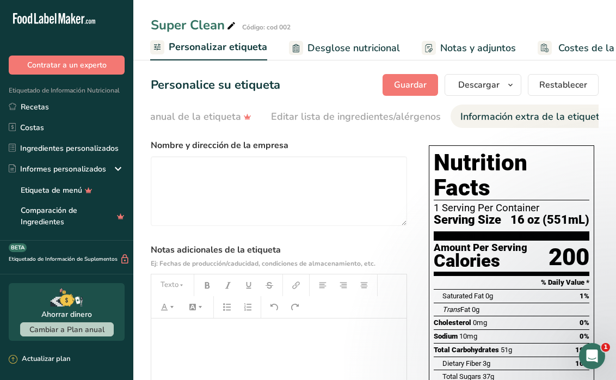
click at [567, 213] on span "16 oz (551mL)" at bounding box center [549, 220] width 79 height 14
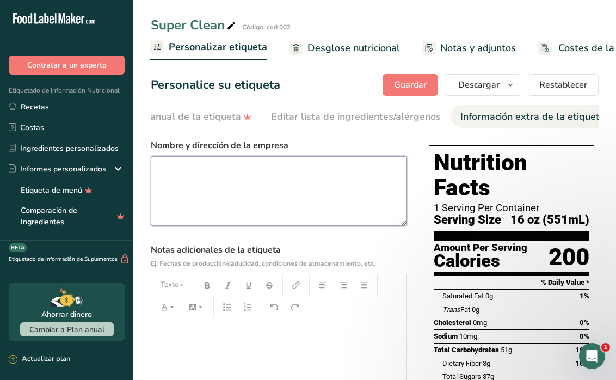
click at [217, 172] on textarea at bounding box center [279, 191] width 256 height 70
paste textarea "Apple juice vitamin C,"
type textarea "A"
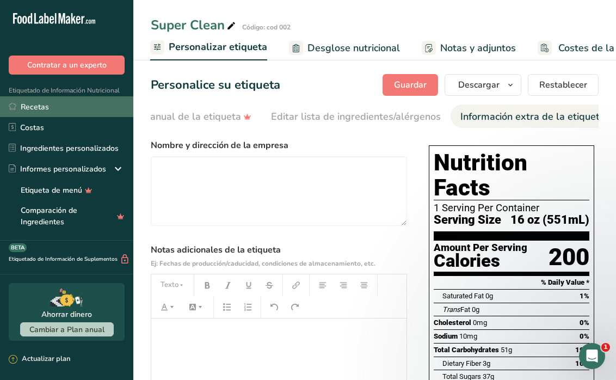
click at [57, 102] on link "Recetas" at bounding box center [66, 106] width 133 height 21
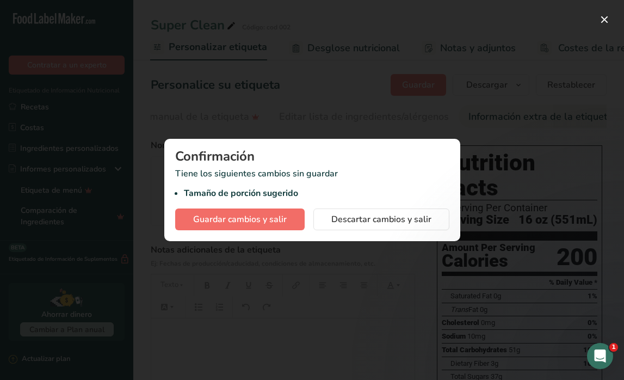
click at [251, 221] on span "Guardar cambios y salir" at bounding box center [240, 219] width 94 height 13
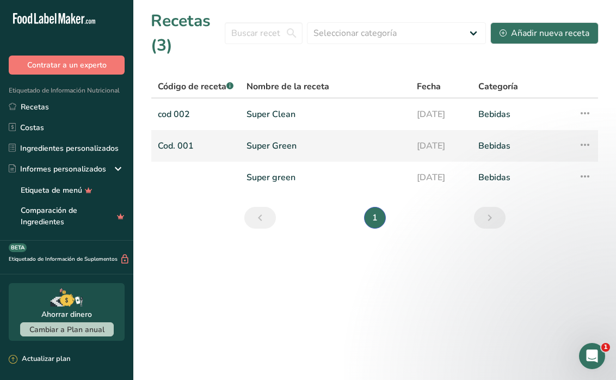
click at [285, 144] on link "Super Green" at bounding box center [325, 145] width 157 height 23
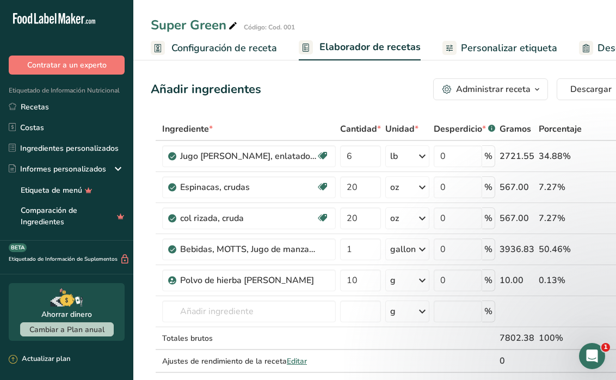
click at [239, 46] on span "Configuración de receta" at bounding box center [224, 48] width 106 height 15
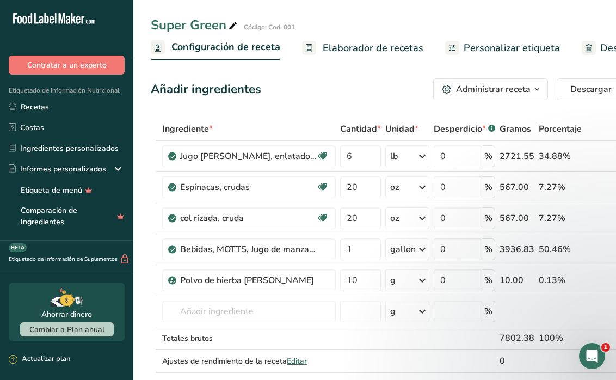
scroll to position [0, 4]
select select "22"
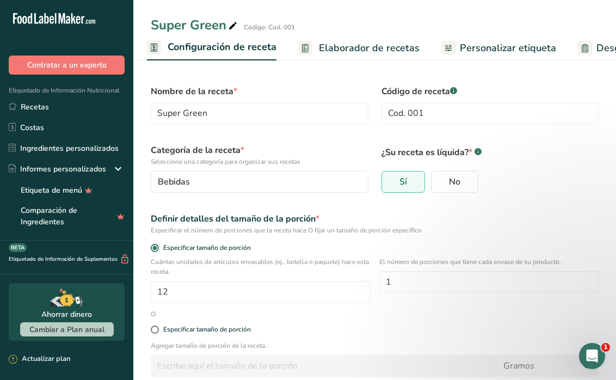
scroll to position [0, 0]
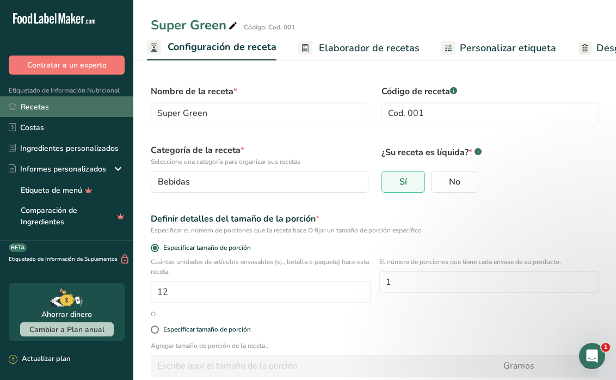
click at [34, 104] on link "Recetas" at bounding box center [66, 106] width 133 height 21
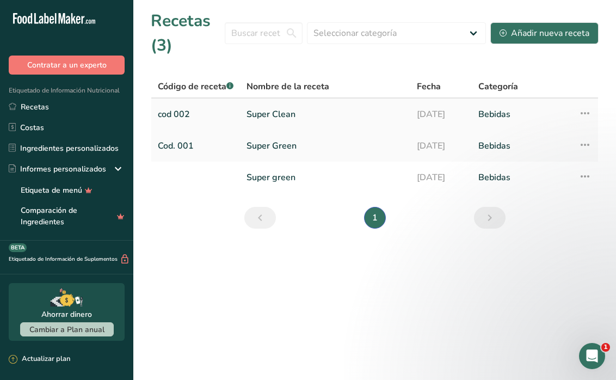
click at [222, 110] on link "cod 002" at bounding box center [196, 114] width 76 height 23
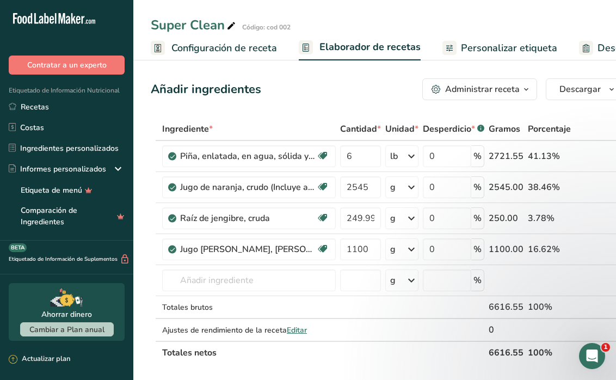
click at [494, 56] on link "Personalizar etiqueta" at bounding box center [499, 48] width 115 height 24
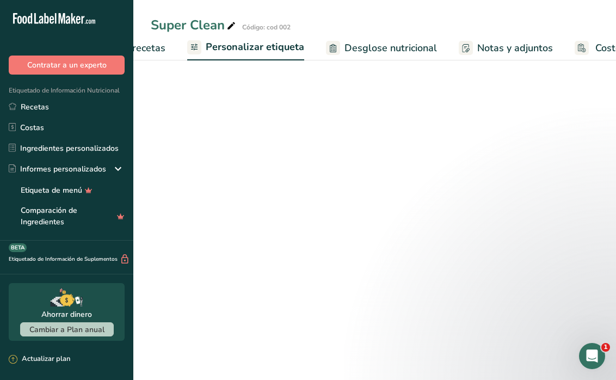
scroll to position [0, 292]
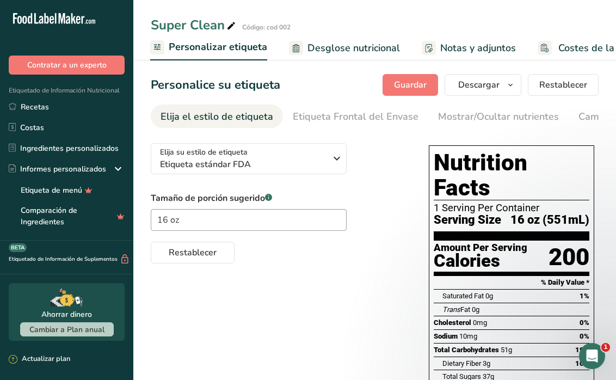
click at [563, 213] on span "16 oz (551mL)" at bounding box center [549, 220] width 79 height 14
click at [303, 223] on input "16 oz" at bounding box center [249, 220] width 196 height 22
click at [467, 118] on div "Mostrar/Ocultar nutrientes" at bounding box center [498, 116] width 121 height 15
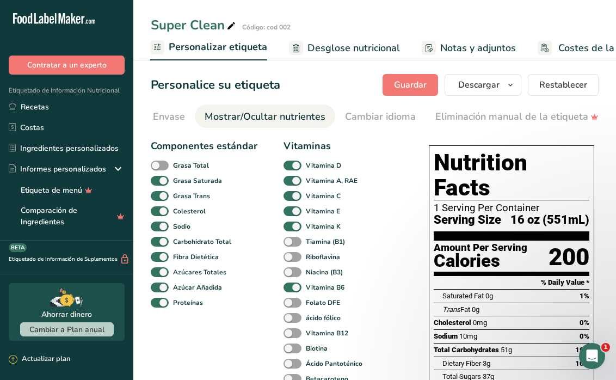
scroll to position [0, 272]
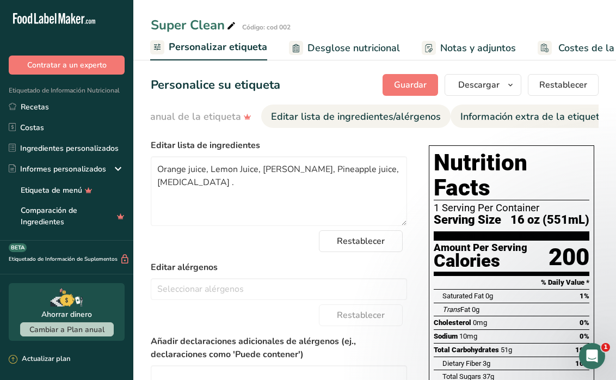
scroll to position [0, 0]
click at [538, 124] on div "Información extra de la etiqueta" at bounding box center [532, 116] width 145 height 15
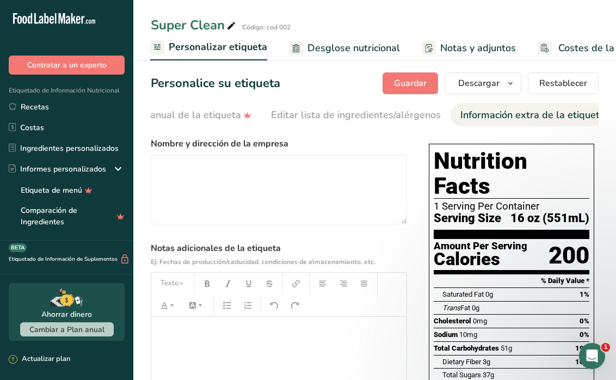
scroll to position [1, 0]
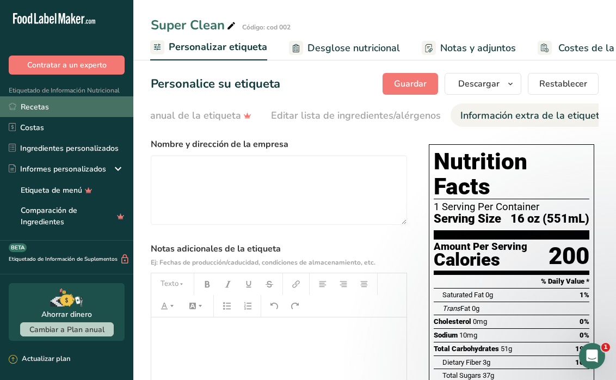
click at [54, 111] on link "Recetas" at bounding box center [66, 106] width 133 height 21
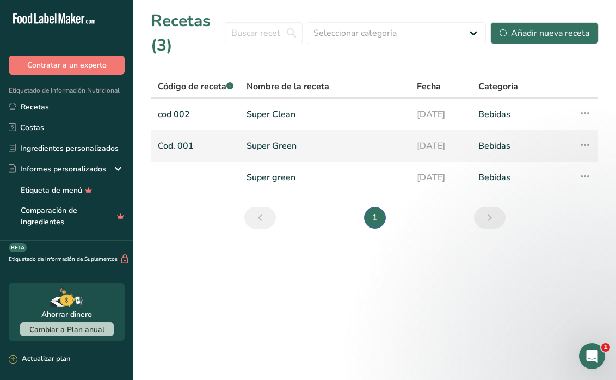
click at [276, 139] on link "Super Green" at bounding box center [325, 145] width 157 height 23
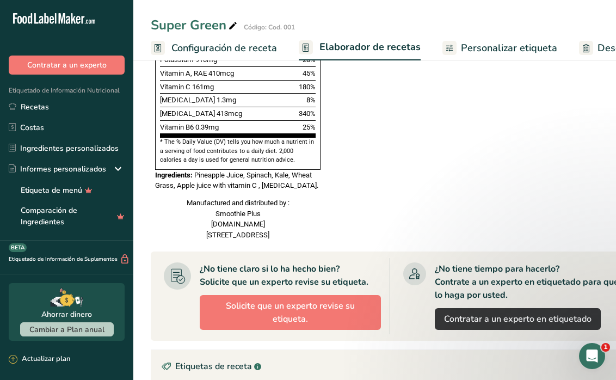
scroll to position [680, 0]
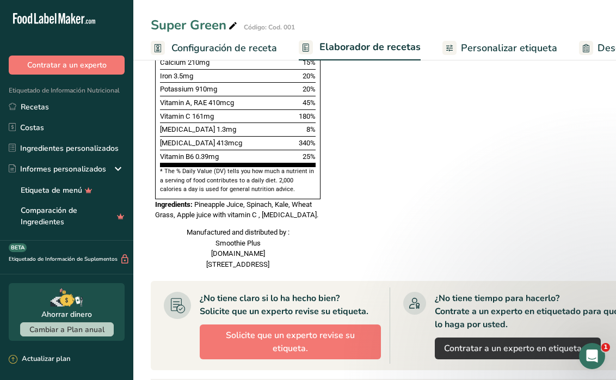
drag, startPoint x: 298, startPoint y: 238, endPoint x: 170, endPoint y: 197, distance: 134.2
click at [170, 227] on div "Manufactured and distributed by : Smoothie Plus [DOMAIN_NAME] [STREET_ADDRESS]" at bounding box center [237, 248] width 165 height 43
copy div "Manufactured and distributed by : Smoothie Plus [DOMAIN_NAME] [STREET_ADDRESS]"
click at [487, 57] on link "Personalizar etiqueta" at bounding box center [499, 48] width 115 height 24
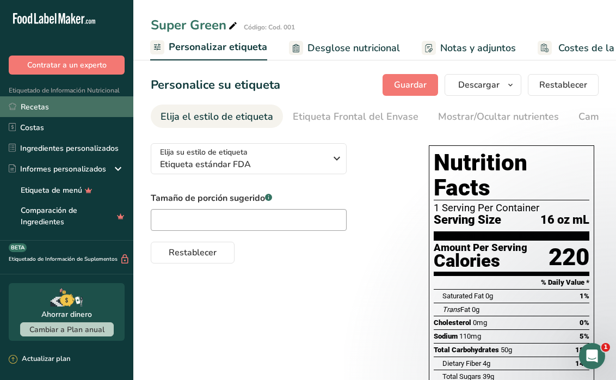
click at [41, 109] on link "Recetas" at bounding box center [66, 106] width 133 height 21
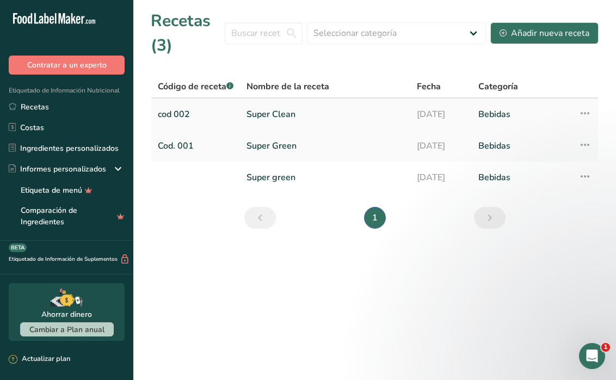
click at [264, 108] on link "Super Clean" at bounding box center [325, 114] width 157 height 23
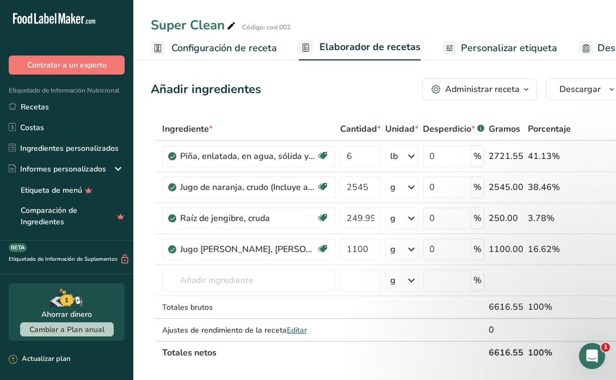
click at [489, 53] on span "Personalizar etiqueta" at bounding box center [509, 48] width 96 height 15
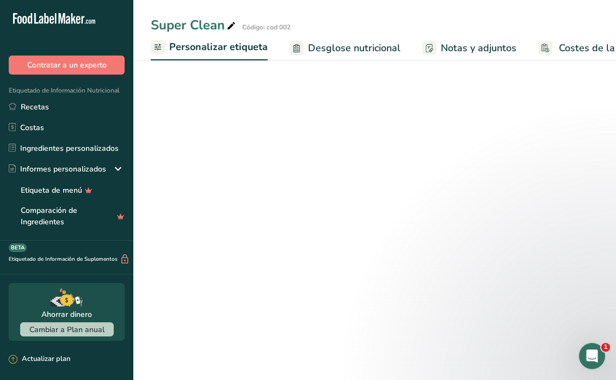
scroll to position [0, 292]
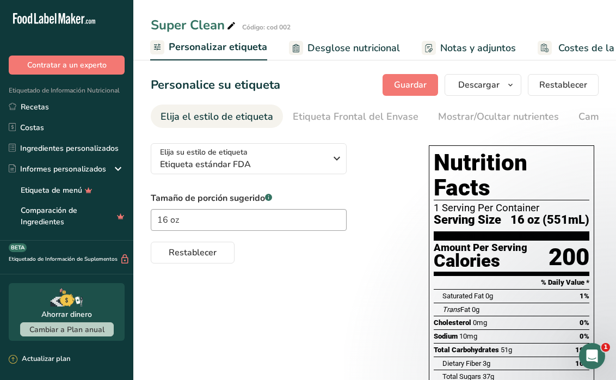
click at [565, 43] on span "Costes de la receta" at bounding box center [601, 48] width 87 height 15
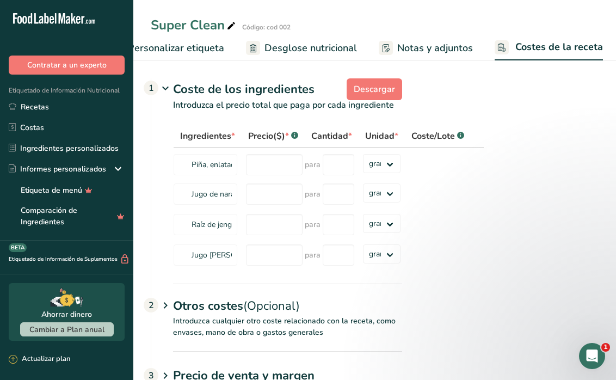
click at [312, 54] on span "Desglose nutricional" at bounding box center [310, 48] width 93 height 15
select select "Calories"
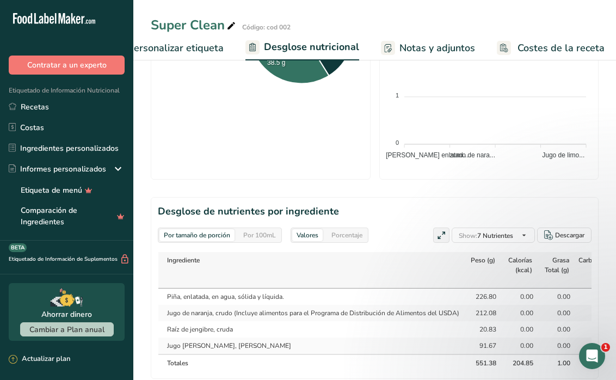
scroll to position [356, 0]
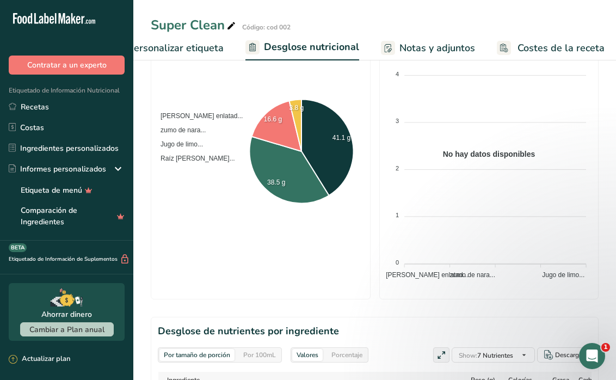
click at [213, 48] on span "Personalizar etiqueta" at bounding box center [175, 48] width 96 height 15
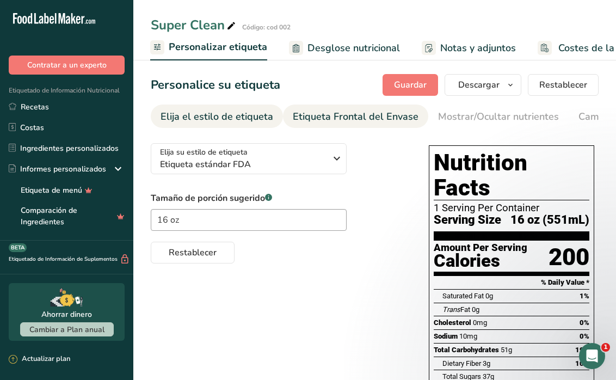
click at [360, 114] on div "Etiqueta Frontal del Envase" at bounding box center [356, 116] width 126 height 15
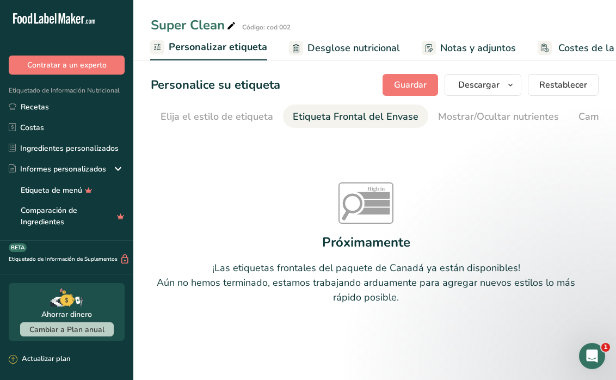
scroll to position [0, 130]
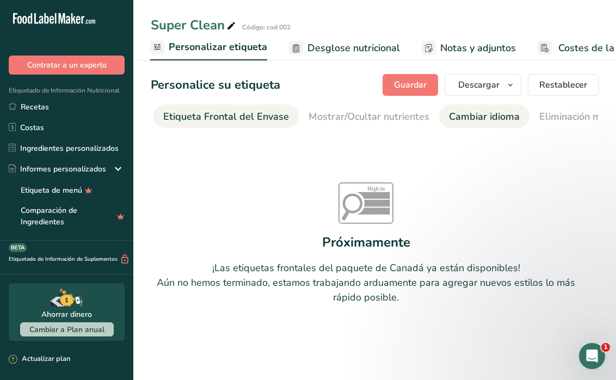
click at [439, 119] on li "Cambiar idioma" at bounding box center [484, 115] width 90 height 23
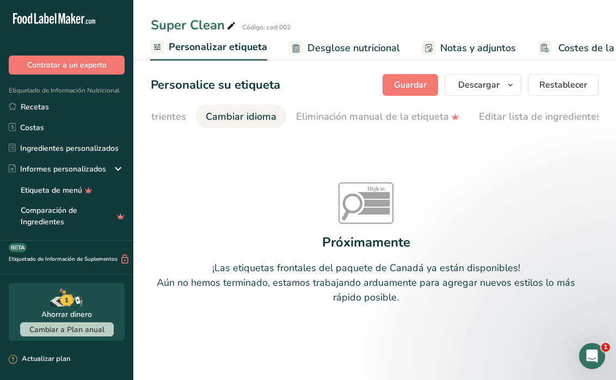
scroll to position [0, 409]
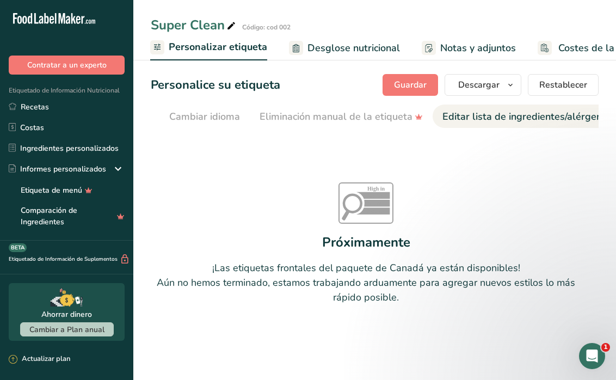
click at [469, 113] on div "Editar lista de ingredientes/alérgenos" at bounding box center [527, 116] width 170 height 15
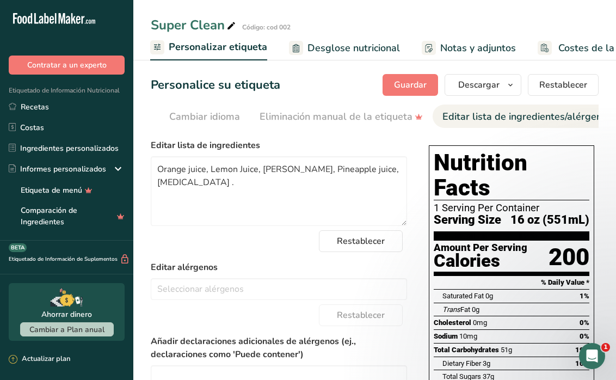
scroll to position [0, 581]
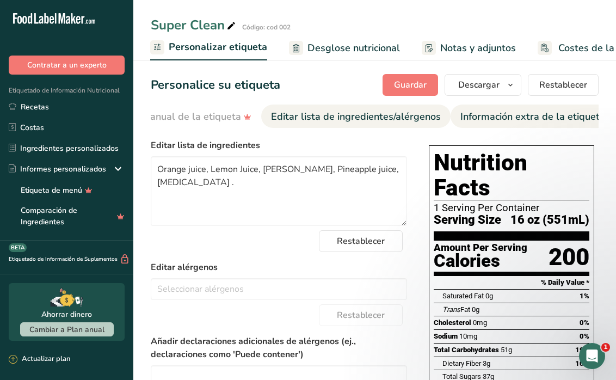
click at [495, 121] on div "Información extra de la etiqueta" at bounding box center [532, 116] width 145 height 15
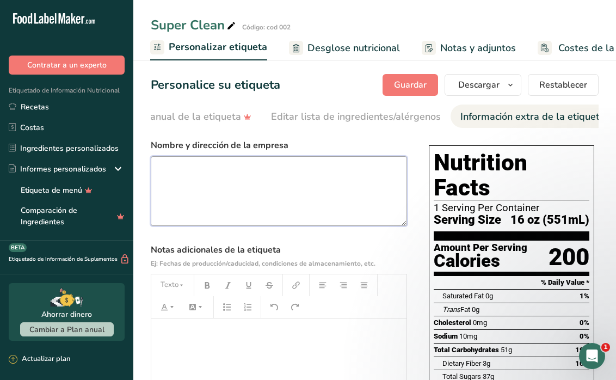
click at [285, 175] on textarea at bounding box center [279, 191] width 256 height 70
paste textarea "Manufactured and distributed by : Smoothie Plus [DOMAIN_NAME] [STREET_ADDRESS]"
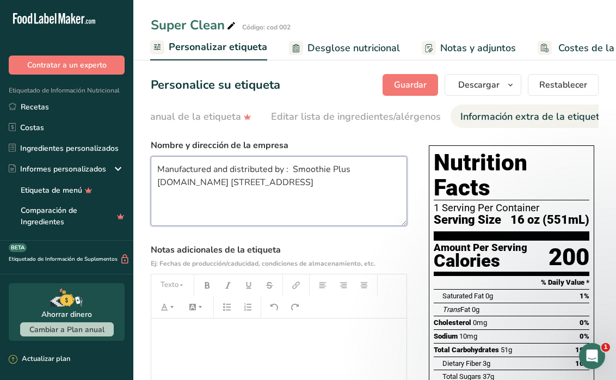
click at [293, 173] on textarea "Manufactured and distributed by : Smoothie Plus [DOMAIN_NAME] [STREET_ADDRESS]" at bounding box center [279, 191] width 256 height 70
click at [328, 184] on textarea "Manufactured and distributed by : Smoothie Plus [DOMAIN_NAME] [STREET_ADDRESS]" at bounding box center [279, 191] width 256 height 70
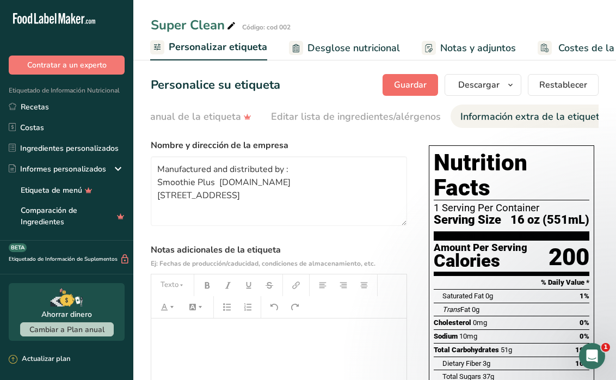
click at [417, 82] on span "Guardar" at bounding box center [410, 84] width 33 height 13
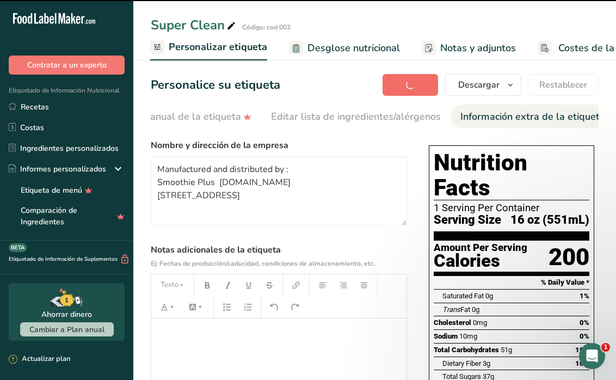
type textarea "Manufactured and distributed by : Smoothie Plus [DOMAIN_NAME] [STREET_ADDRESS]"
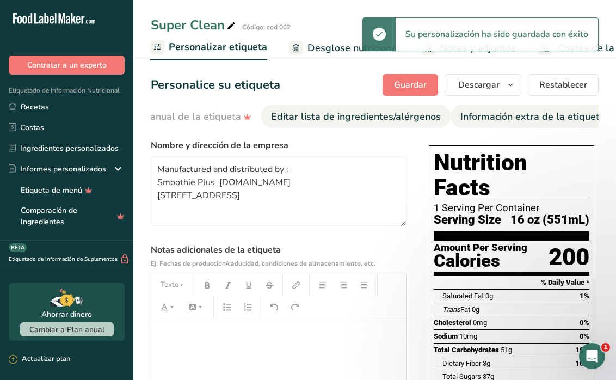
click at [312, 122] on div "Editar lista de ingredientes/alérgenos" at bounding box center [356, 116] width 170 height 15
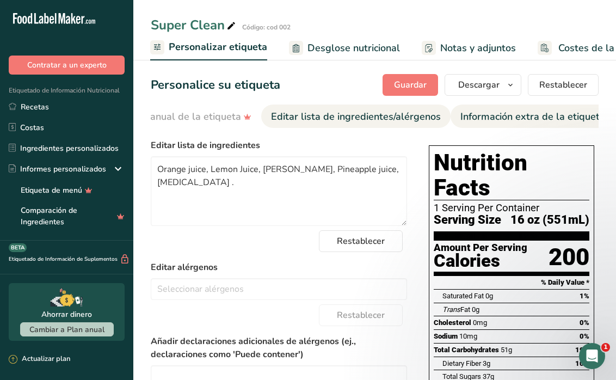
click at [460, 119] on div "Información extra de la etiqueta" at bounding box center [532, 116] width 145 height 15
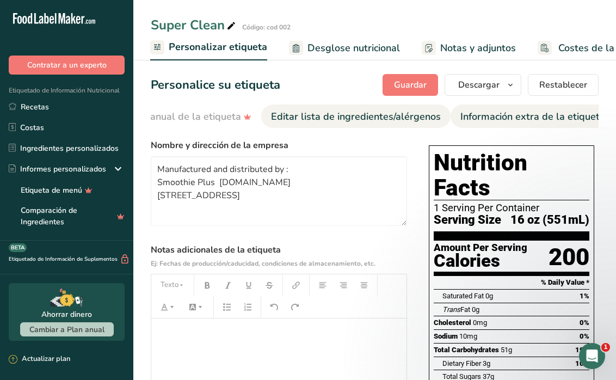
drag, startPoint x: 519, startPoint y: 122, endPoint x: 427, endPoint y: 119, distance: 92.0
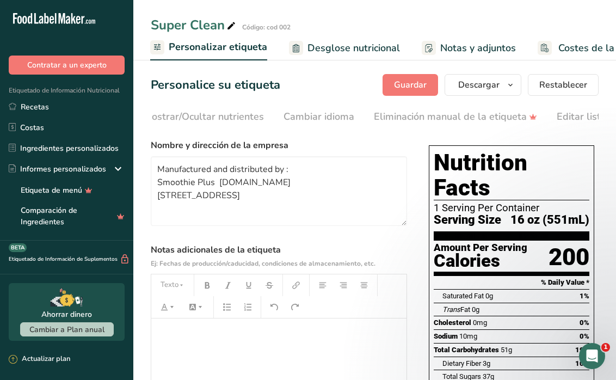
scroll to position [0, 317]
click at [303, 118] on div "Cambiar idioma" at bounding box center [296, 116] width 71 height 15
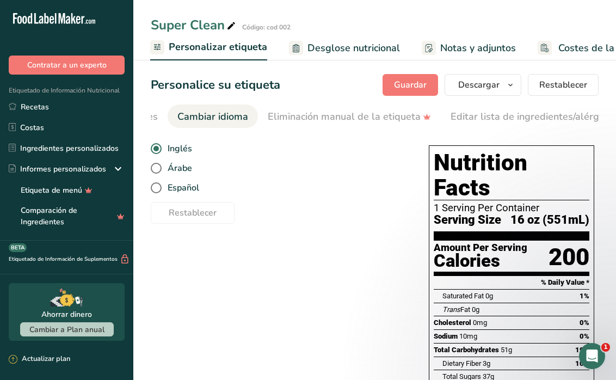
scroll to position [0, 409]
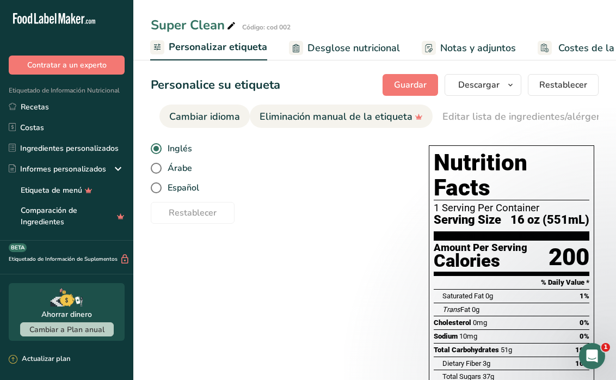
click at [336, 126] on link "Eliminación manual de la etiqueta" at bounding box center [341, 116] width 163 height 24
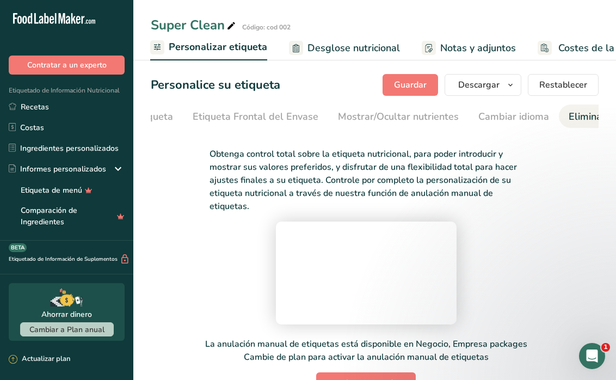
scroll to position [0, 0]
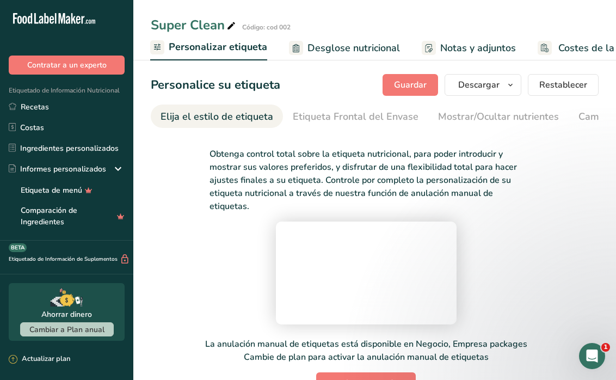
click at [224, 115] on div "Elija el estilo de etiqueta" at bounding box center [217, 116] width 113 height 15
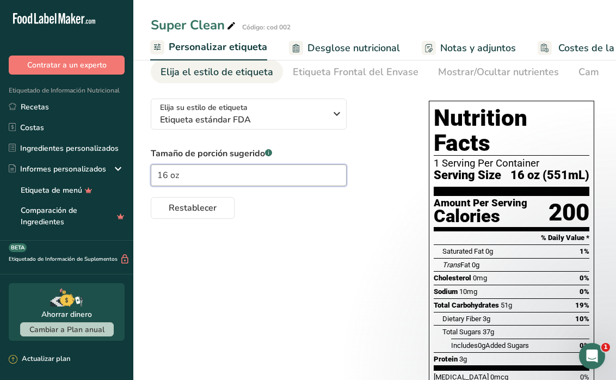
click at [280, 180] on input "16 oz" at bounding box center [249, 175] width 196 height 22
type input "1"
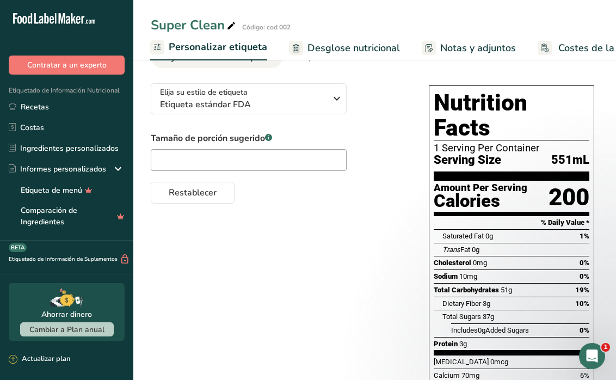
click at [560, 183] on div "200" at bounding box center [569, 197] width 41 height 29
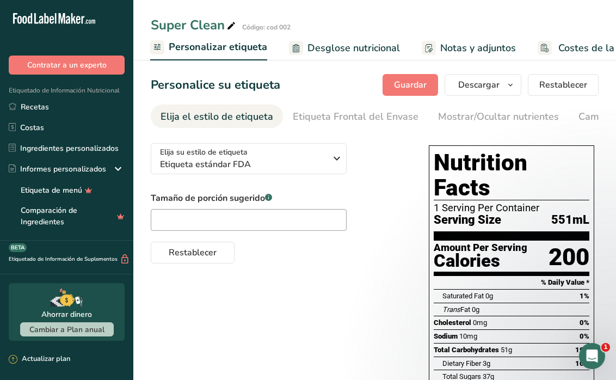
click at [325, 44] on span "Desglose nutricional" at bounding box center [353, 48] width 93 height 15
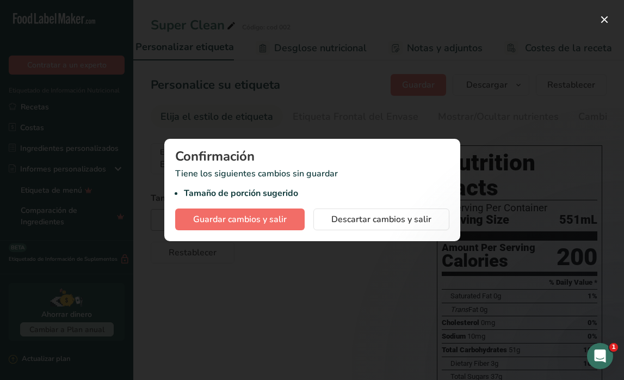
click at [274, 224] on span "Guardar cambios y salir" at bounding box center [240, 219] width 94 height 13
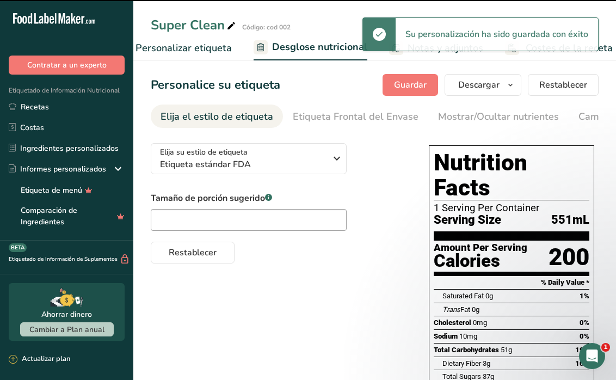
select select "Calories"
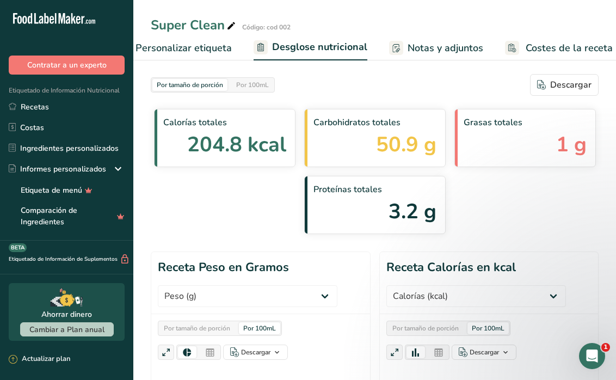
click at [193, 40] on link "Personalizar etiqueta" at bounding box center [174, 48] width 115 height 24
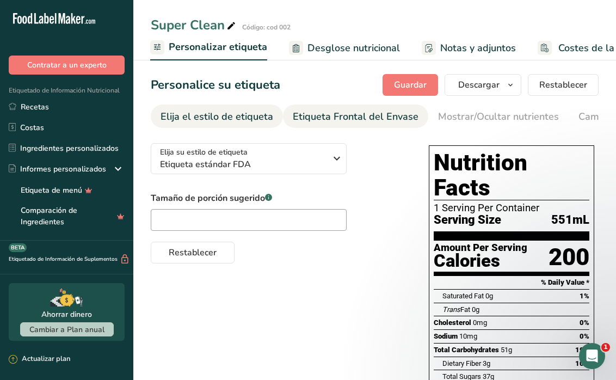
click at [341, 118] on div "Etiqueta Frontal del Envase" at bounding box center [356, 116] width 126 height 15
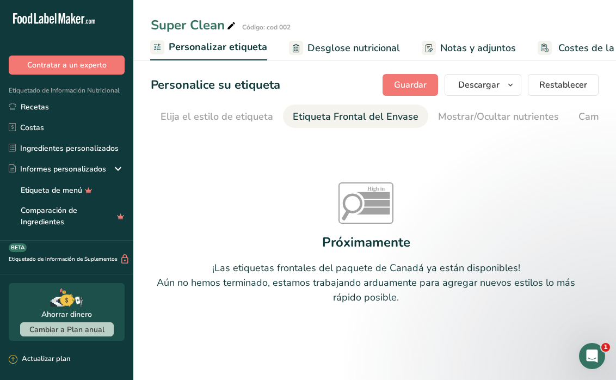
scroll to position [0, 130]
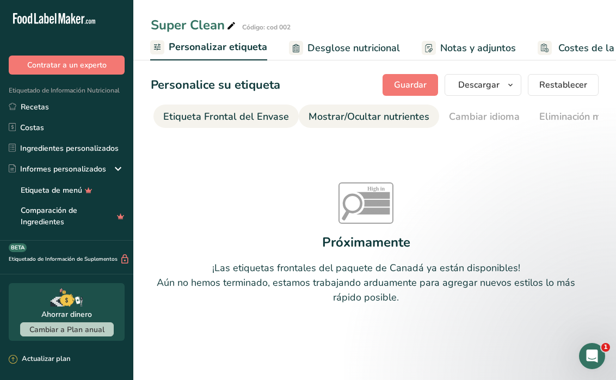
click at [341, 118] on div "Mostrar/Ocultar nutrientes" at bounding box center [369, 116] width 121 height 15
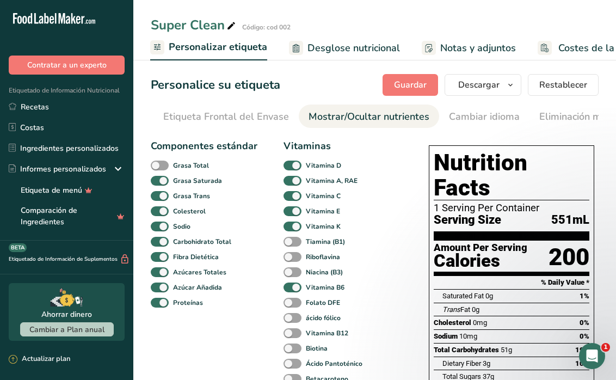
scroll to position [0, 272]
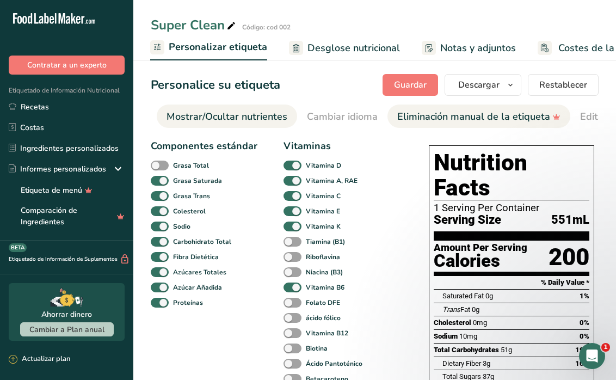
click at [416, 119] on div "Eliminación manual de la etiqueta" at bounding box center [478, 116] width 163 height 15
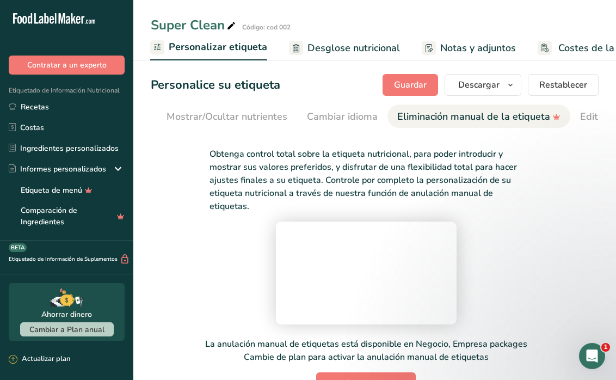
scroll to position [0, 498]
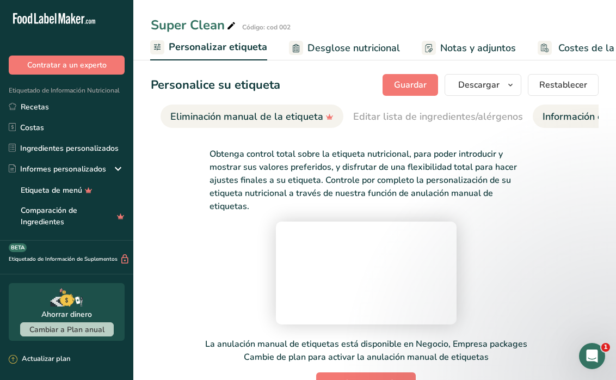
click at [555, 114] on div "Información extra de la etiqueta" at bounding box center [615, 116] width 145 height 15
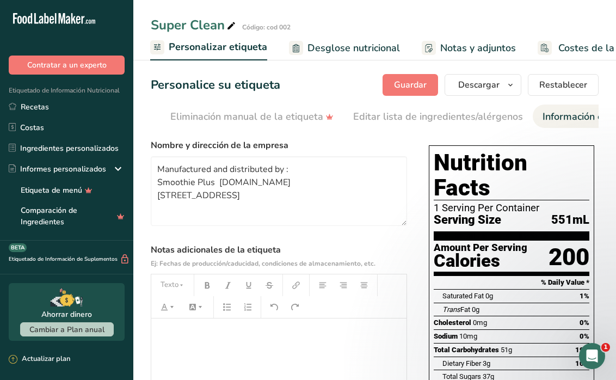
scroll to position [0, 581]
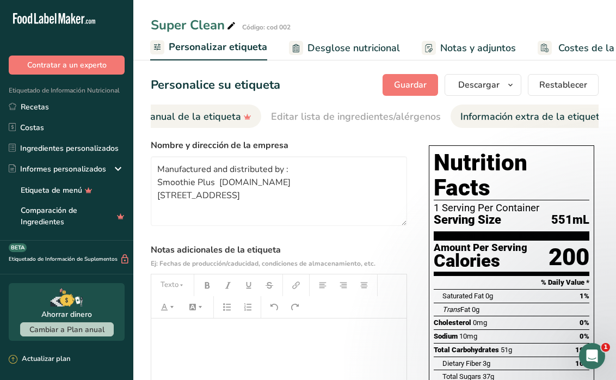
click at [190, 118] on div "Eliminación manual de la etiqueta" at bounding box center [169, 116] width 163 height 15
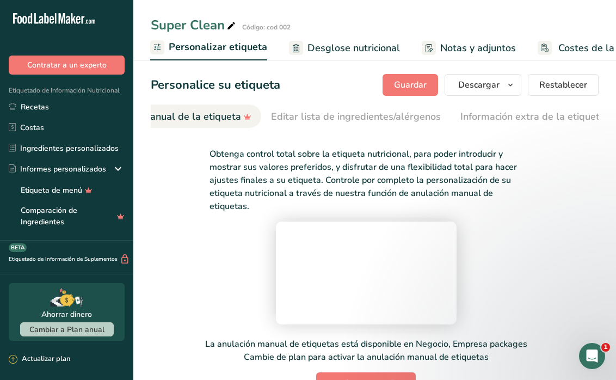
scroll to position [0, 498]
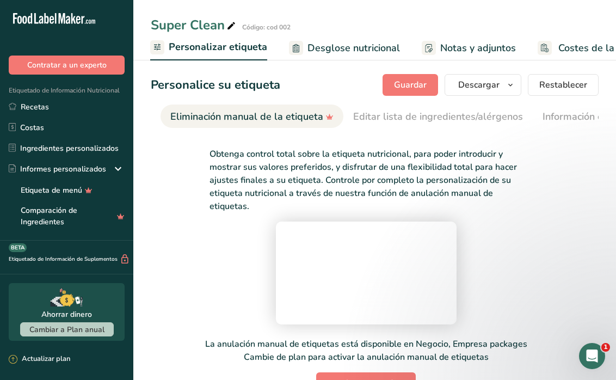
click at [243, 47] on span "Personalizar etiqueta" at bounding box center [218, 47] width 99 height 15
click at [336, 44] on span "Desglose nutricional" at bounding box center [353, 48] width 93 height 15
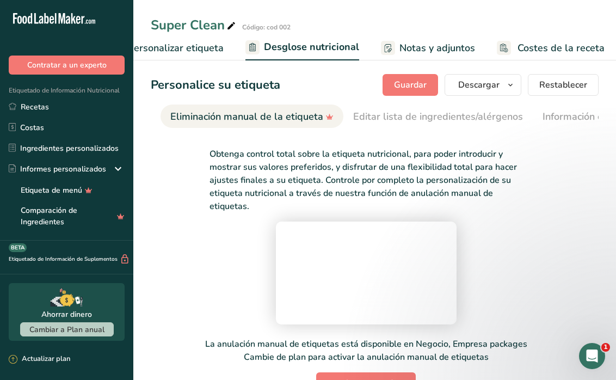
select select "Calories"
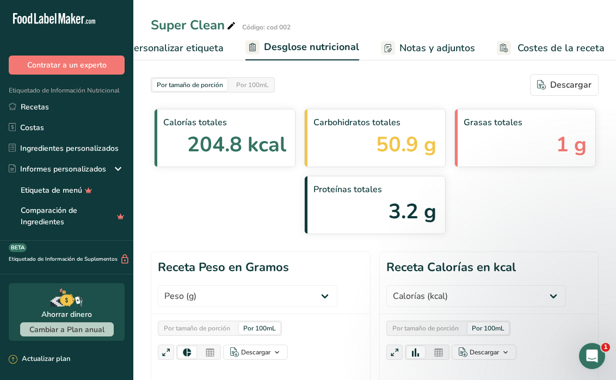
click at [415, 52] on span "Notas y adjuntos" at bounding box center [437, 48] width 76 height 15
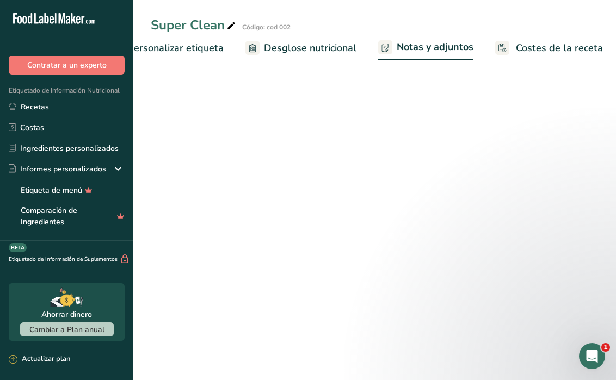
scroll to position [0, 333]
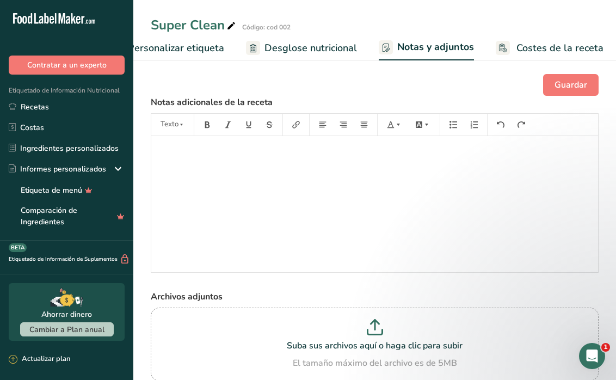
click at [312, 47] on span "Desglose nutricional" at bounding box center [310, 48] width 93 height 15
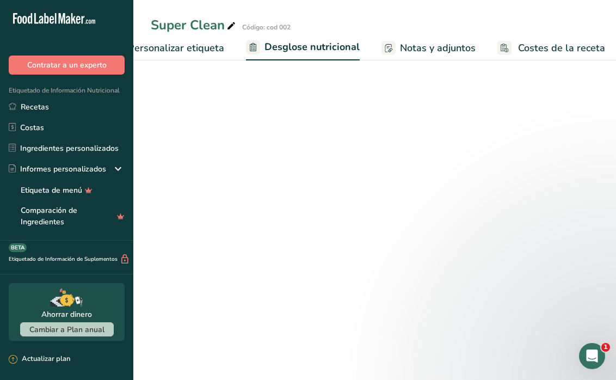
scroll to position [0, 333]
select select "Calories"
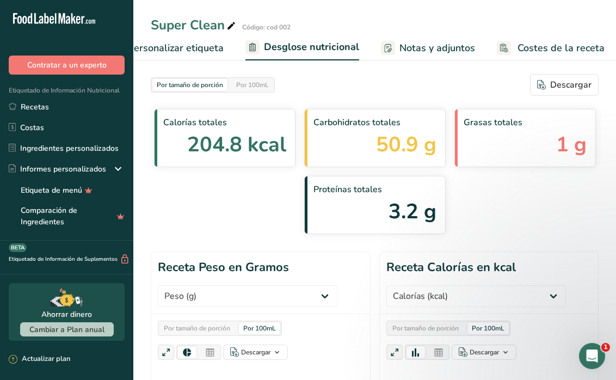
click at [218, 53] on span "Personalizar etiqueta" at bounding box center [175, 48] width 96 height 15
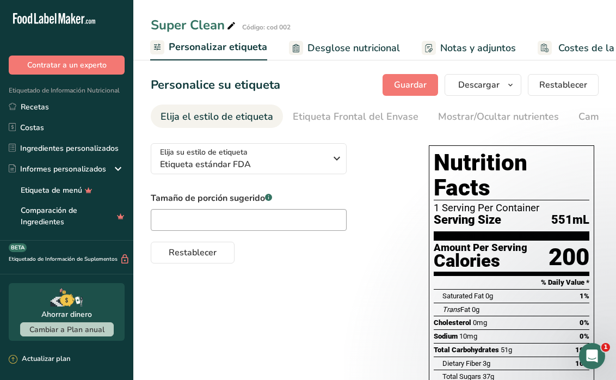
click at [548, 213] on div "Serving Size 551mL" at bounding box center [512, 220] width 156 height 14
click at [210, 223] on input "text" at bounding box center [249, 220] width 196 height 22
type input "16 oz"
click at [158, 50] on icon at bounding box center [157, 47] width 9 height 14
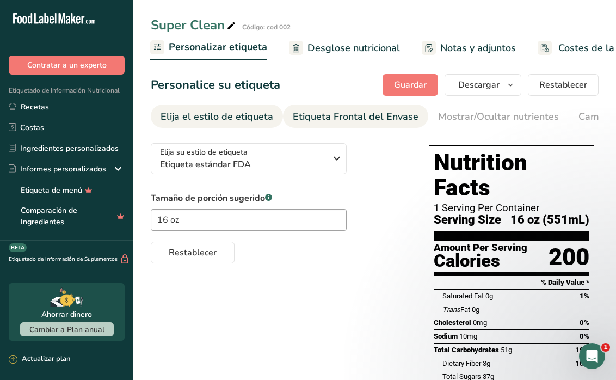
click at [380, 120] on div "Etiqueta Frontal del Envase" at bounding box center [356, 116] width 126 height 15
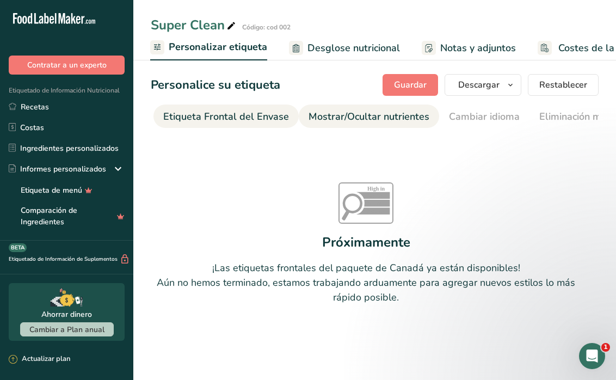
click at [383, 119] on div "Mostrar/Ocultar nutrientes" at bounding box center [369, 116] width 121 height 15
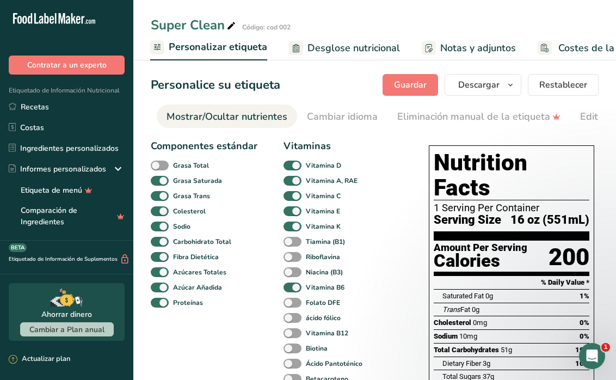
click at [347, 52] on span "Desglose nutricional" at bounding box center [353, 48] width 93 height 15
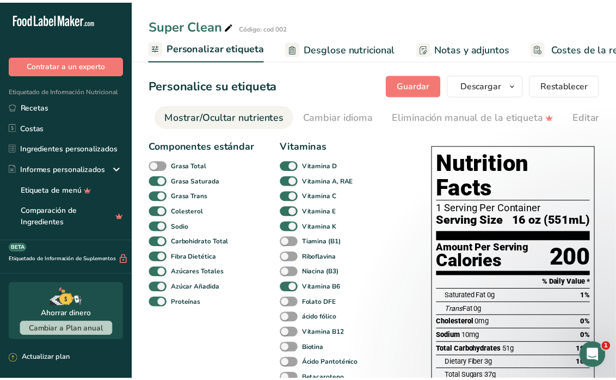
scroll to position [0, 325]
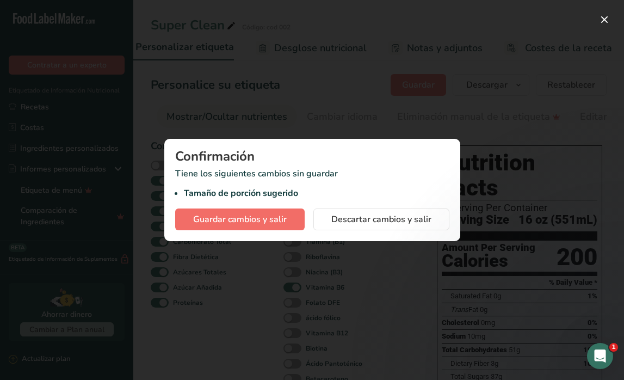
click at [265, 212] on button "Guardar cambios y salir" at bounding box center [240, 219] width 130 height 22
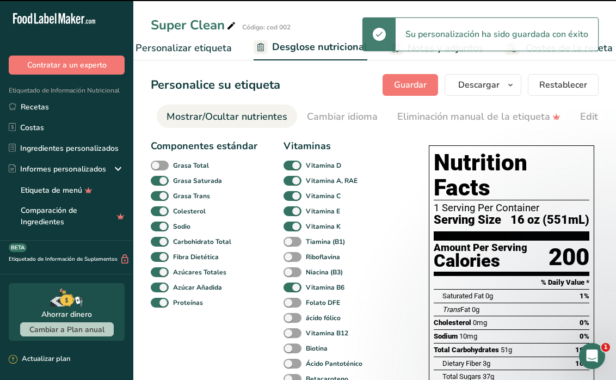
select select "Calories"
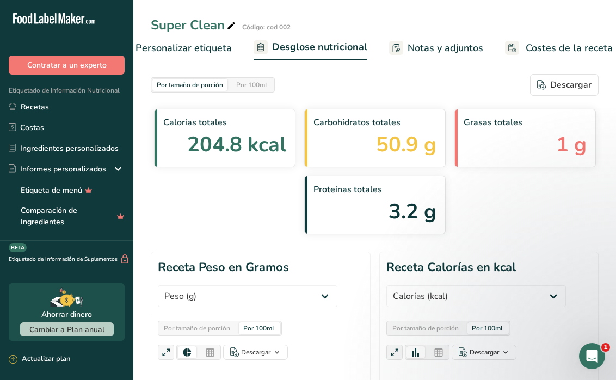
click at [430, 41] on span "Notas y adjuntos" at bounding box center [446, 48] width 76 height 15
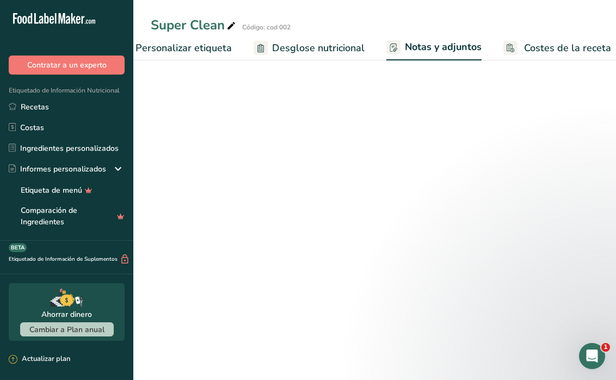
scroll to position [0, 333]
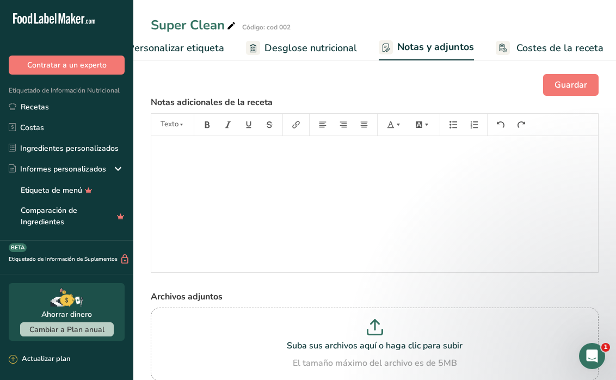
click at [516, 47] on span "Costes de la receta" at bounding box center [559, 48] width 87 height 15
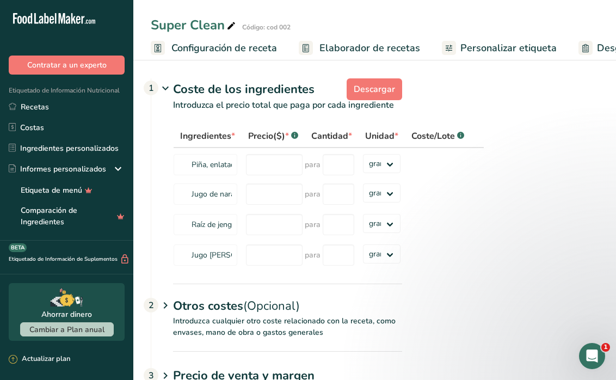
click at [251, 47] on span "Configuración de receta" at bounding box center [224, 48] width 106 height 15
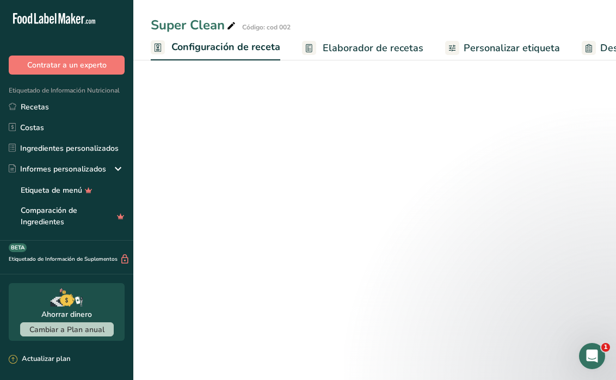
scroll to position [0, 4]
select select "22"
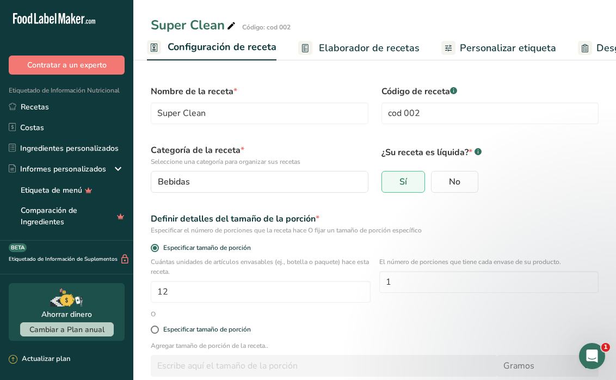
scroll to position [0, 0]
click at [341, 51] on span "Elaborador de recetas" at bounding box center [369, 48] width 101 height 15
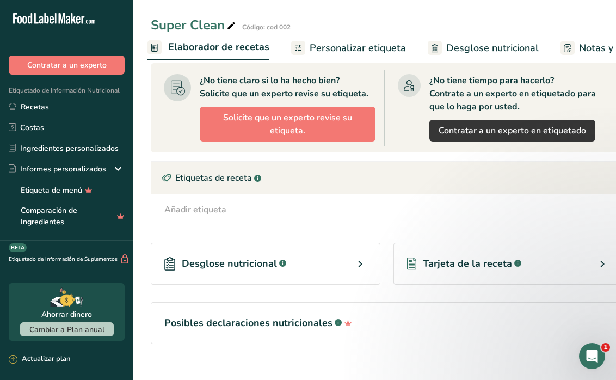
scroll to position [846, 0]
click at [448, 257] on span "Tarjeta de la receta" at bounding box center [467, 264] width 89 height 15
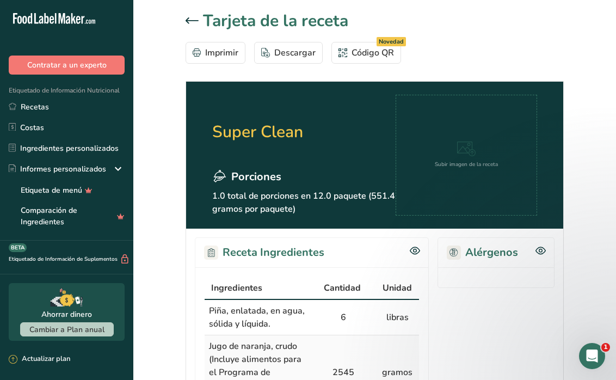
click at [199, 23] on div at bounding box center [194, 21] width 17 height 13
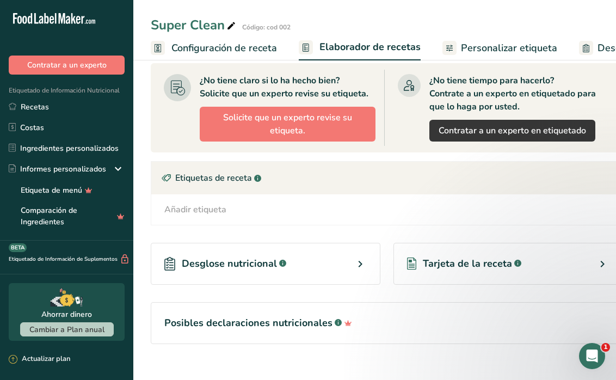
scroll to position [846, 0]
click at [313, 245] on div "Desglose nutricional .a-a{fill:#347362;}.b-a{fill:#fff;}" at bounding box center [266, 264] width 230 height 42
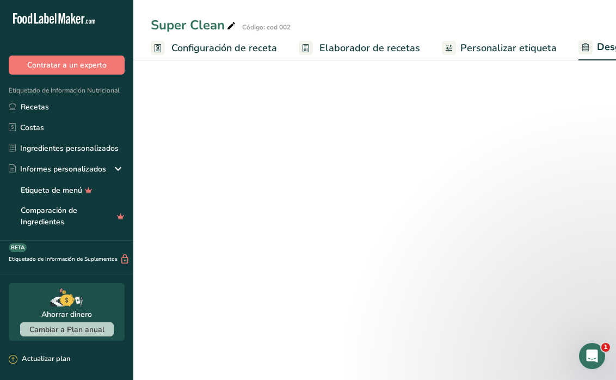
select select "Calories"
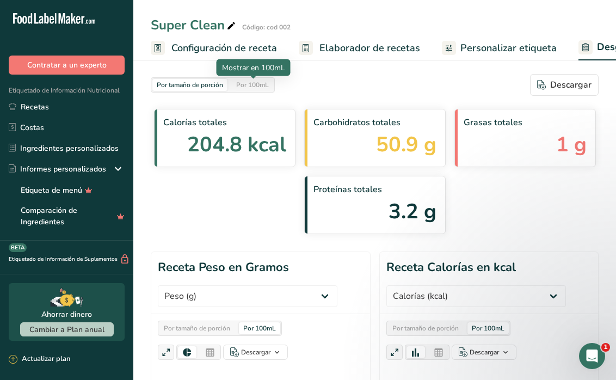
click at [262, 85] on div "Por 100mL" at bounding box center [252, 85] width 41 height 12
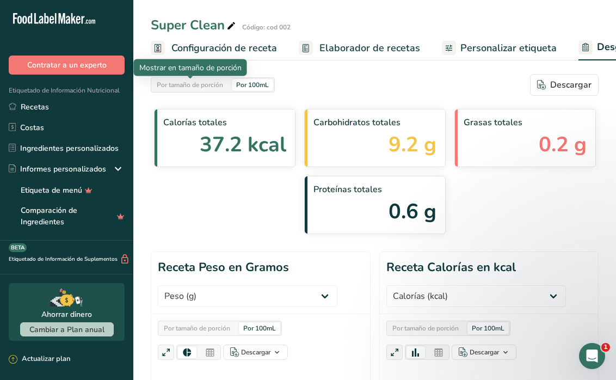
click at [218, 83] on div "Por tamaño de porción" at bounding box center [189, 85] width 75 height 12
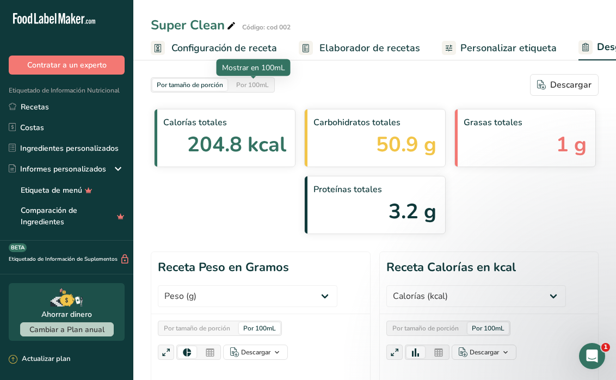
click at [251, 86] on div "Por 100mL" at bounding box center [252, 85] width 41 height 12
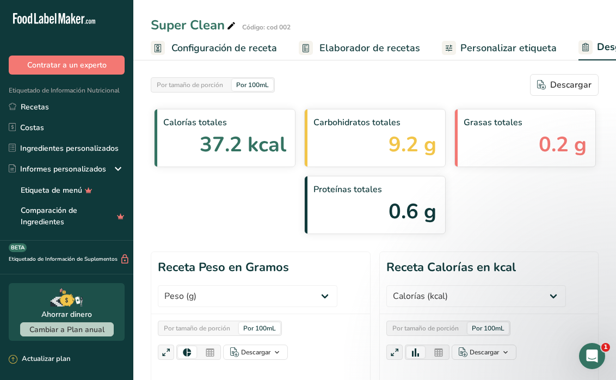
click at [352, 51] on span "Elaborador de recetas" at bounding box center [369, 48] width 101 height 15
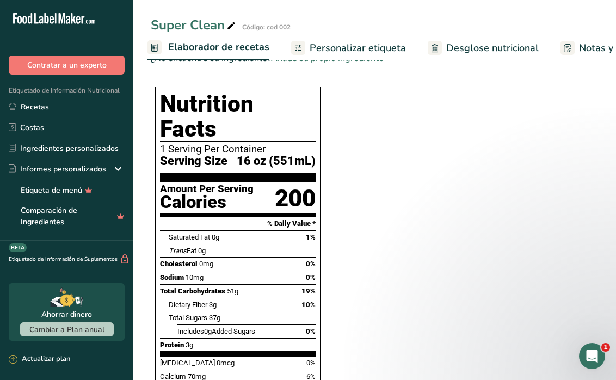
scroll to position [325, 0]
click at [294, 155] on span "16 oz (551mL)" at bounding box center [276, 162] width 79 height 14
click at [238, 44] on span "Elaborador de recetas" at bounding box center [218, 47] width 101 height 15
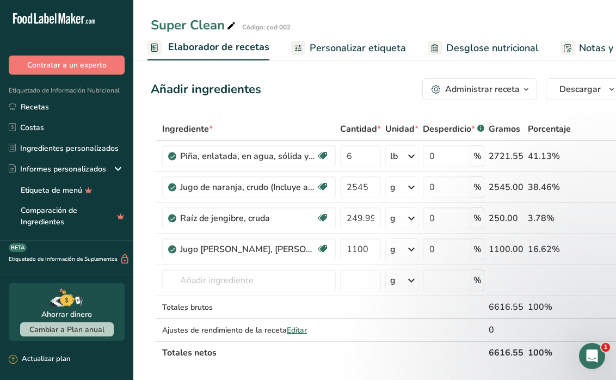
scroll to position [0, 0]
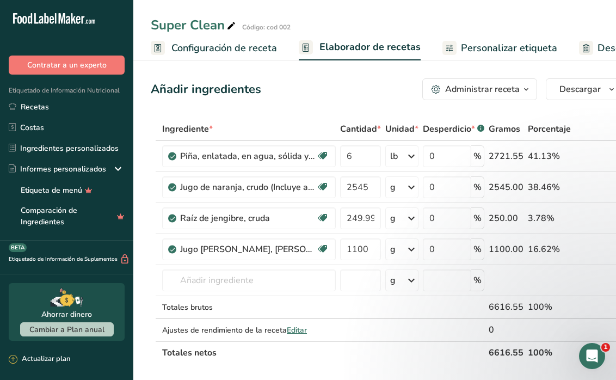
click at [222, 38] on link "Configuración de receta" at bounding box center [214, 48] width 126 height 24
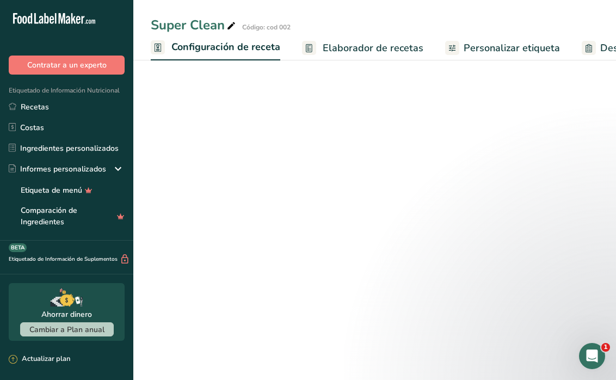
scroll to position [0, 4]
select select "22"
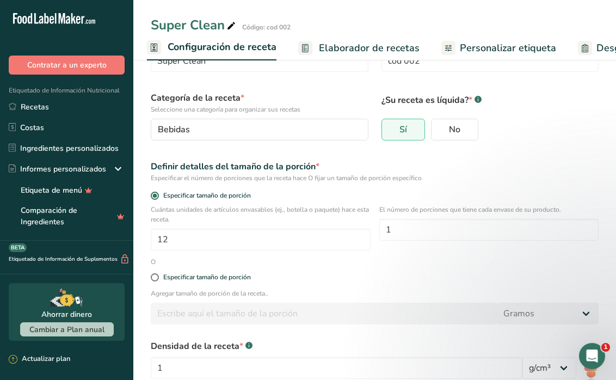
scroll to position [52, 0]
click at [255, 233] on input "12" at bounding box center [261, 240] width 220 height 22
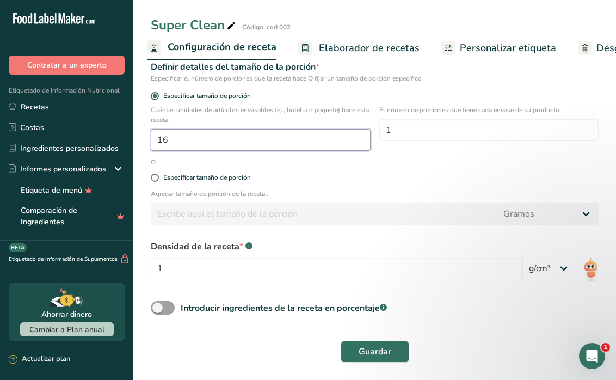
scroll to position [151, 0]
type input "16"
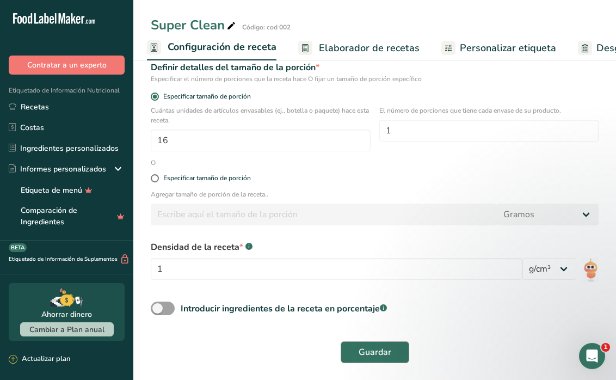
click at [400, 357] on button "Guardar" at bounding box center [375, 352] width 69 height 22
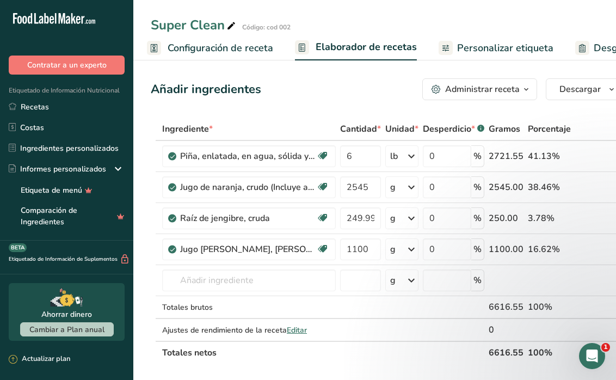
click at [246, 49] on span "Configuración de receta" at bounding box center [221, 48] width 106 height 15
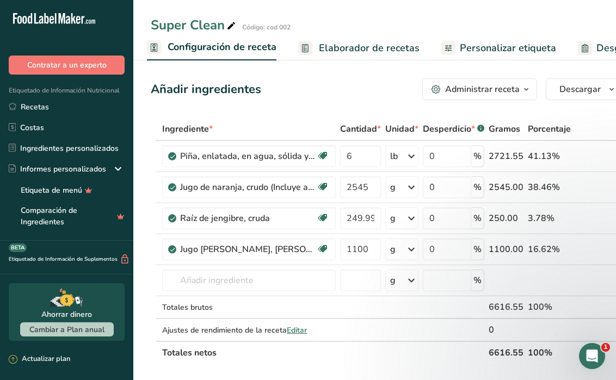
select select "22"
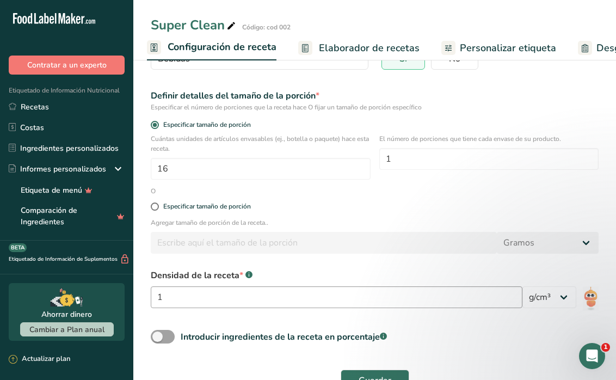
scroll to position [79, 0]
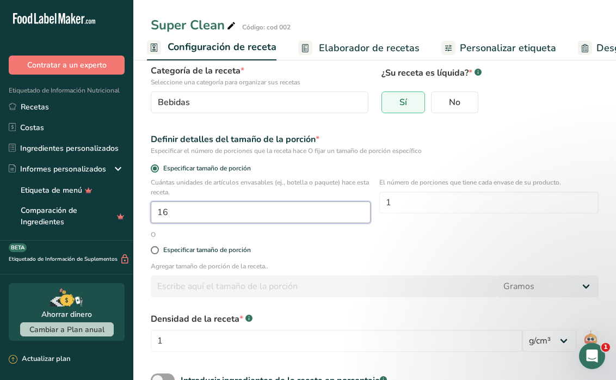
click at [247, 204] on input "16" at bounding box center [261, 212] width 220 height 22
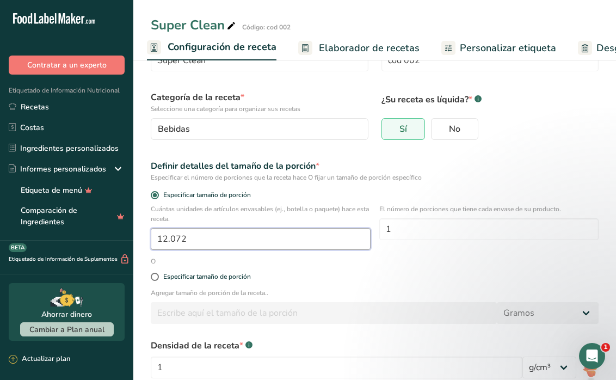
scroll to position [50, 0]
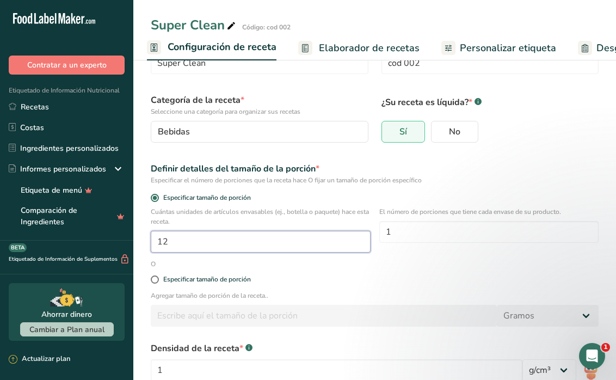
type input "1"
type input "12"
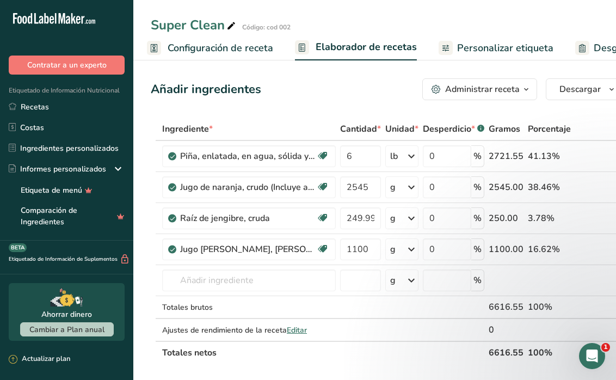
click at [240, 47] on span "Configuración de receta" at bounding box center [221, 48] width 106 height 15
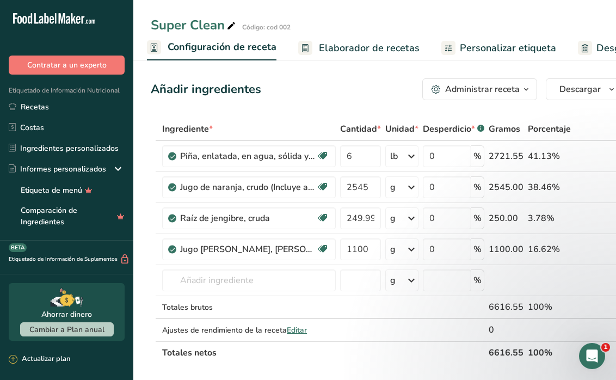
select select "22"
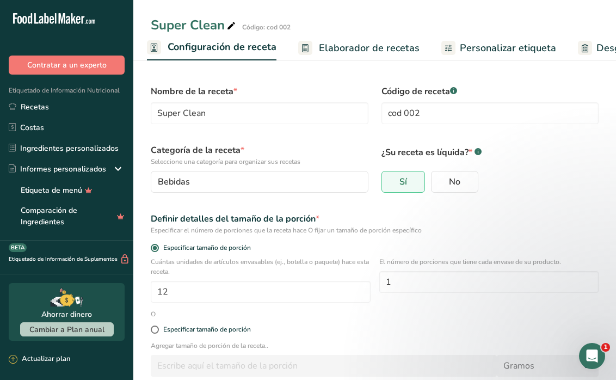
click at [344, 48] on span "Elaborador de recetas" at bounding box center [369, 48] width 101 height 15
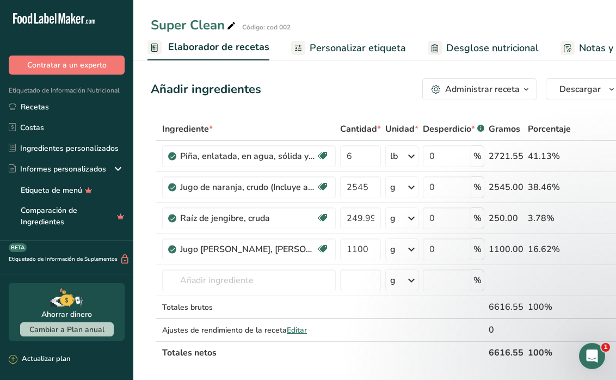
click at [334, 53] on span "Personalizar etiqueta" at bounding box center [358, 48] width 96 height 15
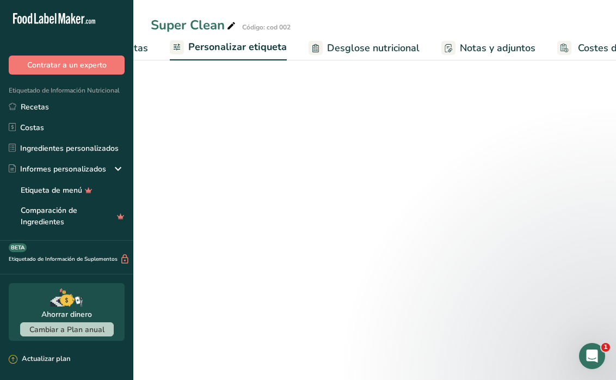
scroll to position [0, 292]
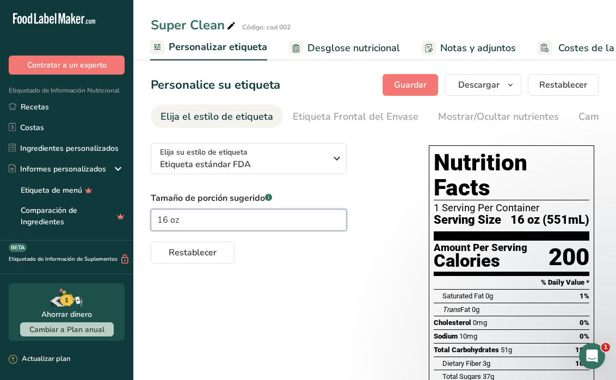
click at [254, 220] on input "16 oz" at bounding box center [249, 220] width 196 height 22
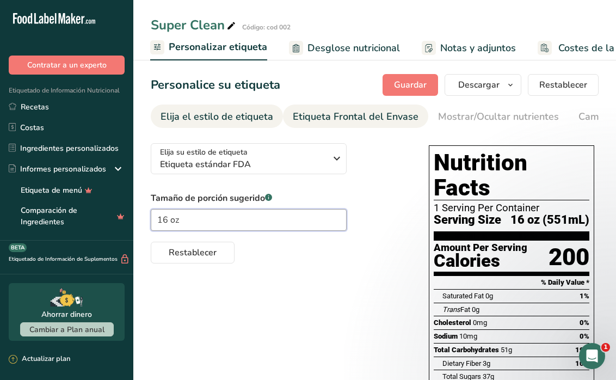
type input "16 oz"
click at [336, 121] on div "Etiqueta Frontal del Envase" at bounding box center [356, 116] width 126 height 15
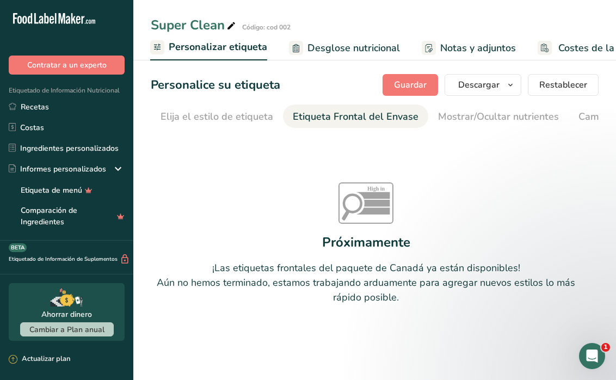
scroll to position [0, 130]
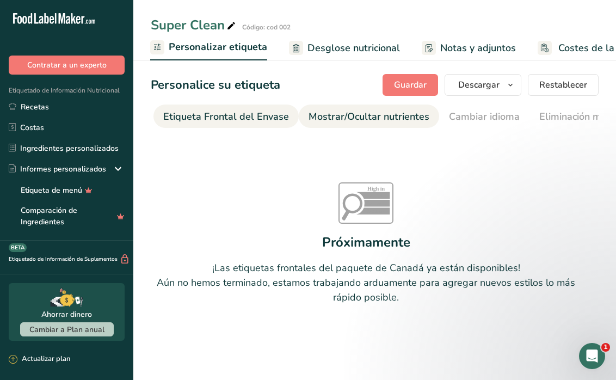
click at [340, 120] on div "Mostrar/Ocultar nutrientes" at bounding box center [369, 116] width 121 height 15
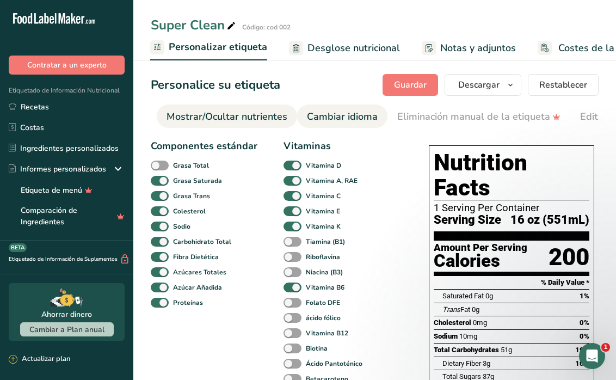
scroll to position [0, 0]
click at [352, 116] on div "Cambiar idioma" at bounding box center [342, 116] width 71 height 15
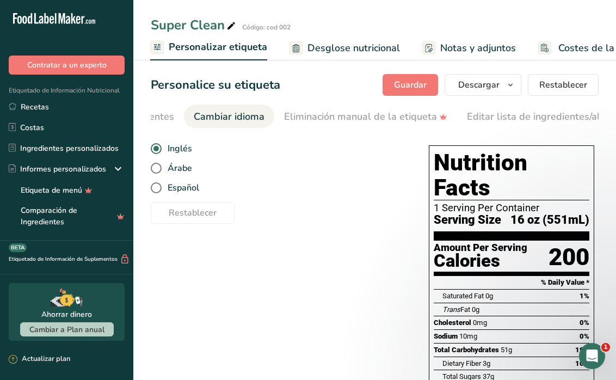
scroll to position [0, 409]
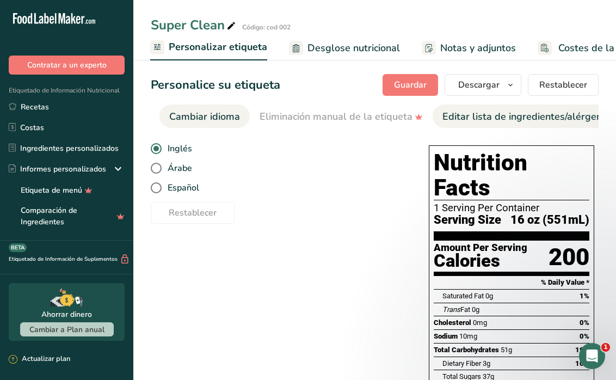
click at [452, 115] on div "Editar lista de ingredientes/alérgenos" at bounding box center [527, 116] width 170 height 15
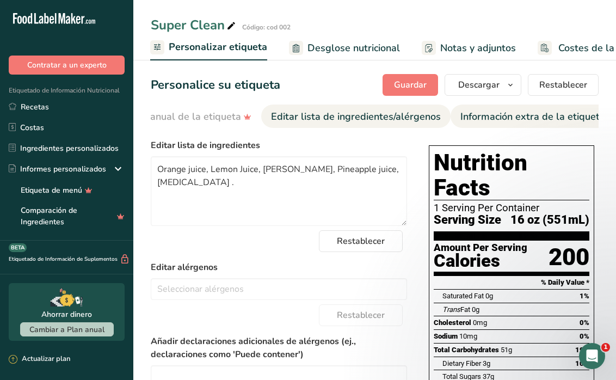
scroll to position [0, 0]
click at [517, 123] on div "Información extra de la etiqueta" at bounding box center [532, 116] width 145 height 15
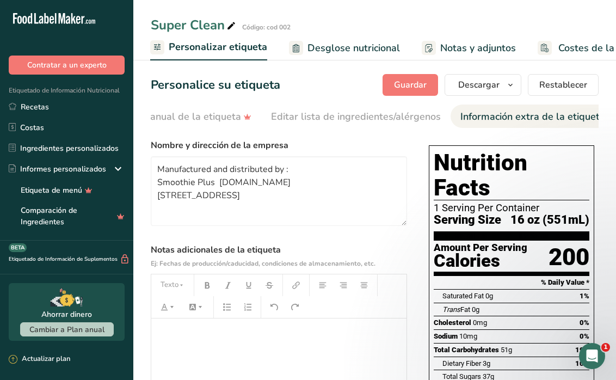
click at [516, 117] on div "Información extra de la etiqueta" at bounding box center [532, 116] width 145 height 15
click at [377, 45] on span "Desglose nutricional" at bounding box center [353, 48] width 93 height 15
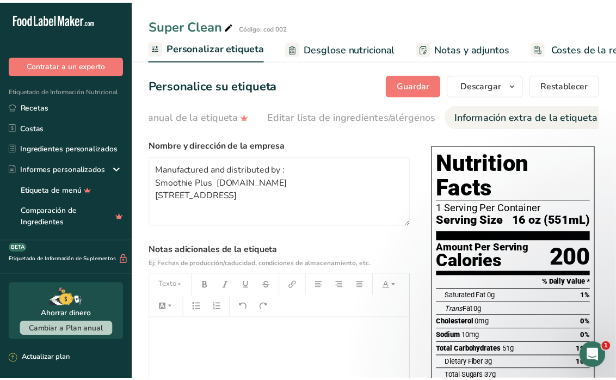
scroll to position [0, 325]
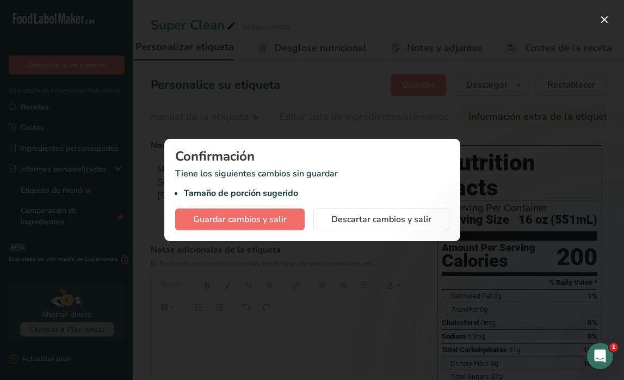
click at [280, 224] on span "Guardar cambios y salir" at bounding box center [240, 219] width 94 height 13
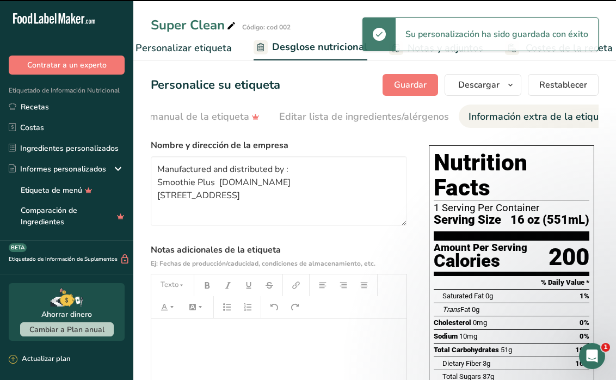
select select "Calories"
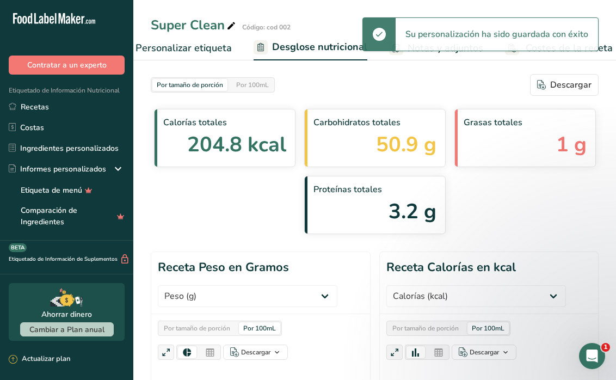
click at [200, 53] on span "Personalizar etiqueta" at bounding box center [184, 48] width 96 height 15
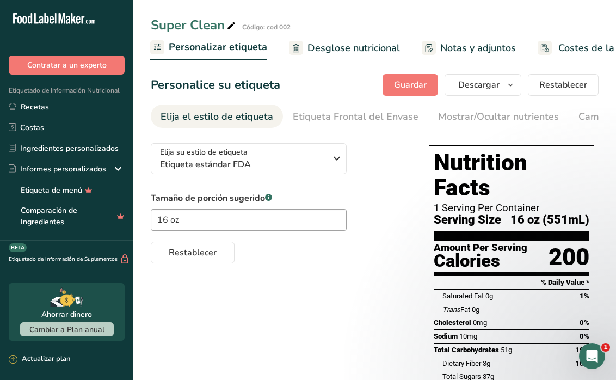
click at [355, 44] on span "Desglose nutricional" at bounding box center [353, 48] width 93 height 15
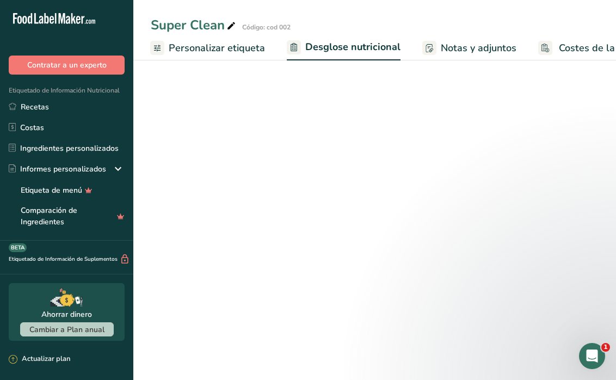
scroll to position [0, 333]
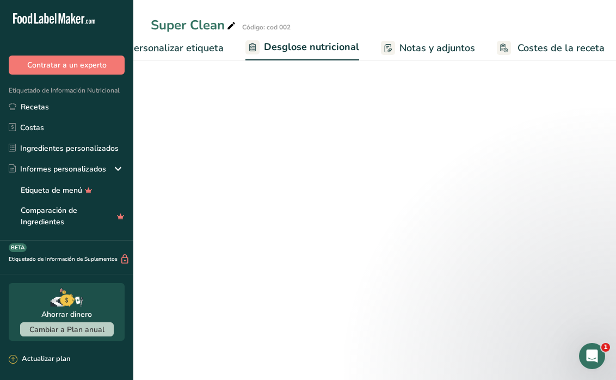
select select "Calories"
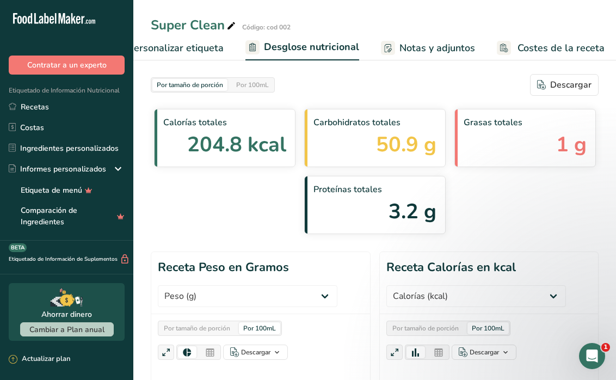
click at [184, 50] on span "Personalizar etiqueta" at bounding box center [175, 48] width 96 height 15
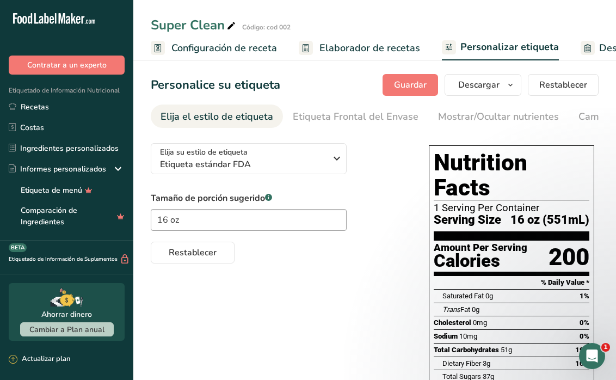
click at [239, 37] on link "Configuración de receta" at bounding box center [214, 48] width 126 height 24
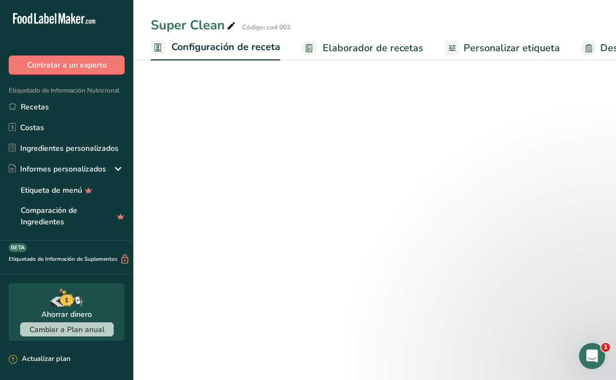
scroll to position [0, 4]
select select "22"
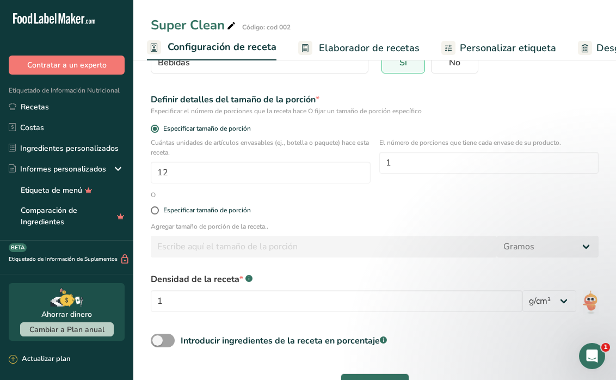
scroll to position [101, 0]
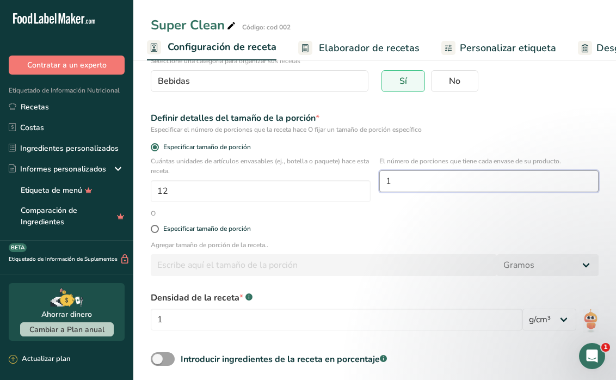
click at [408, 184] on input "1" at bounding box center [489, 181] width 220 height 22
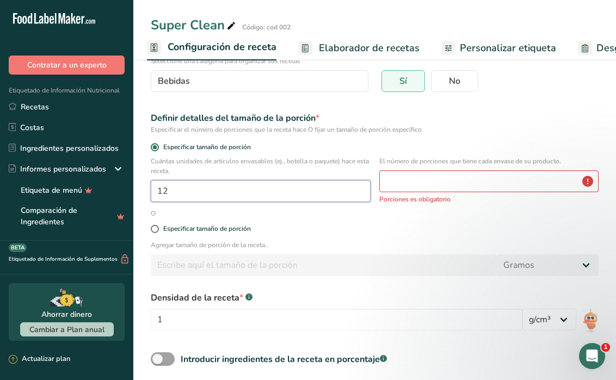
click at [306, 194] on input "12" at bounding box center [261, 191] width 220 height 22
type input "1"
click at [390, 258] on input "number" at bounding box center [324, 265] width 346 height 22
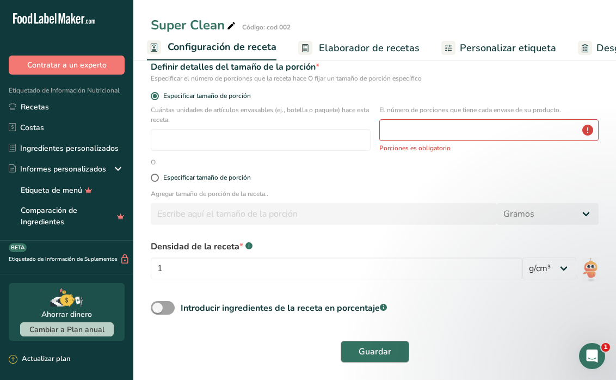
scroll to position [151, 0]
click at [377, 358] on span "Guardar" at bounding box center [375, 352] width 33 height 13
click at [374, 349] on span "Guardar" at bounding box center [375, 352] width 33 height 13
click at [398, 131] on input "number" at bounding box center [489, 131] width 220 height 22
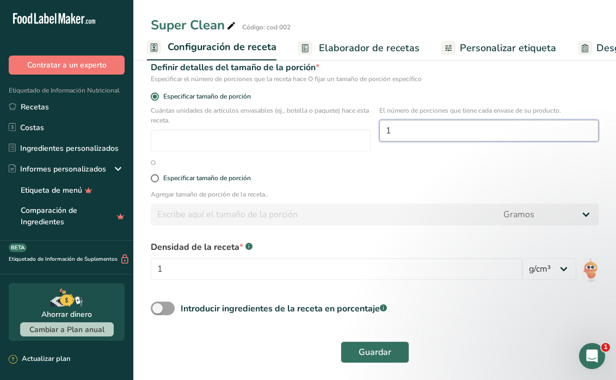
type input "1"
click at [389, 340] on div "Guardar" at bounding box center [374, 352] width 461 height 35
click at [383, 357] on span "Guardar" at bounding box center [375, 352] width 33 height 13
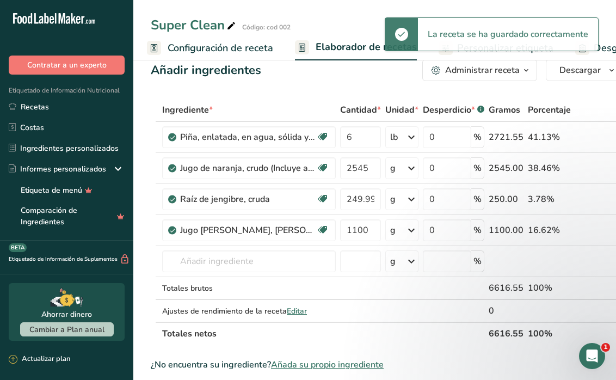
scroll to position [29, 0]
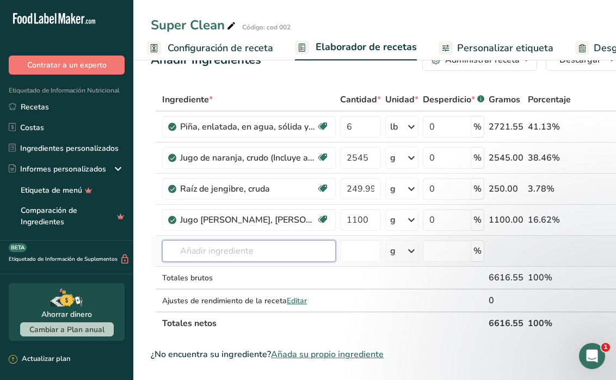
click at [226, 257] on input "text" at bounding box center [249, 251] width 174 height 22
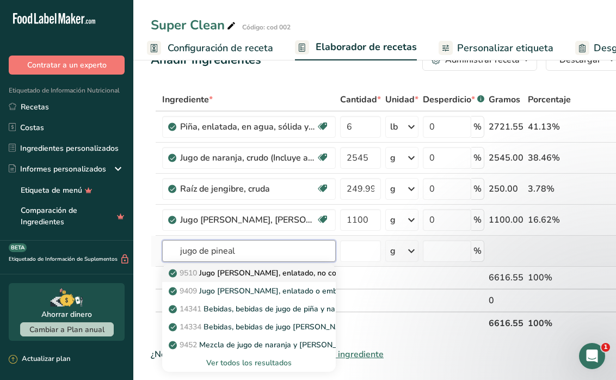
type input "jugo de pineal"
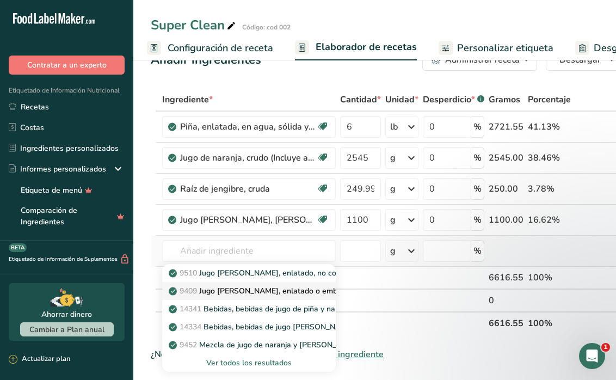
drag, startPoint x: 239, startPoint y: 270, endPoint x: 258, endPoint y: 292, distance: 28.2
click at [258, 292] on p "9409 Jugo [PERSON_NAME], enlatado o embotellado, sin azúcar, con ácido ascórbic…" at bounding box center [342, 290] width 342 height 11
type input "Pineapple juice, canned or bottled, unsweetened, with added [MEDICAL_DATA]"
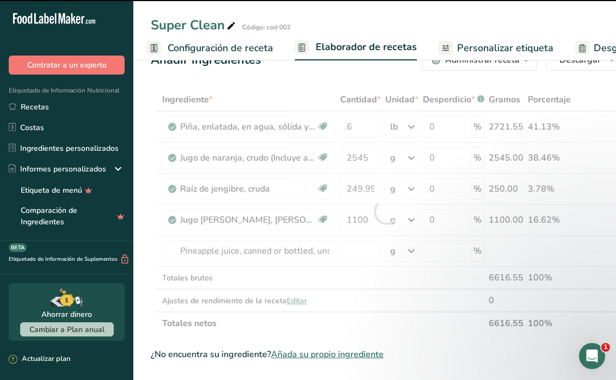
type input "0"
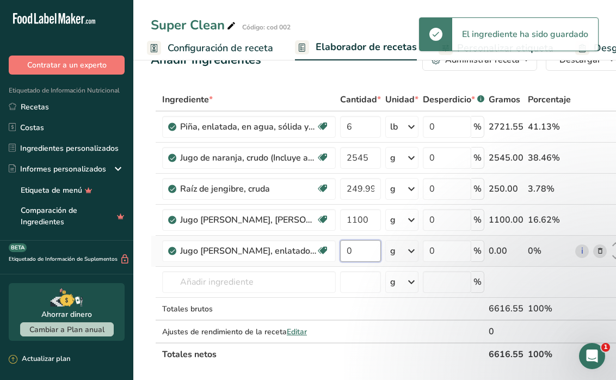
click at [365, 258] on input "0" at bounding box center [360, 251] width 41 height 22
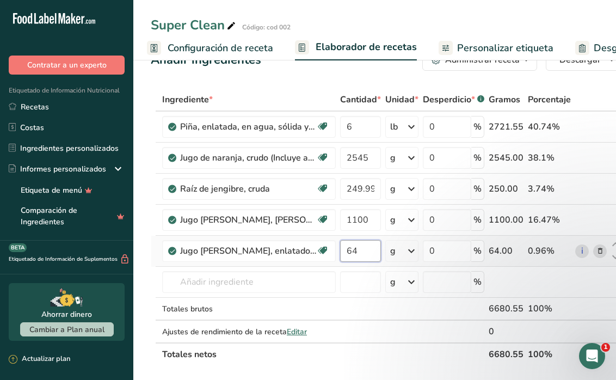
type input "64"
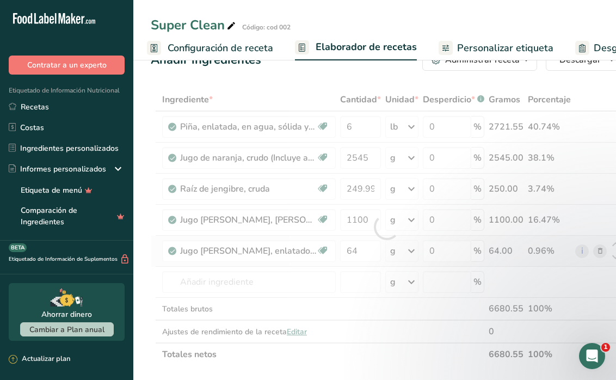
click at [404, 254] on div "Ingrediente * Cantidad * Unidad * Desperdicio * .a-a{fill:#347362;}.b-a{fill:#f…" at bounding box center [387, 227] width 472 height 278
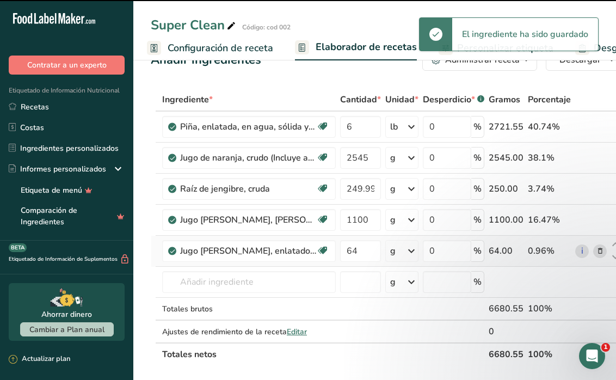
click at [408, 253] on icon at bounding box center [411, 251] width 13 height 20
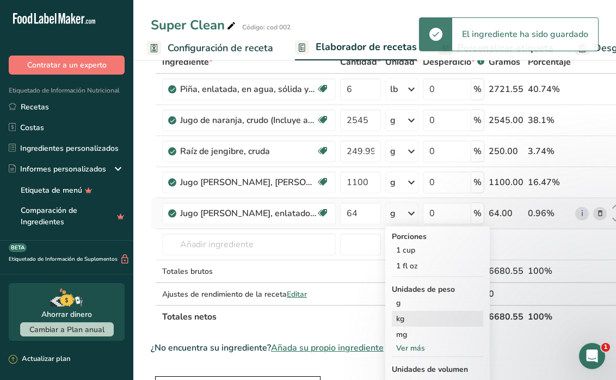
scroll to position [67, 0]
click at [412, 349] on div "Ver más" at bounding box center [437, 347] width 91 height 11
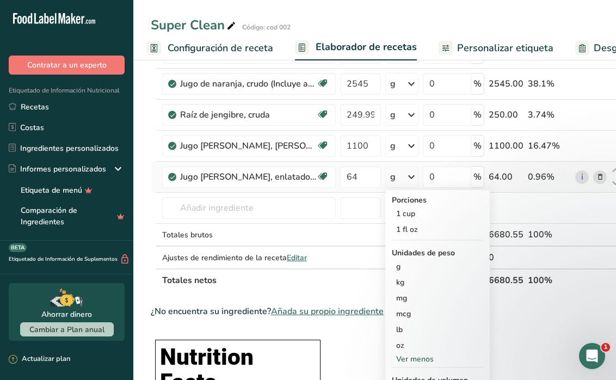
scroll to position [106, 0]
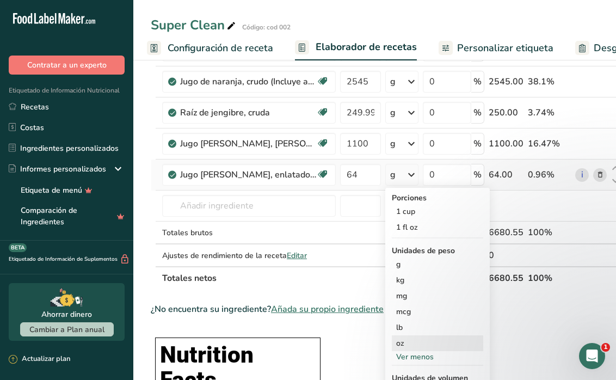
click at [409, 341] on div "oz" at bounding box center [437, 343] width 91 height 16
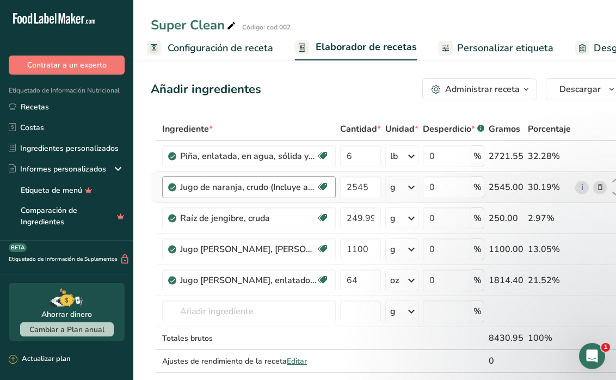
scroll to position [0, 0]
click at [253, 43] on span "Configuración de receta" at bounding box center [221, 48] width 106 height 15
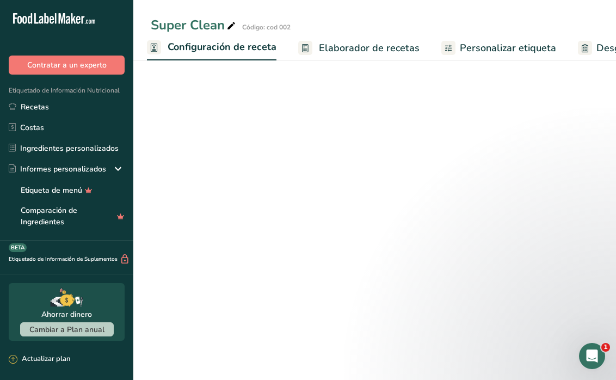
select select "22"
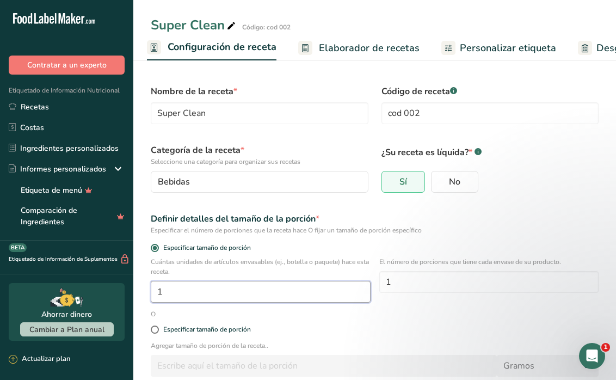
click at [317, 288] on input "1" at bounding box center [261, 292] width 220 height 22
type input "12"
click at [466, 312] on form "Nombre de la receta * Super Clean Código de receta .a-a{fill:#347362;}.b-a{fill…" at bounding box center [374, 299] width 461 height 442
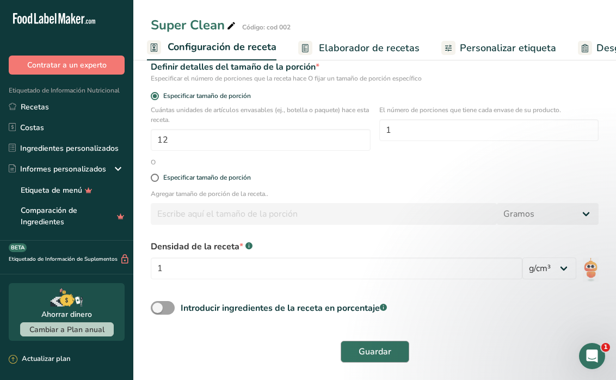
scroll to position [151, 0]
click at [378, 359] on button "Guardar" at bounding box center [375, 352] width 69 height 22
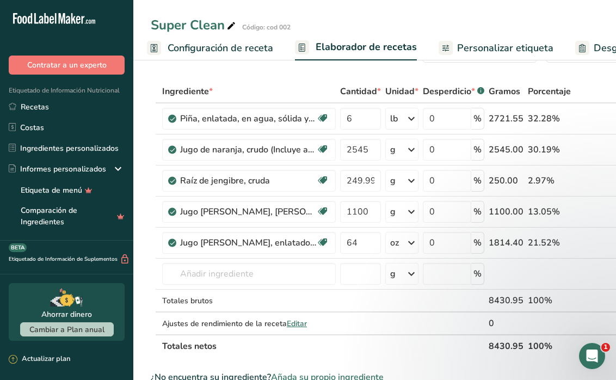
scroll to position [21, 0]
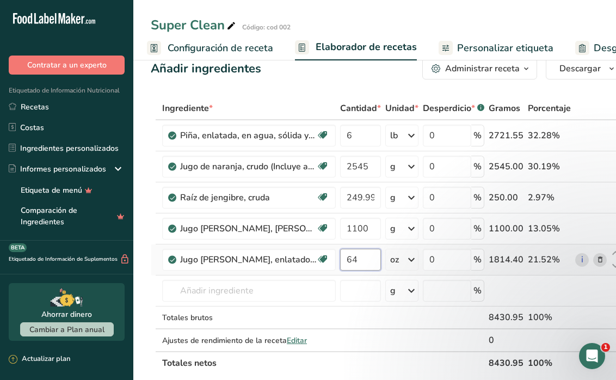
click at [361, 262] on input "64" at bounding box center [360, 260] width 41 height 22
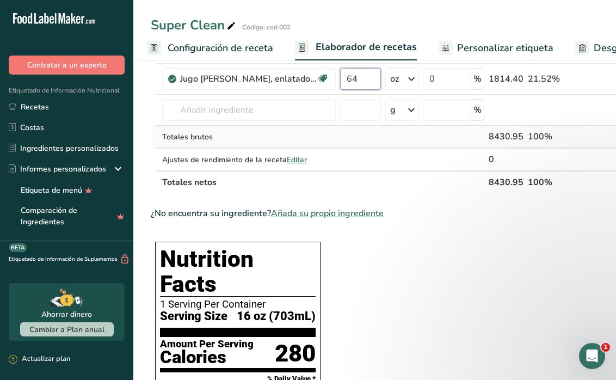
scroll to position [254, 0]
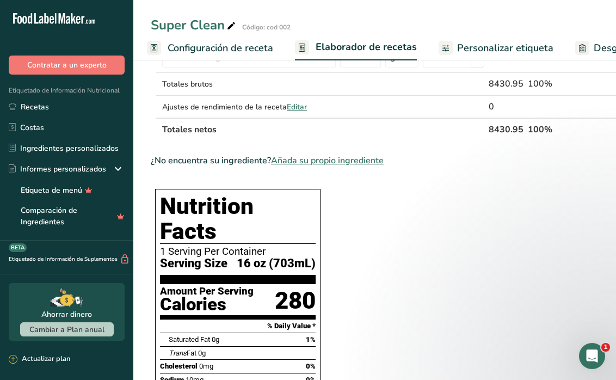
click at [304, 257] on span "16 oz (703mL)" at bounding box center [276, 264] width 79 height 14
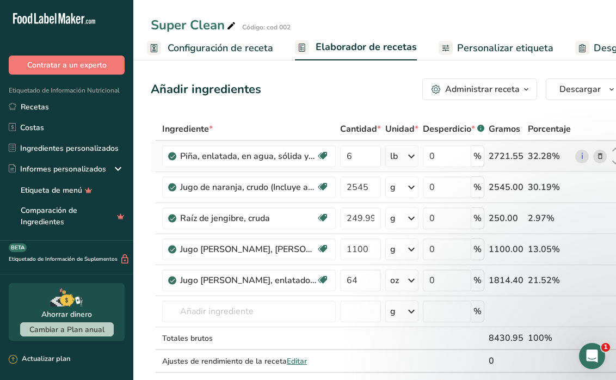
scroll to position [0, 0]
click at [495, 79] on button "Administrar receta" at bounding box center [479, 89] width 115 height 22
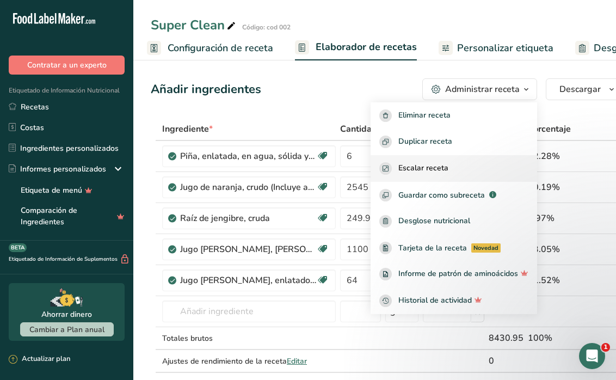
click at [446, 171] on span "Escalar receta" at bounding box center [423, 168] width 50 height 13
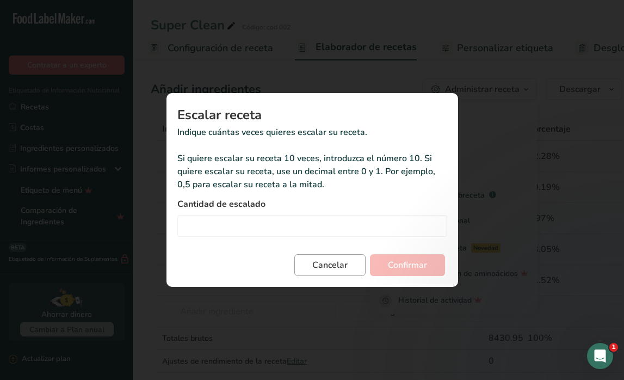
click at [312, 267] on button "Cancelar" at bounding box center [329, 265] width 71 height 22
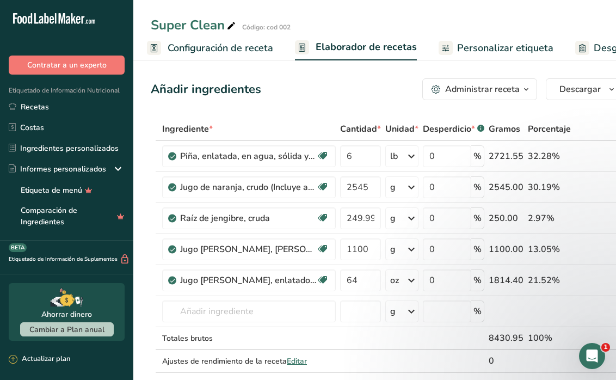
click at [246, 52] on span "Configuración de receta" at bounding box center [221, 48] width 106 height 15
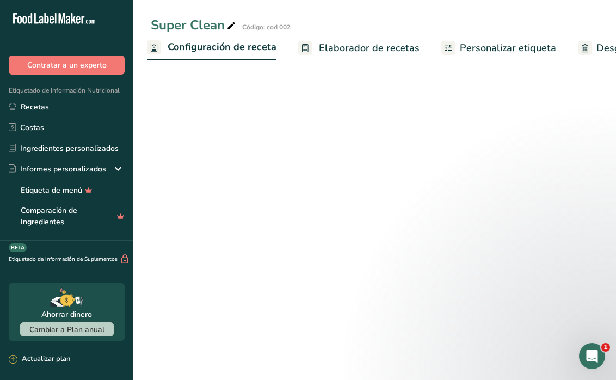
select select "22"
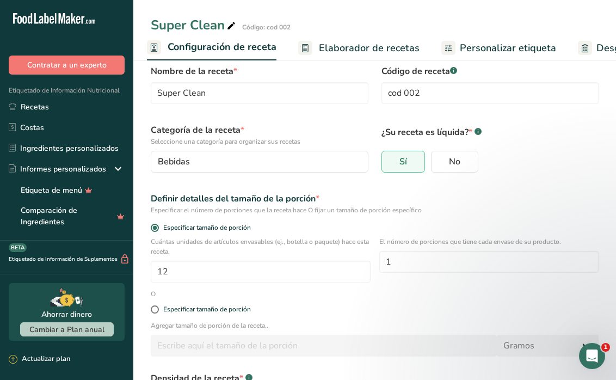
scroll to position [24, 0]
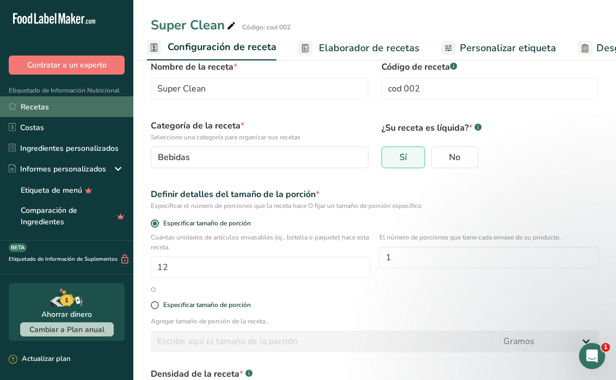
click at [44, 107] on link "Recetas" at bounding box center [66, 106] width 133 height 21
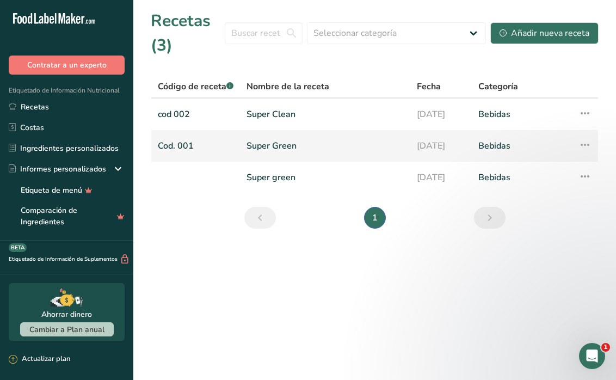
click at [282, 150] on link "Super Green" at bounding box center [325, 145] width 157 height 23
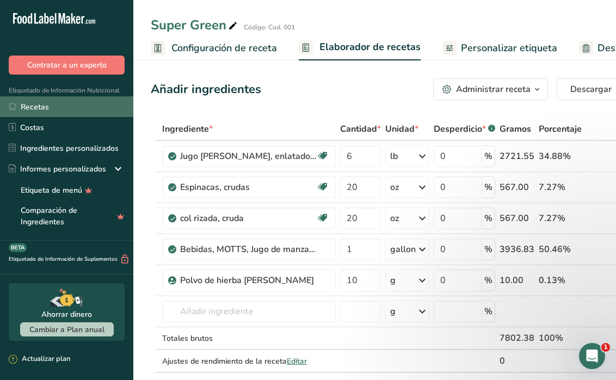
click at [47, 106] on link "Recetas" at bounding box center [66, 106] width 133 height 21
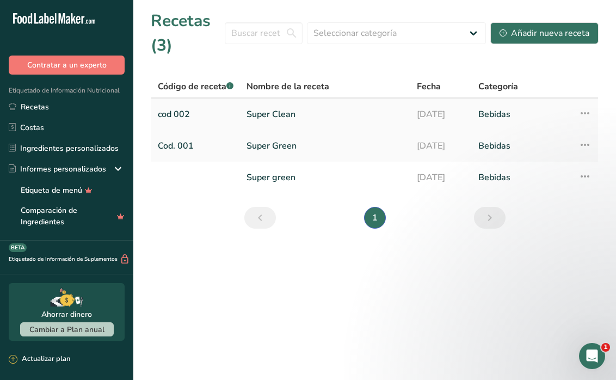
click at [280, 120] on link "Super Clean" at bounding box center [325, 114] width 157 height 23
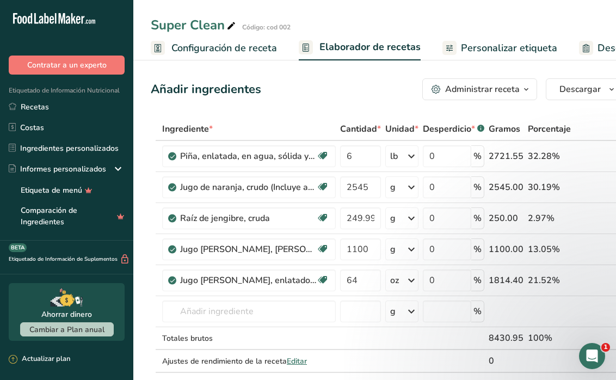
click at [467, 46] on span "Personalizar etiqueta" at bounding box center [509, 48] width 96 height 15
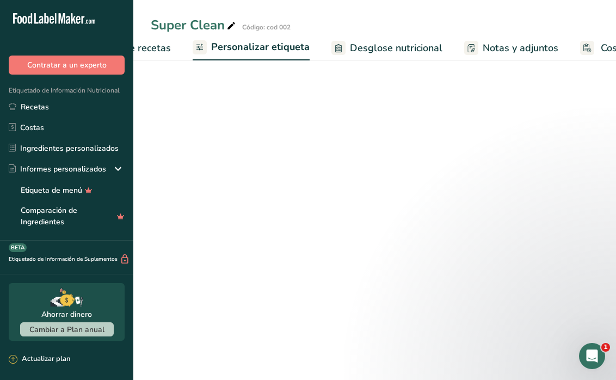
scroll to position [0, 292]
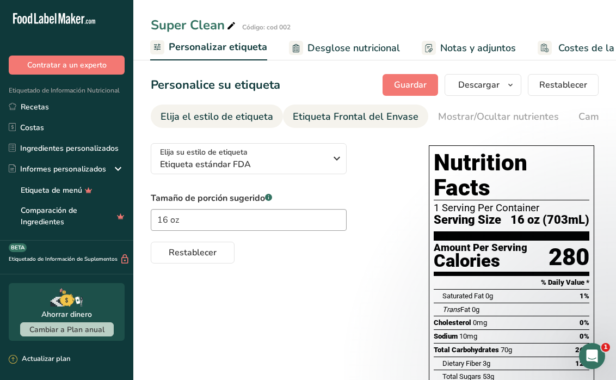
click at [363, 124] on link "Etiqueta Frontal del Envase" at bounding box center [356, 116] width 126 height 24
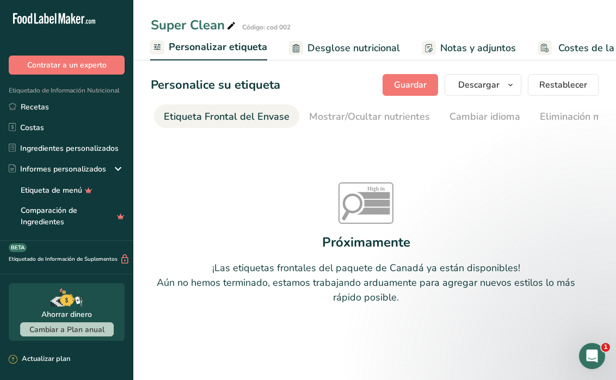
scroll to position [0, 130]
click at [363, 124] on link "Mostrar/Ocultar nutrientes" at bounding box center [369, 116] width 121 height 24
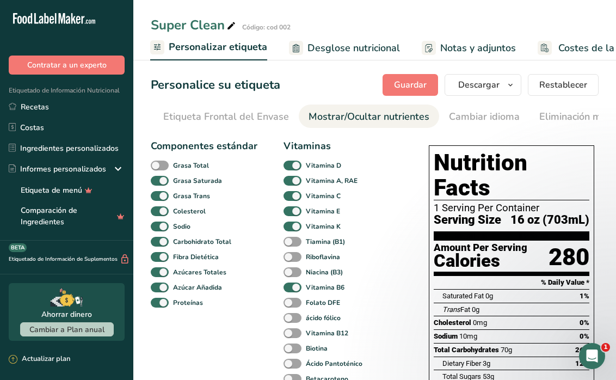
scroll to position [0, 272]
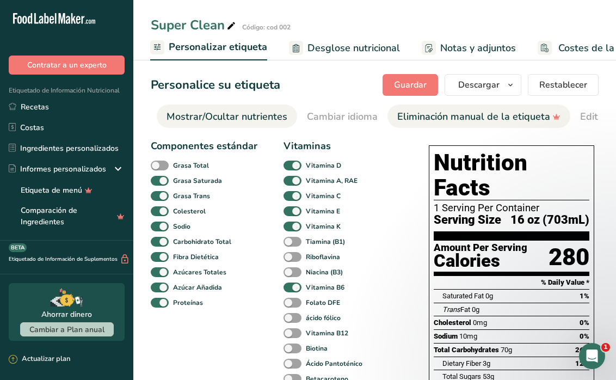
click at [426, 117] on div "Eliminación manual de la etiqueta" at bounding box center [478, 116] width 163 height 15
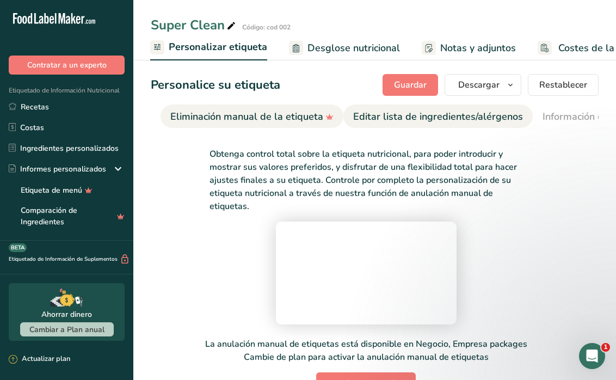
click at [434, 116] on div "Editar lista de ingredientes/alérgenos" at bounding box center [438, 116] width 170 height 15
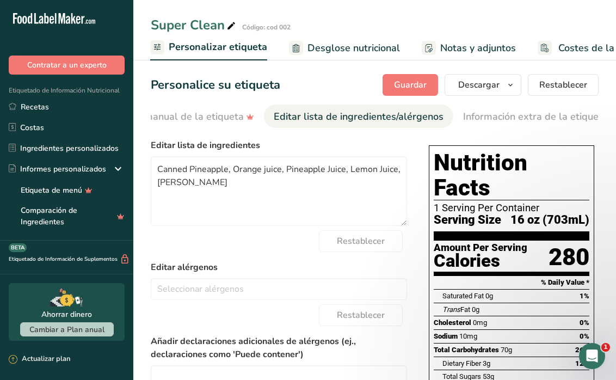
scroll to position [0, 581]
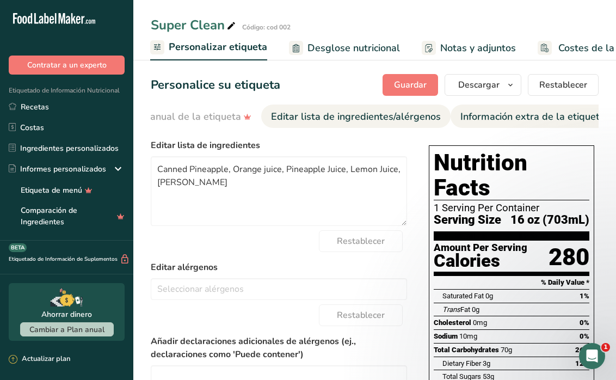
click at [462, 113] on div "Información extra de la etiqueta" at bounding box center [532, 116] width 145 height 15
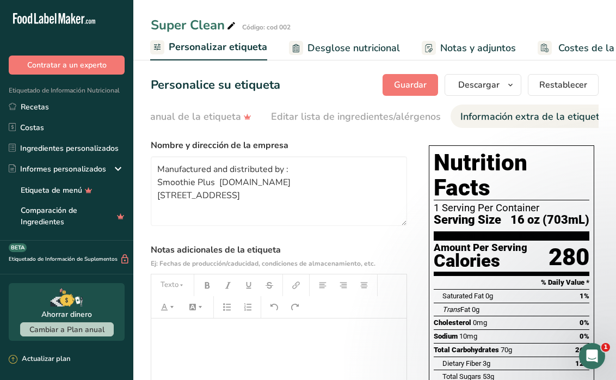
scroll to position [0, 0]
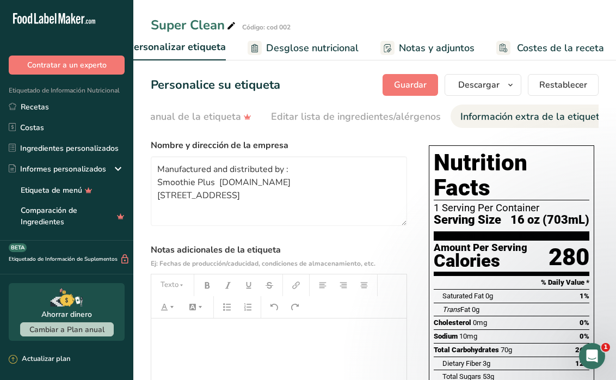
click at [580, 49] on span "Costes de la receta" at bounding box center [560, 48] width 87 height 15
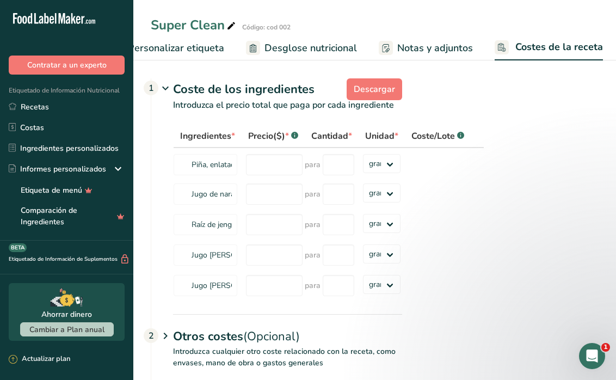
click at [408, 52] on span "Notas y adjuntos" at bounding box center [435, 48] width 76 height 15
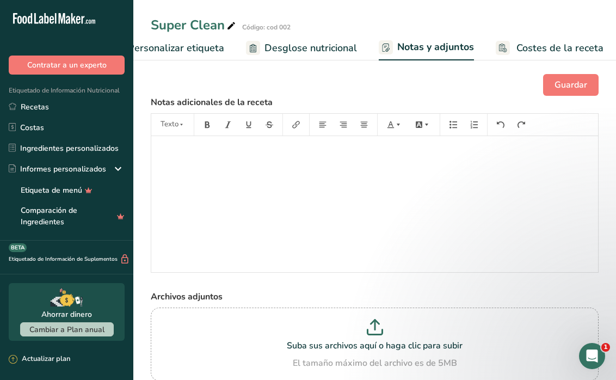
click at [311, 51] on span "Desglose nutricional" at bounding box center [310, 48] width 93 height 15
select select "Calories"
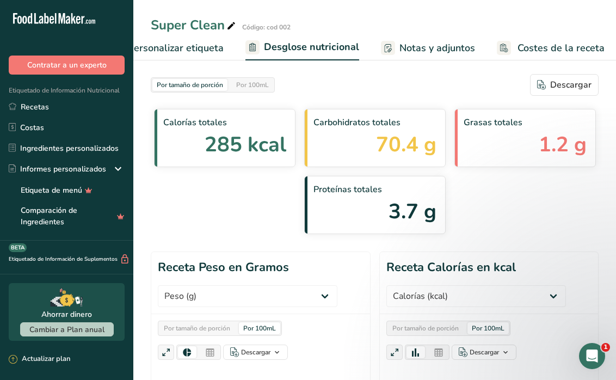
click at [211, 56] on link "Personalizar etiqueta" at bounding box center [166, 48] width 115 height 24
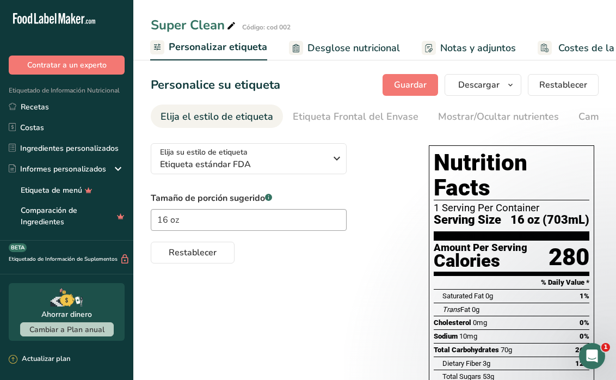
scroll to position [-2, 0]
click at [498, 84] on span "Descargar" at bounding box center [478, 84] width 41 height 13
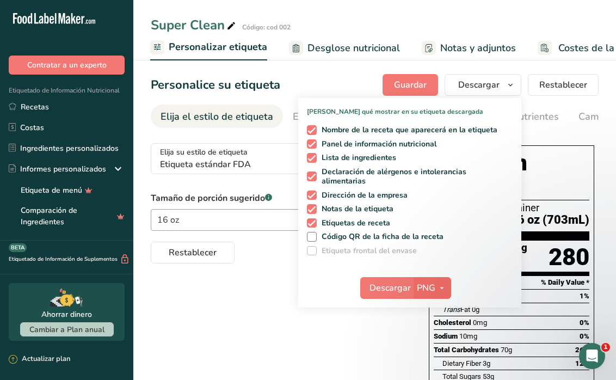
click at [443, 281] on icon "button" at bounding box center [442, 288] width 9 height 14
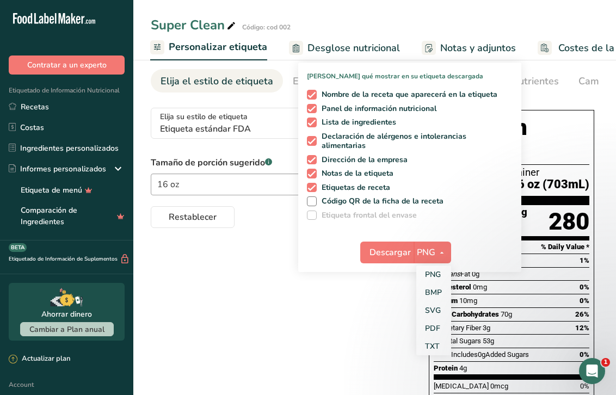
click at [249, 276] on div "Elija su estilo de etiqueta Etiqueta estándar FDA EE. [GEOGRAPHIC_DATA]. (FDA) …" at bounding box center [375, 353] width 448 height 508
